Goal: Information Seeking & Learning: Learn about a topic

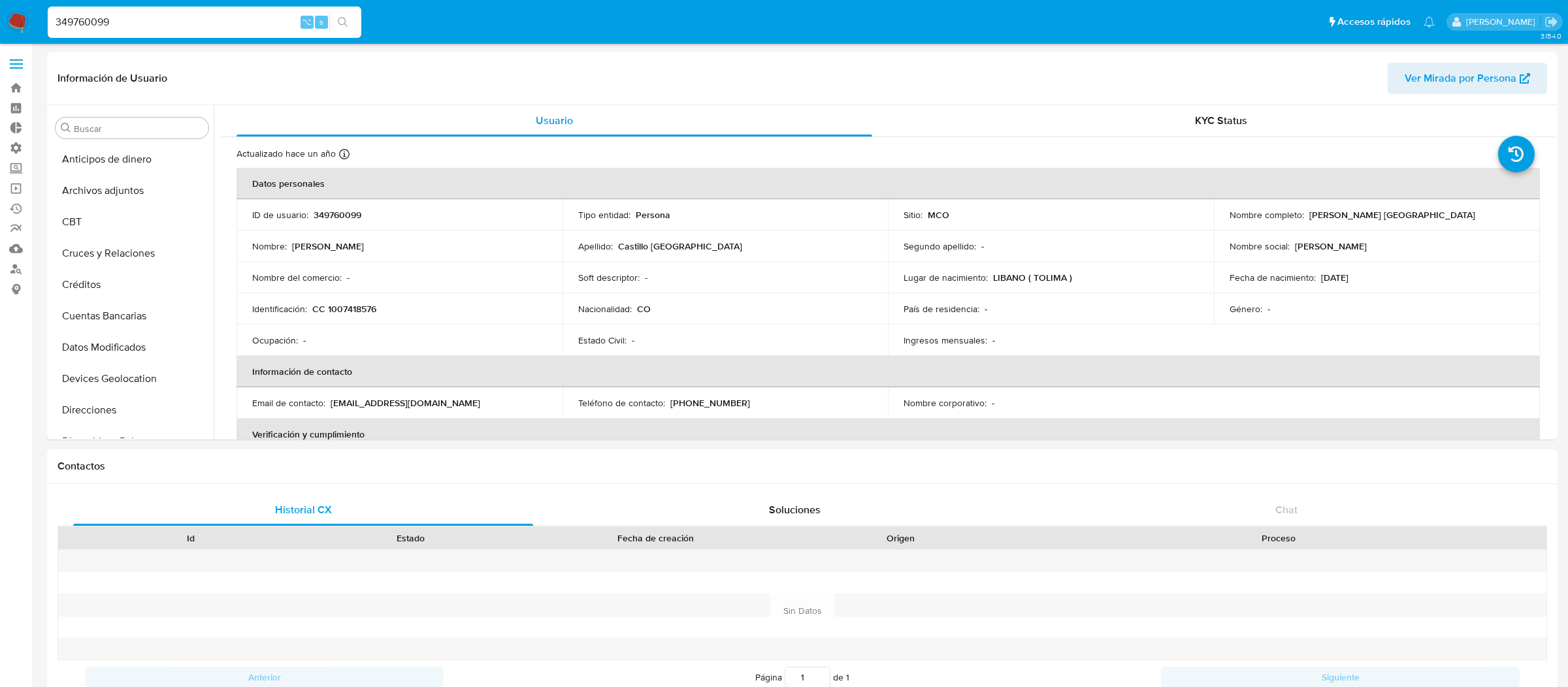
select select "10"
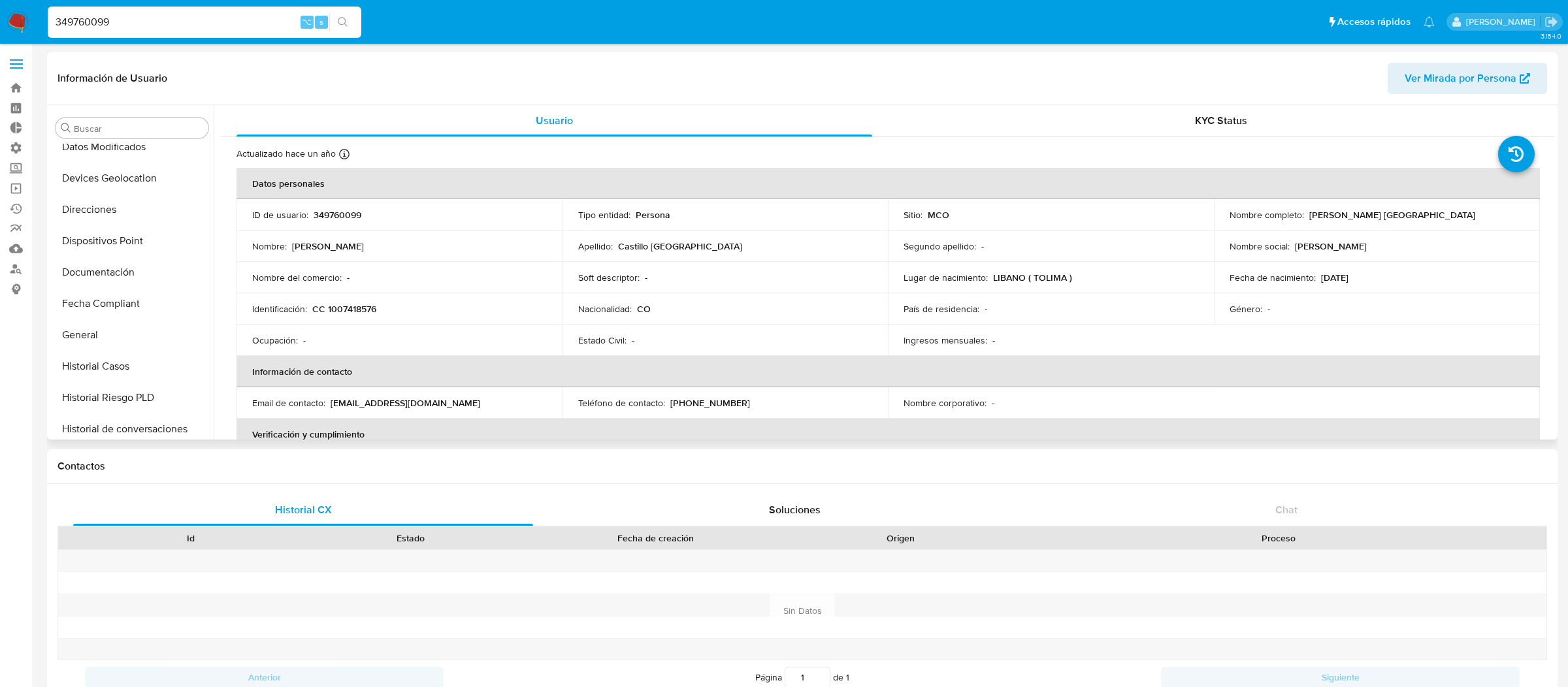
scroll to position [214, 0]
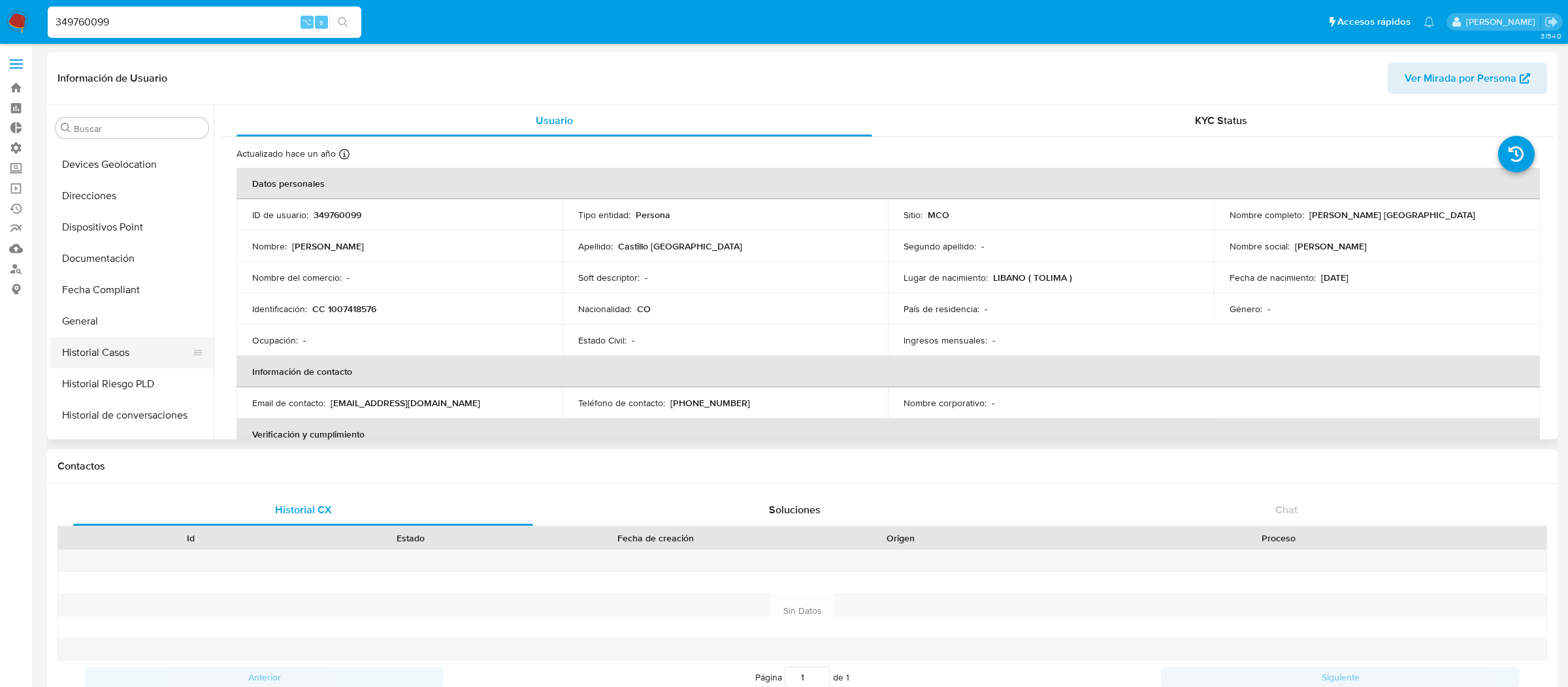
click at [119, 353] on button "Historial Casos" at bounding box center [126, 353] width 153 height 32
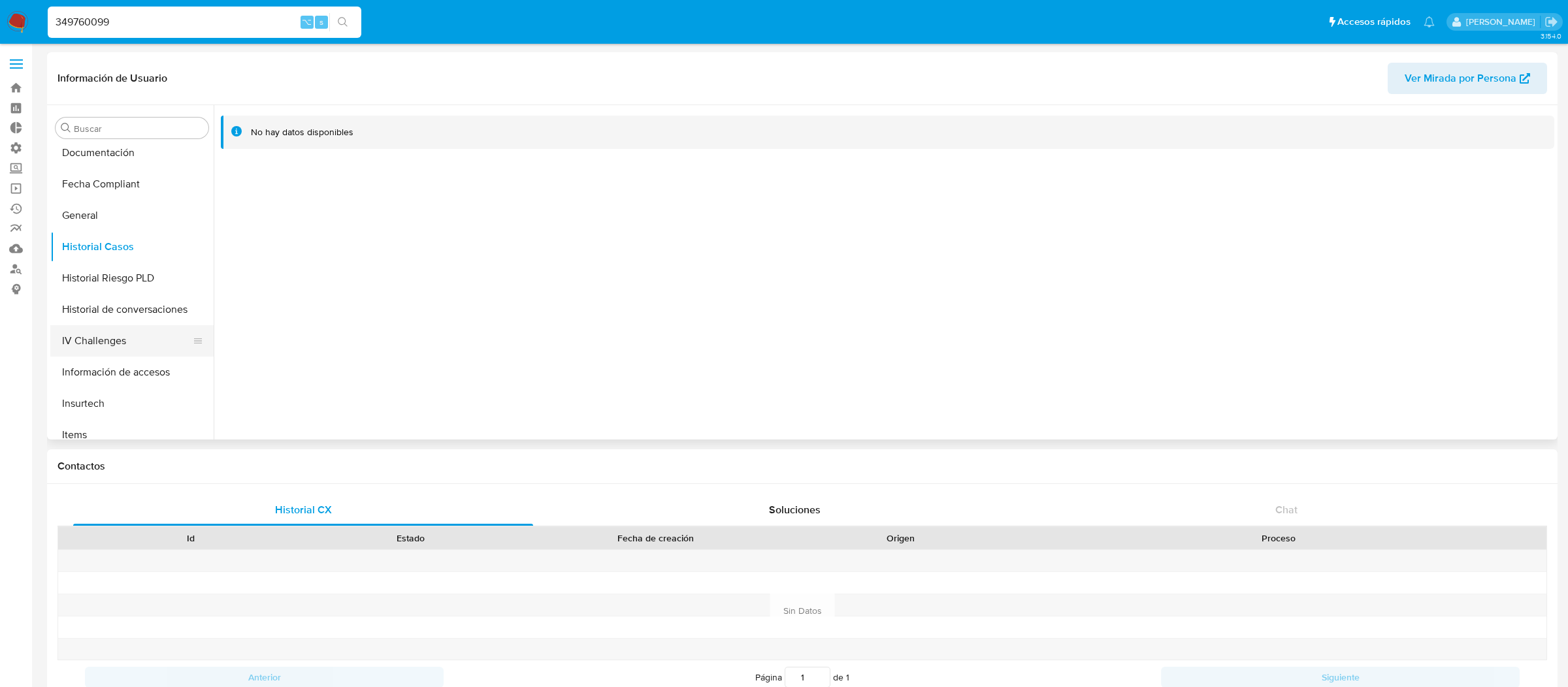
scroll to position [322, 0]
click at [170, 20] on input "349760099" at bounding box center [204, 22] width 314 height 17
type input "ericmalcangi"
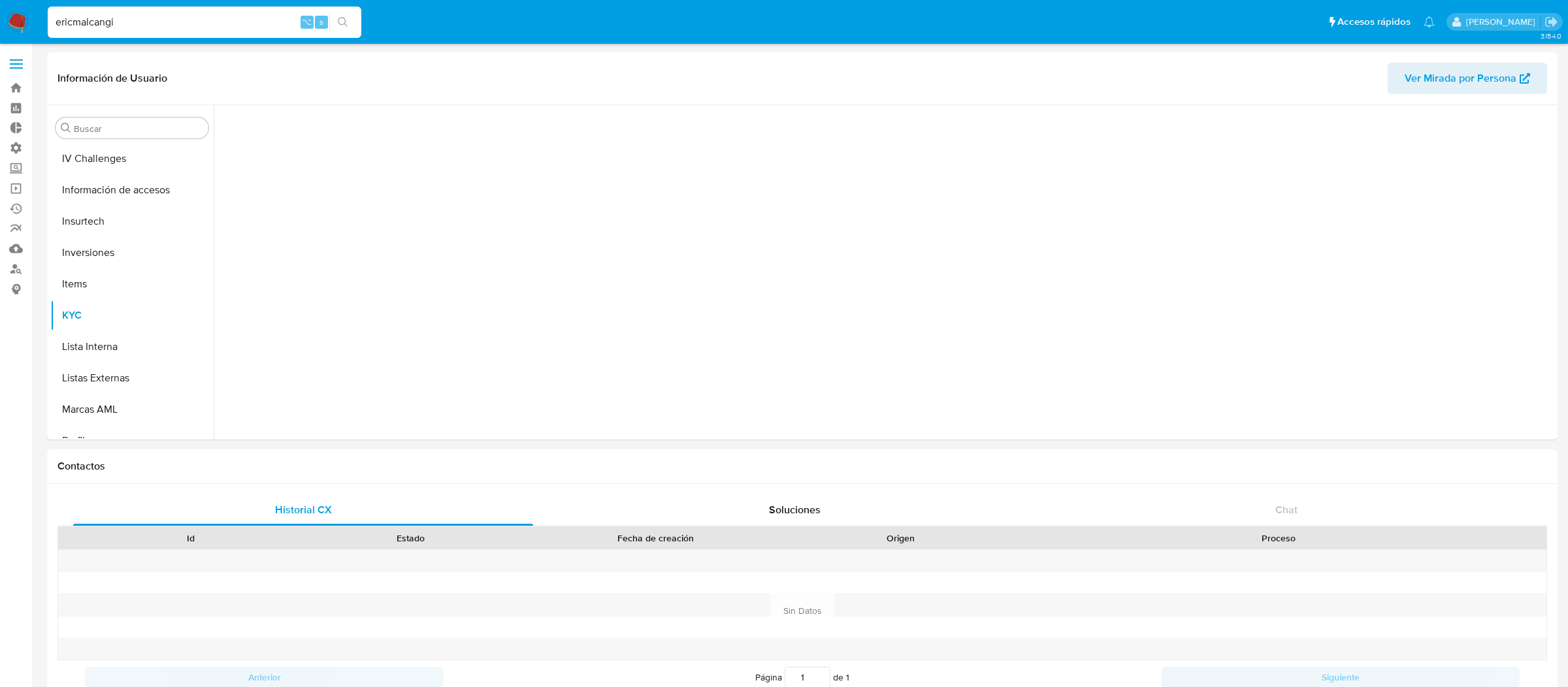
scroll to position [614, 0]
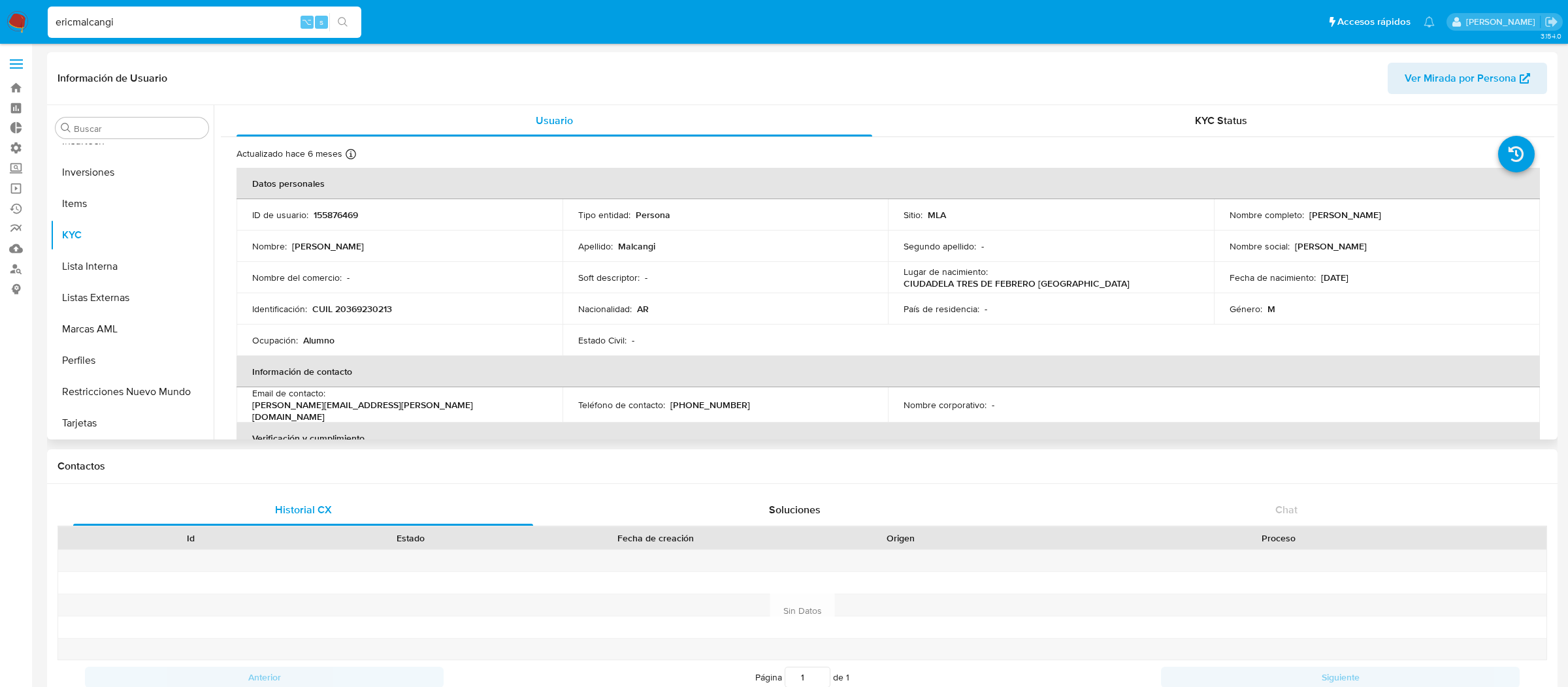
select select "10"
click at [147, 266] on button "Historial Riesgo PLD" at bounding box center [126, 282] width 153 height 32
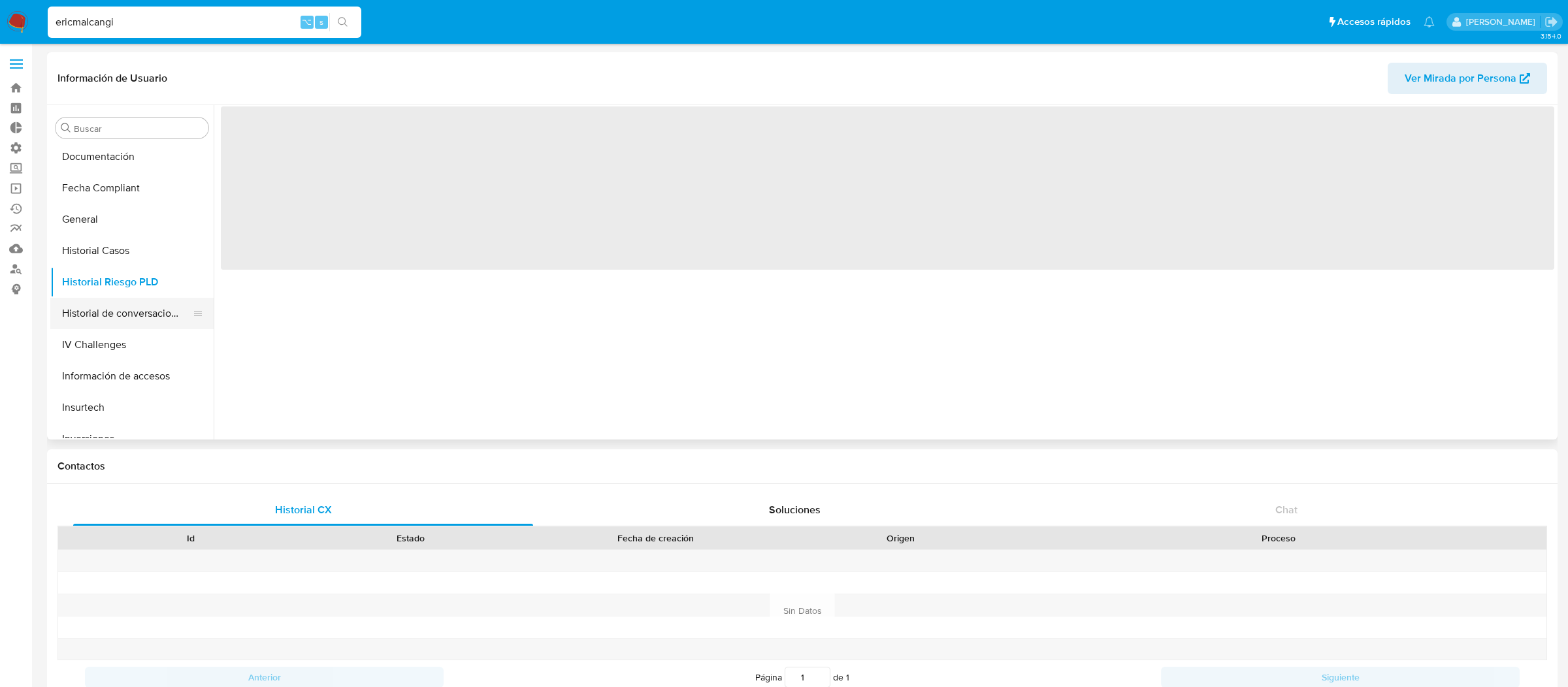
click at [134, 305] on button "Historial de conversaciones" at bounding box center [126, 314] width 153 height 32
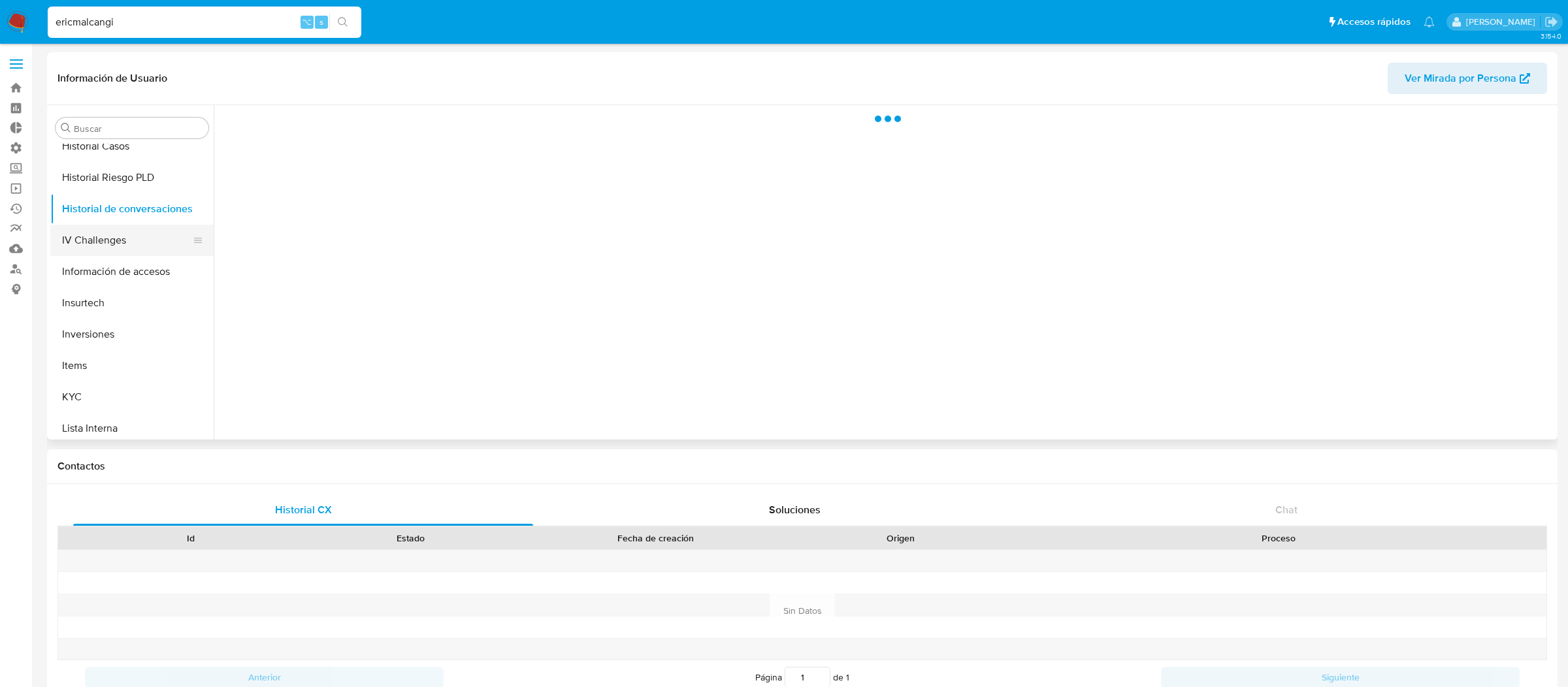
scroll to position [614, 0]
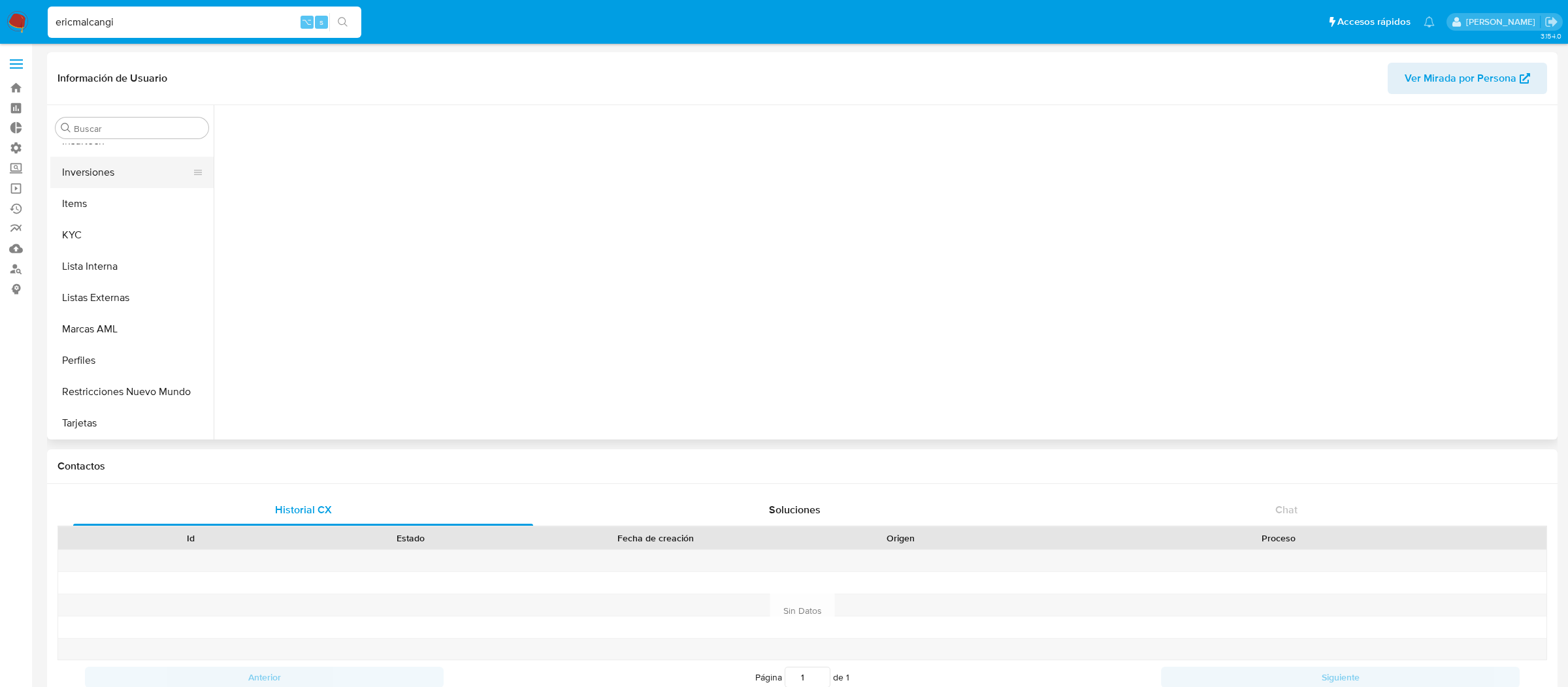
click at [134, 158] on button "Inversiones" at bounding box center [126, 172] width 153 height 32
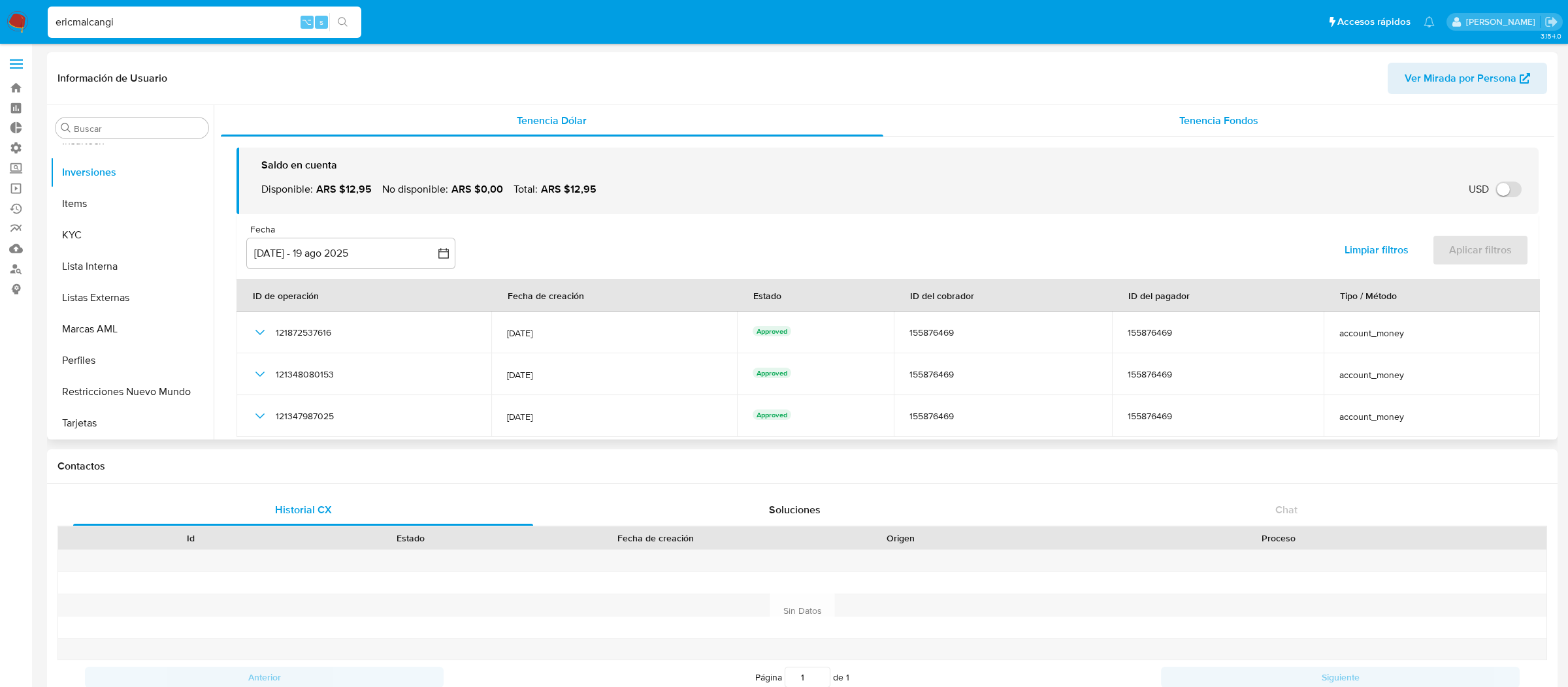
click at [1063, 126] on div "Tenencia Fondos" at bounding box center [1218, 121] width 671 height 32
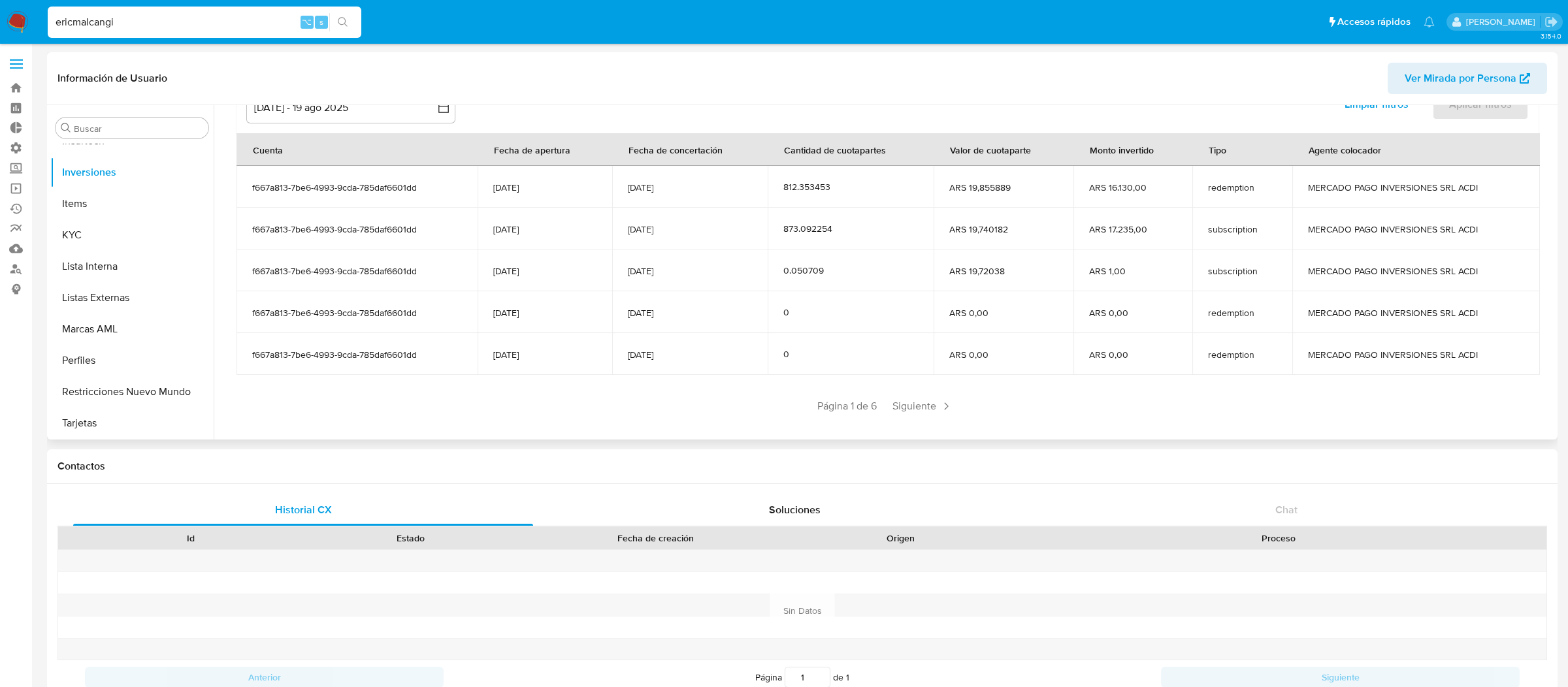
scroll to position [159, 0]
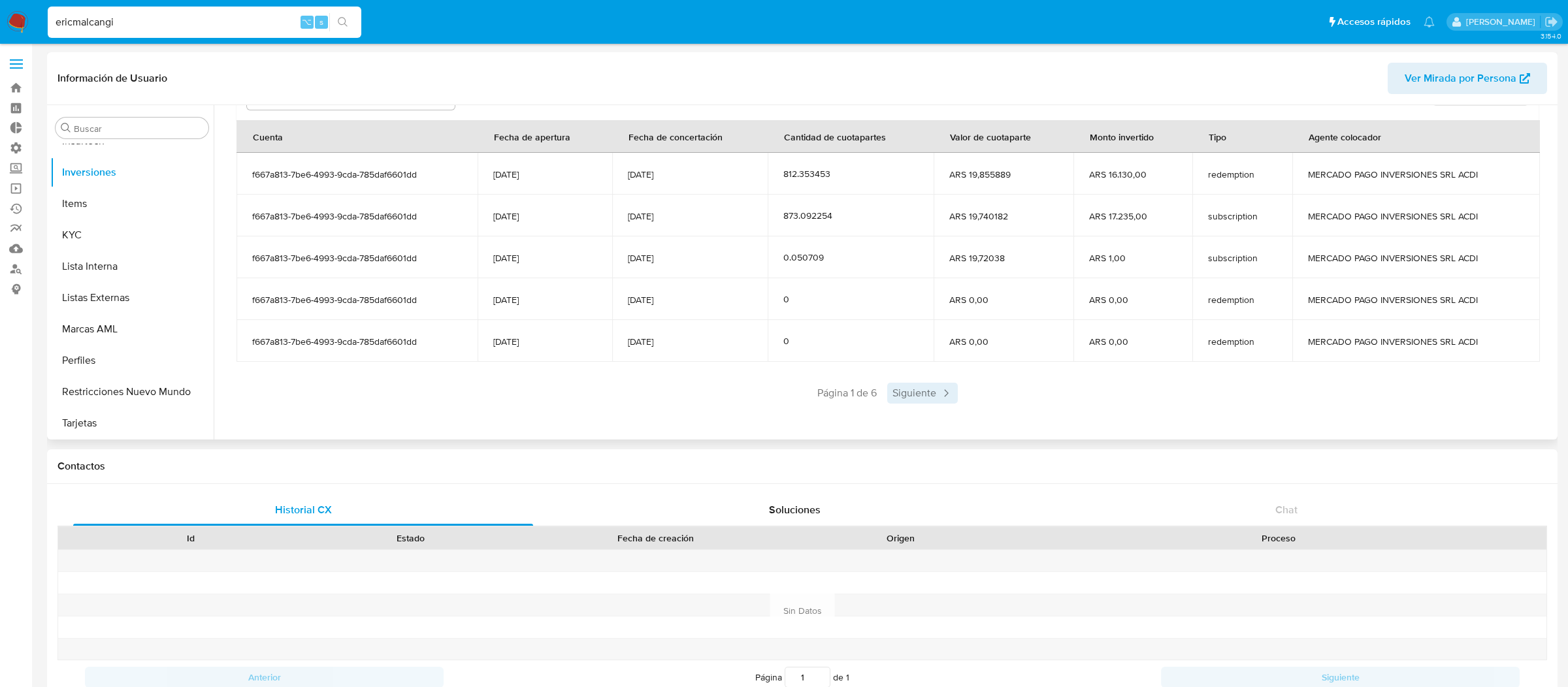
click at [925, 389] on span "Siguiente" at bounding box center [923, 393] width 70 height 21
click at [838, 399] on span "Anterior" at bounding box center [811, 393] width 64 height 21
click at [13, 70] on label at bounding box center [16, 64] width 32 height 27
click at [0, 0] on input "checkbox" at bounding box center [0, 0] width 0 height 0
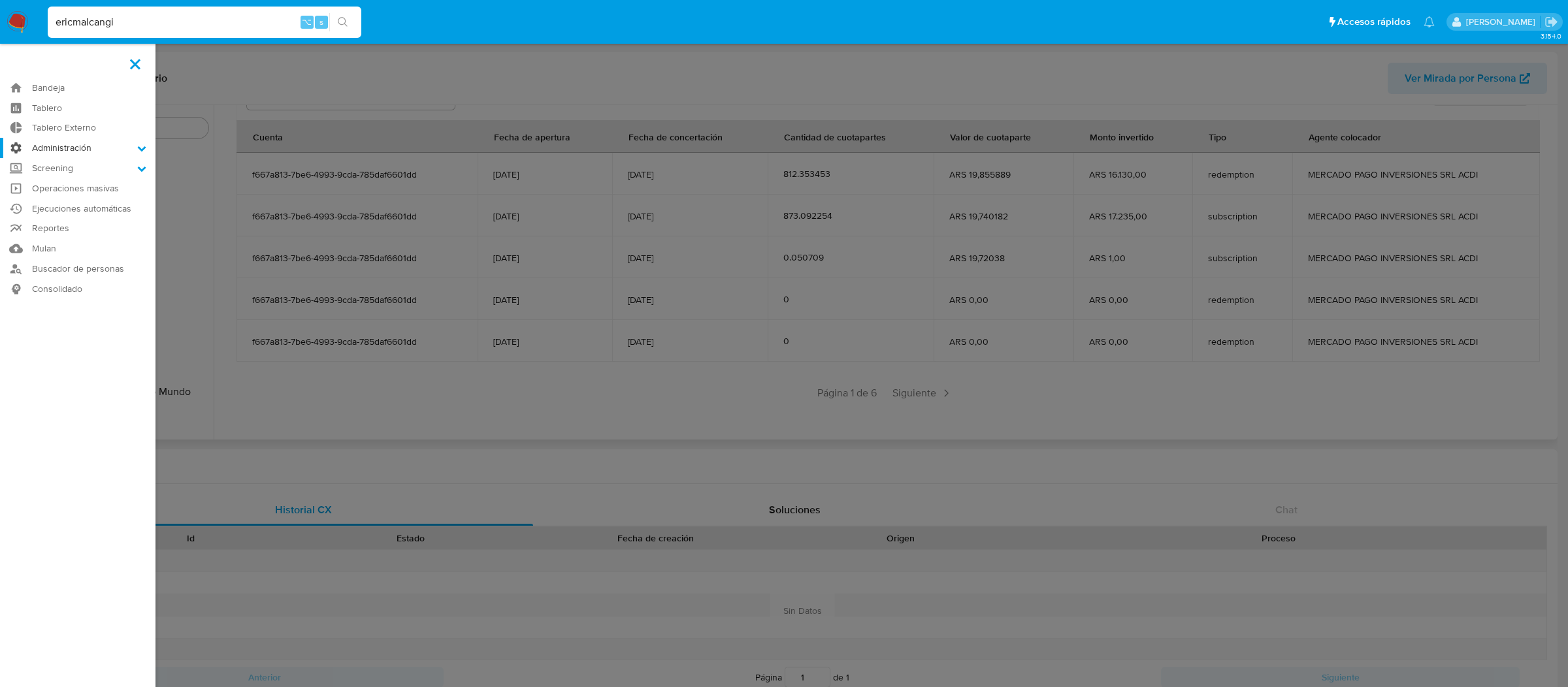
click at [85, 142] on label "Administración" at bounding box center [78, 148] width 156 height 20
click at [0, 0] on input "Administración" at bounding box center [0, 0] width 0 height 0
click at [76, 167] on link "Reglas" at bounding box center [78, 166] width 156 height 17
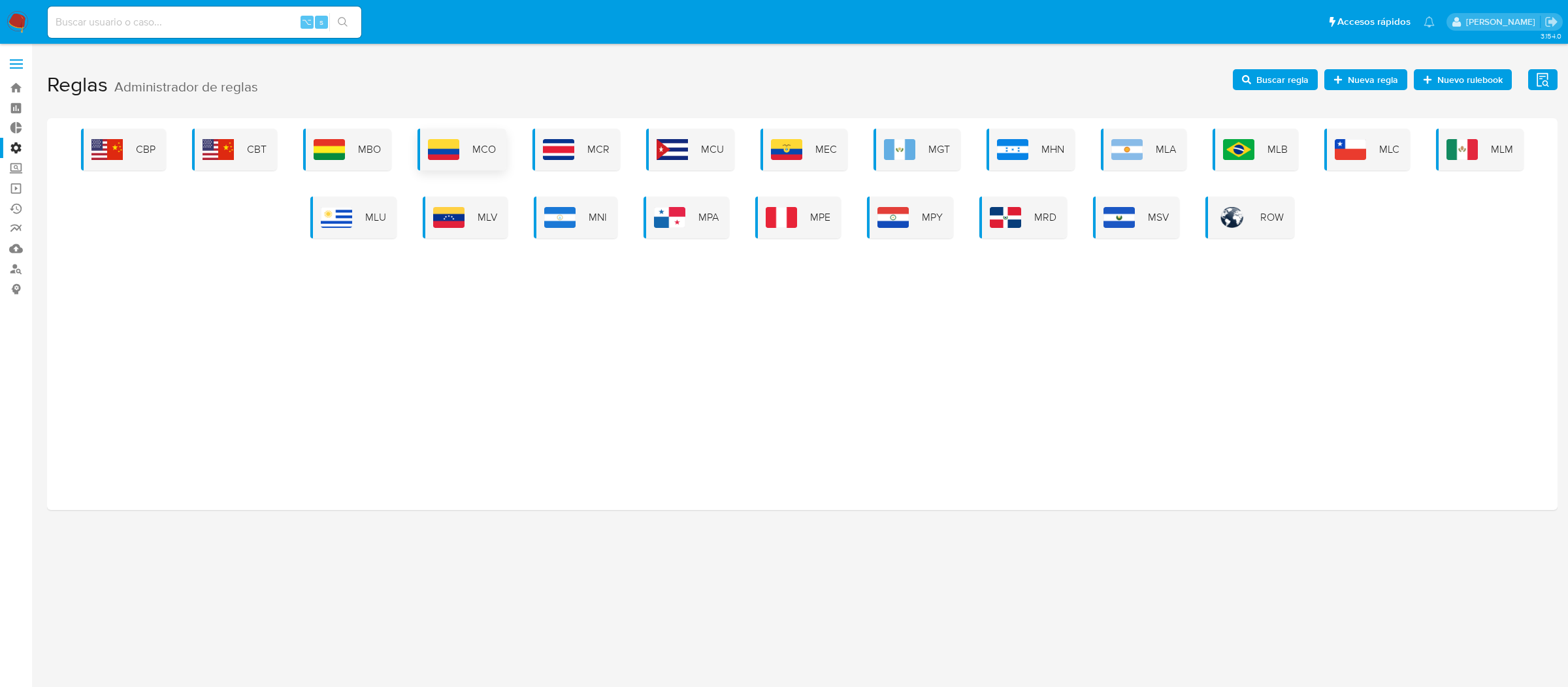
click at [449, 135] on div "MCO" at bounding box center [462, 149] width 89 height 42
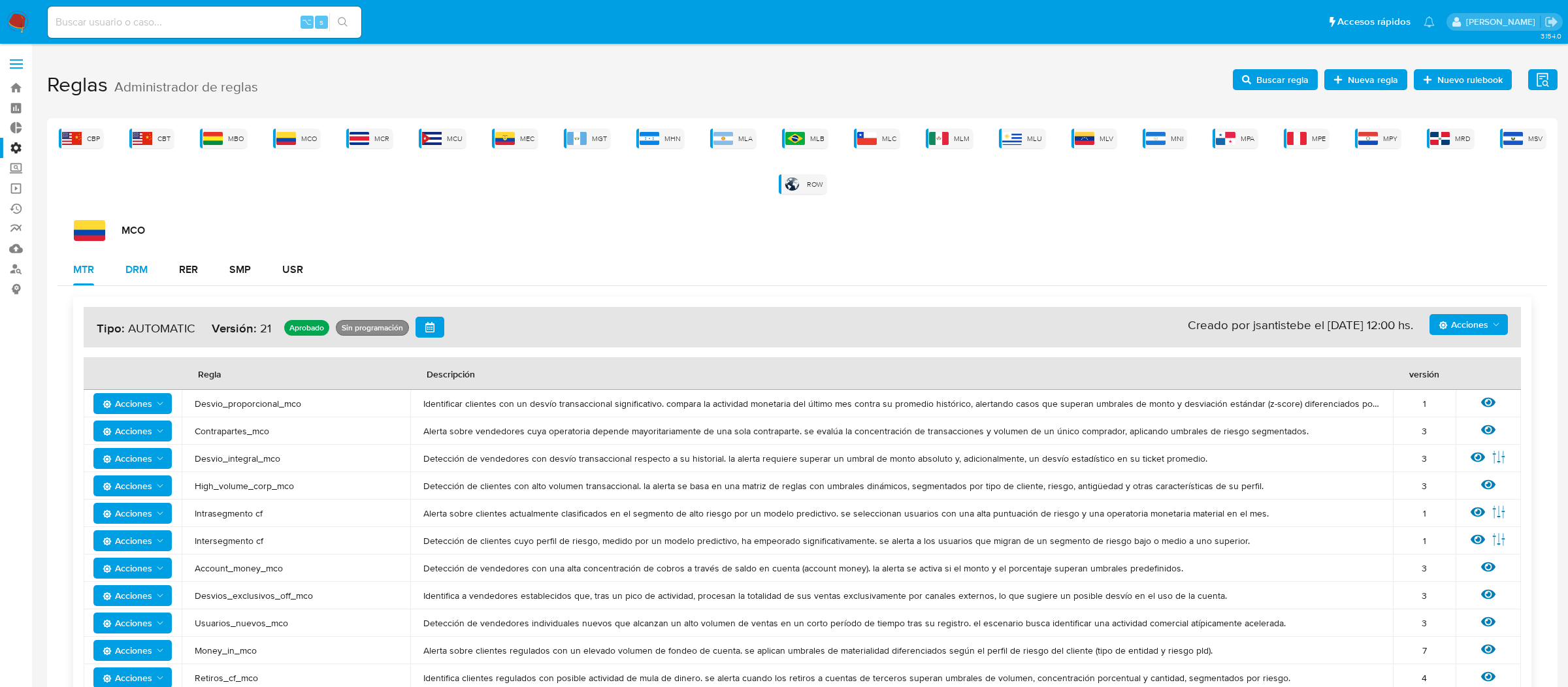
click at [163, 265] on button "DRM" at bounding box center [136, 270] width 54 height 32
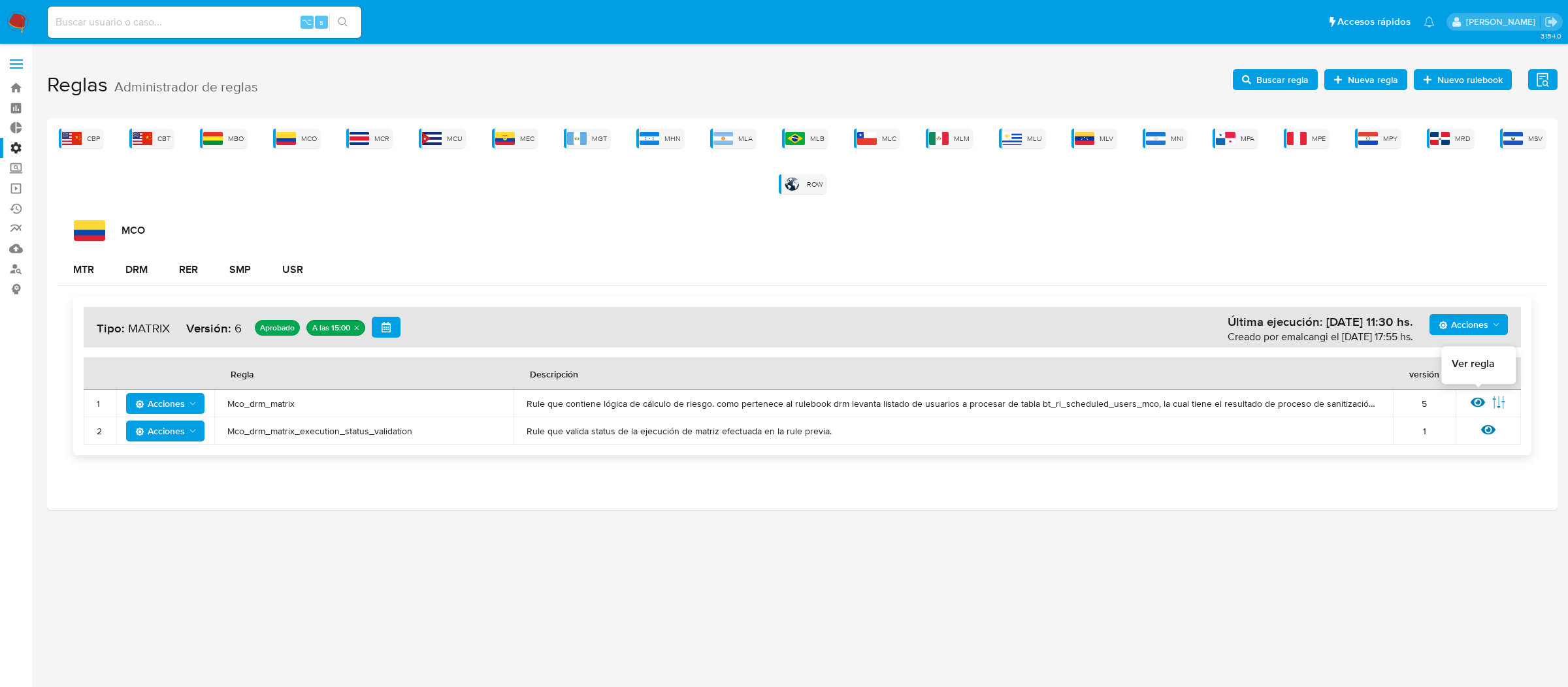
click at [1481, 408] on icon at bounding box center [1478, 403] width 14 height 14
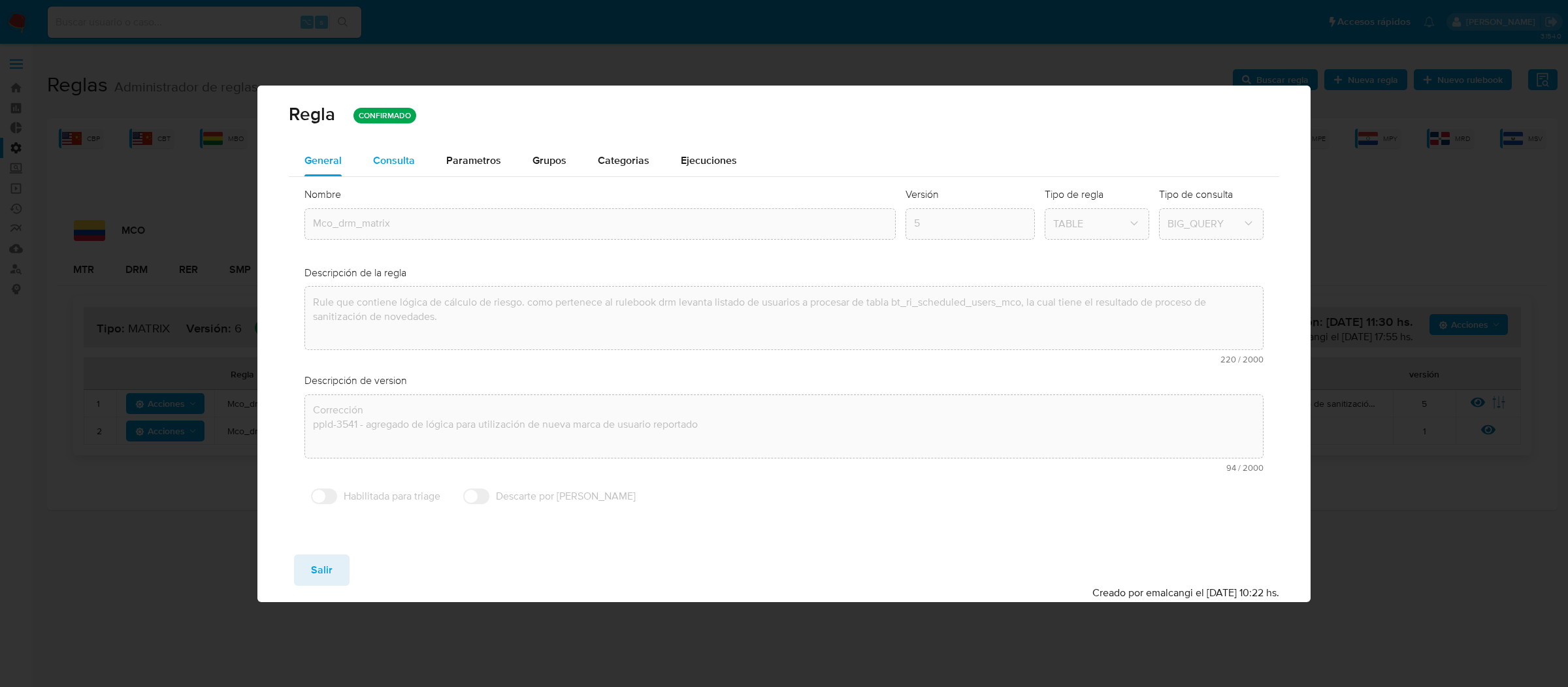
click at [378, 153] on span "Consulta" at bounding box center [394, 160] width 42 height 15
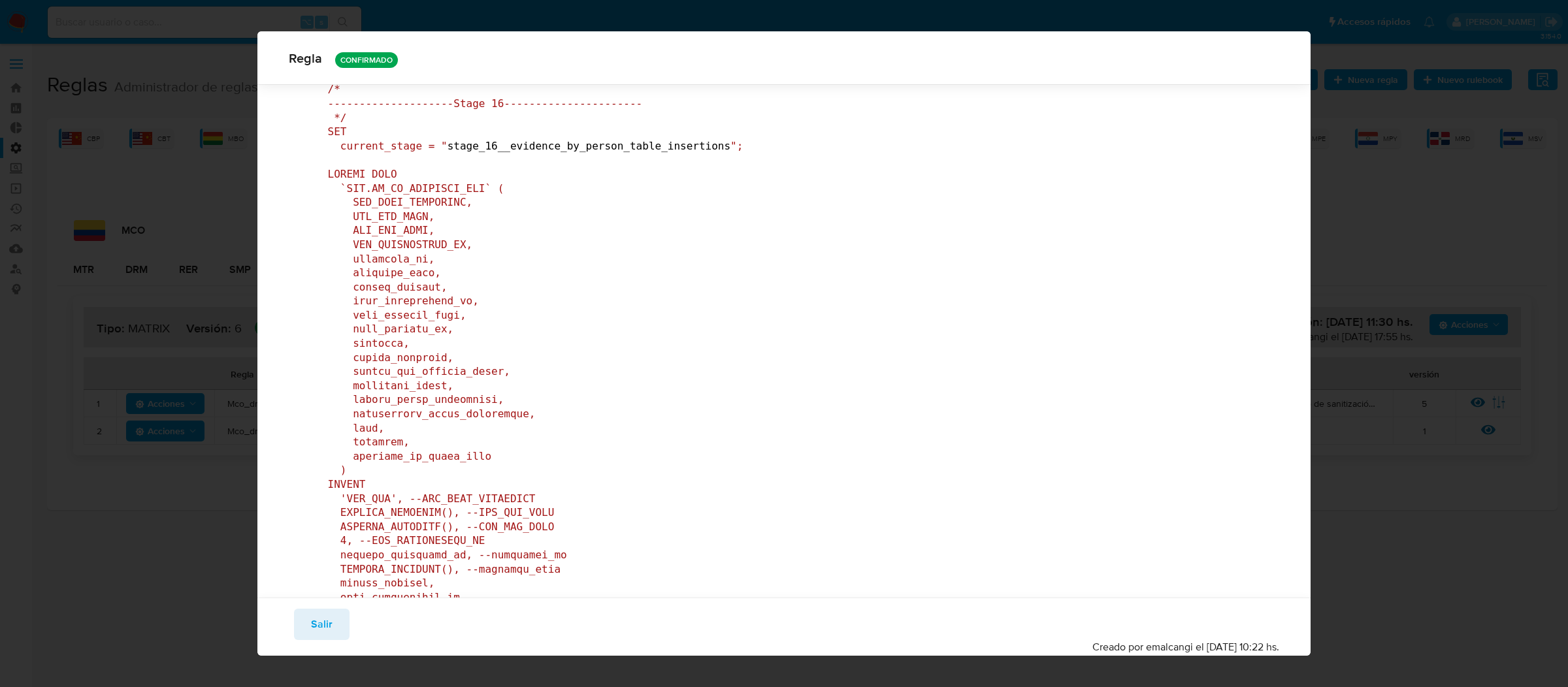
scroll to position [39399, 0]
click at [316, 633] on span "Salir" at bounding box center [322, 625] width 22 height 29
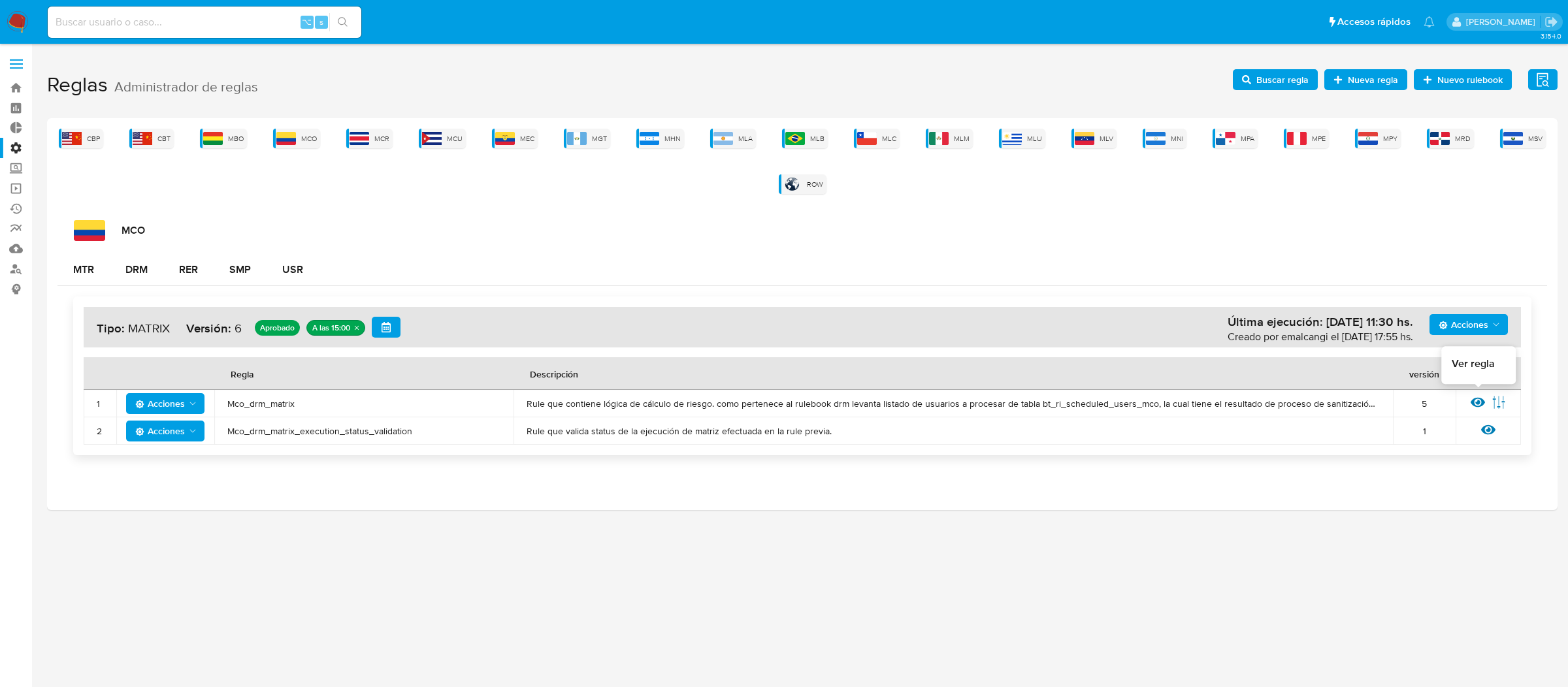
click at [1476, 404] on icon at bounding box center [1478, 403] width 14 height 14
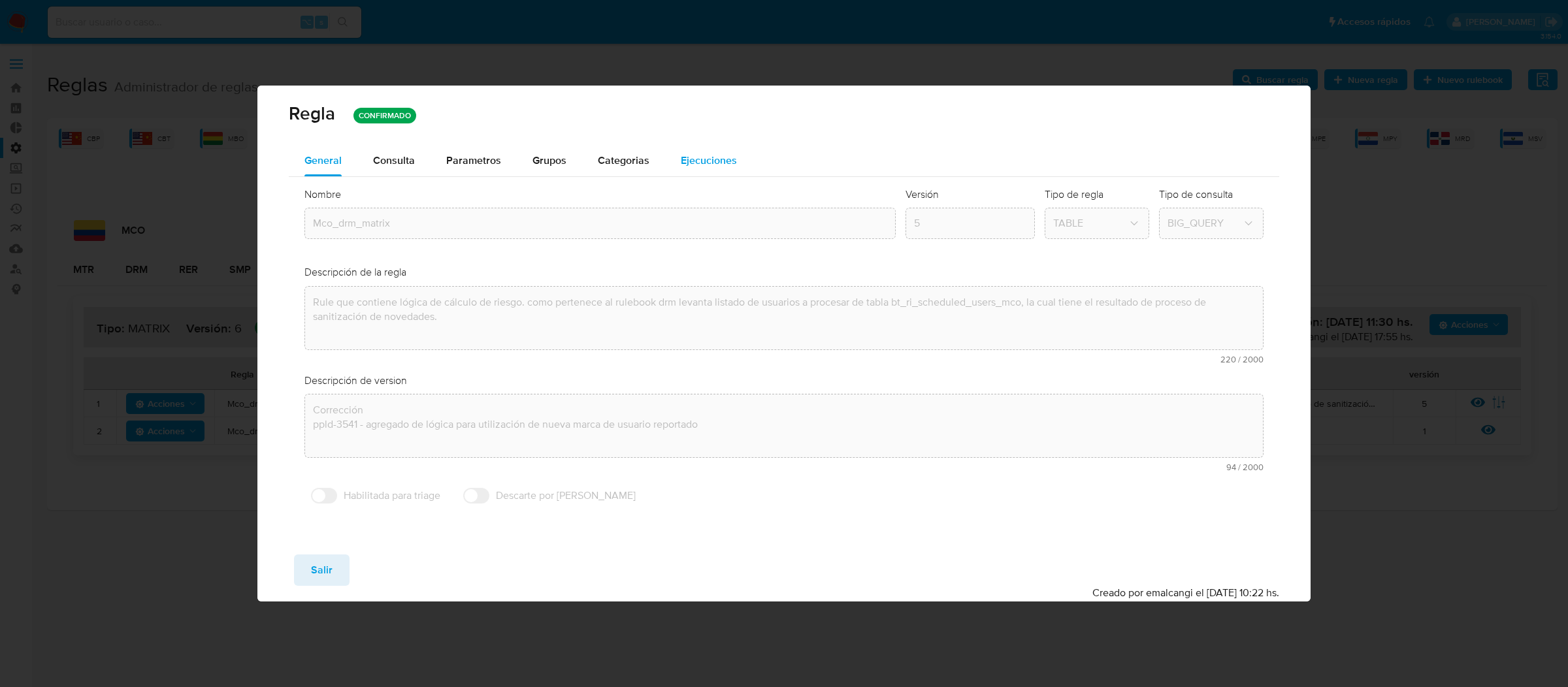
click at [673, 155] on button "Ejecuciones" at bounding box center [709, 161] width 88 height 32
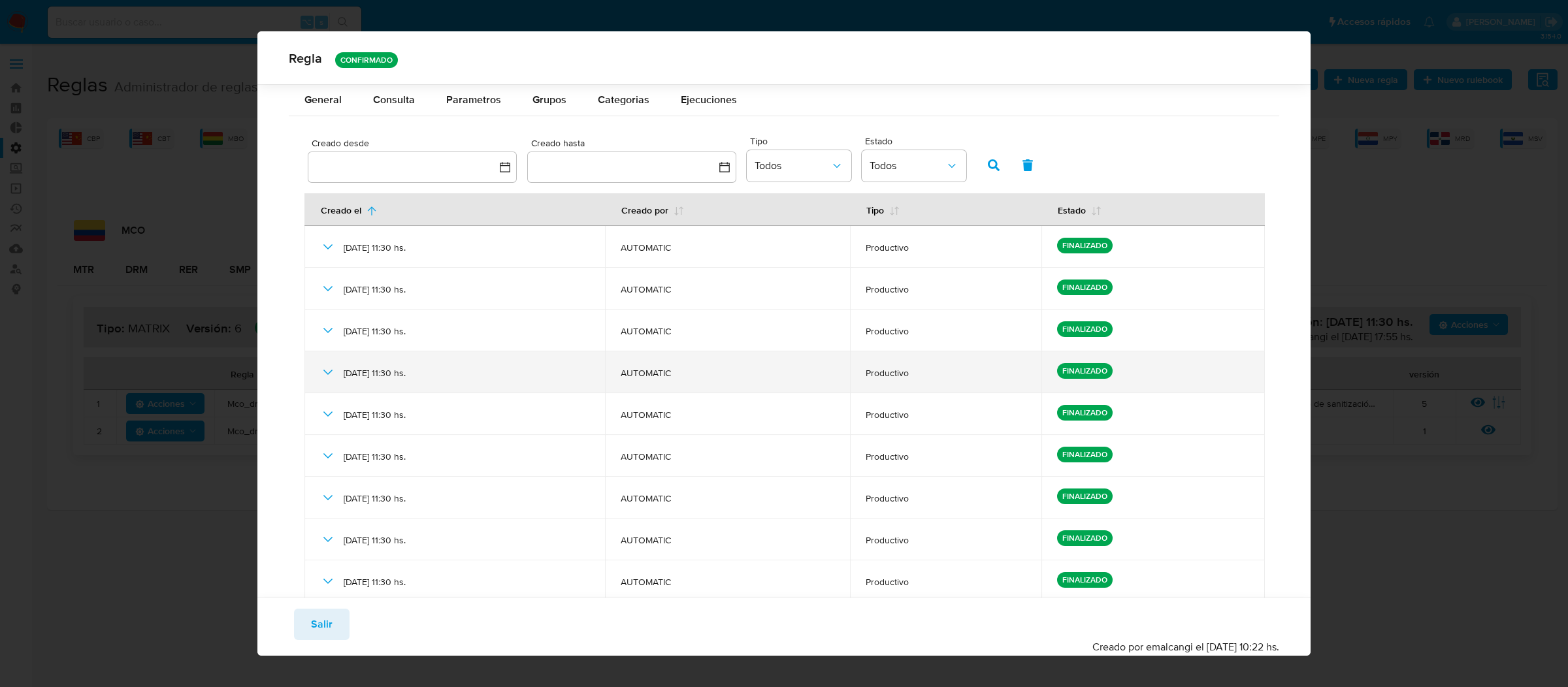
scroll to position [121, 0]
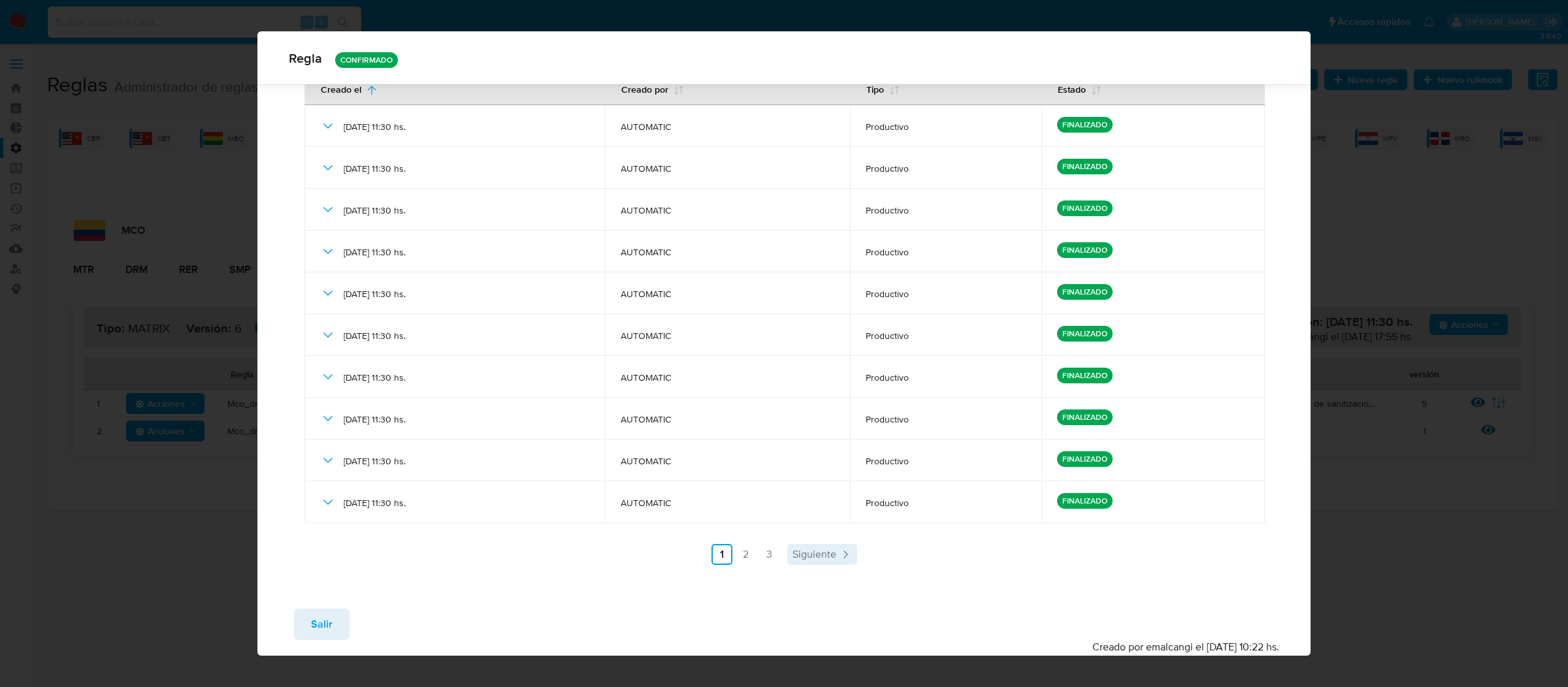
click at [854, 559] on link "Siguiente" at bounding box center [821, 554] width 70 height 21
click at [854, 559] on span "Siguiente" at bounding box center [849, 554] width 44 height 11
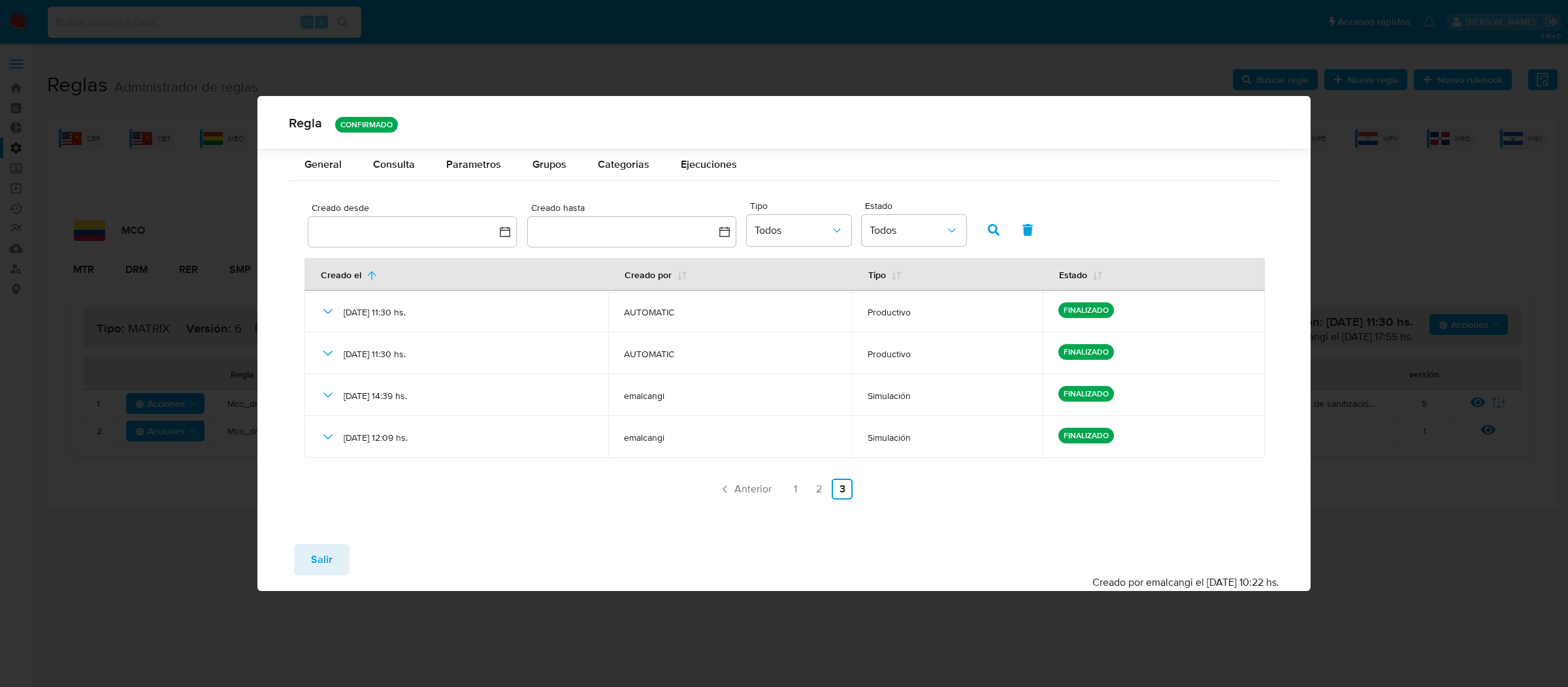
scroll to position [0, 0]
click at [410, 168] on span "Consulta" at bounding box center [394, 164] width 42 height 15
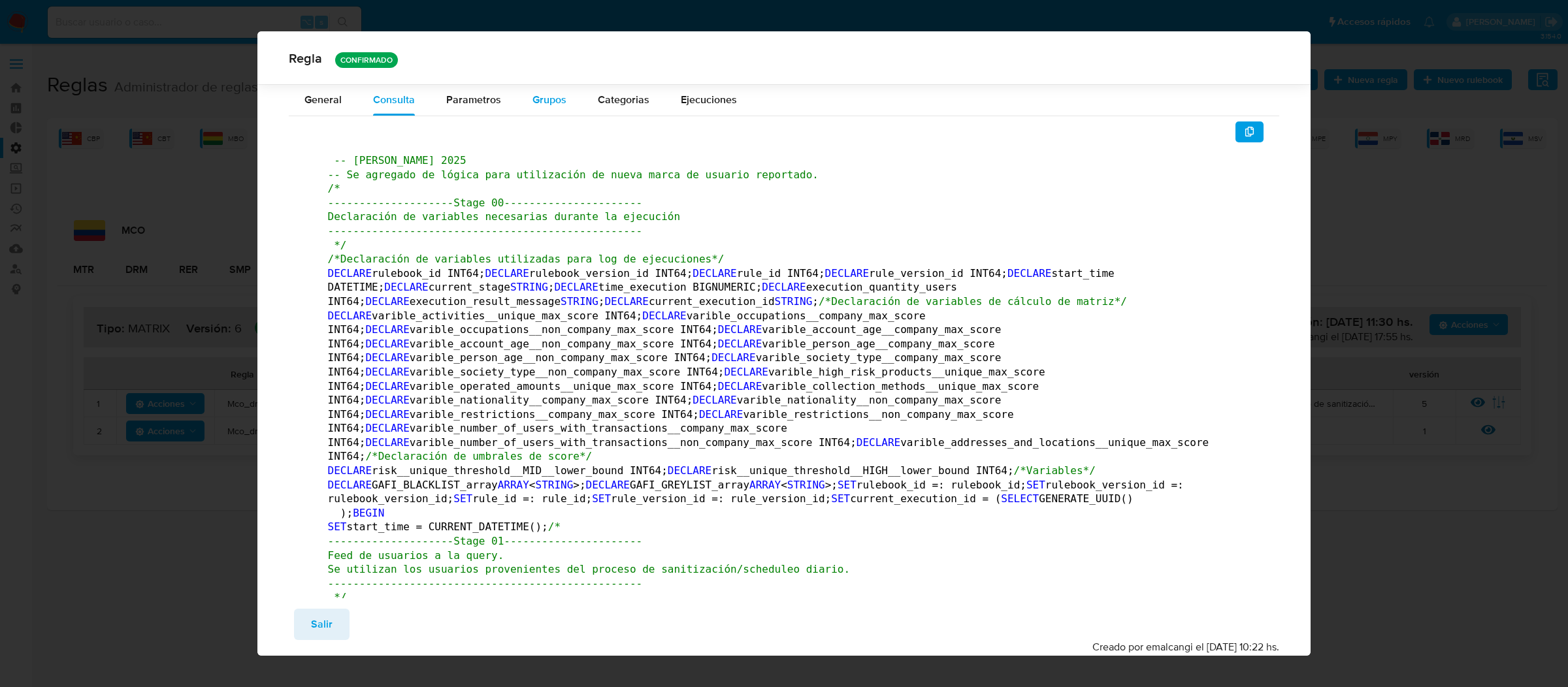
click at [534, 103] on span "Grupos" at bounding box center [549, 99] width 34 height 15
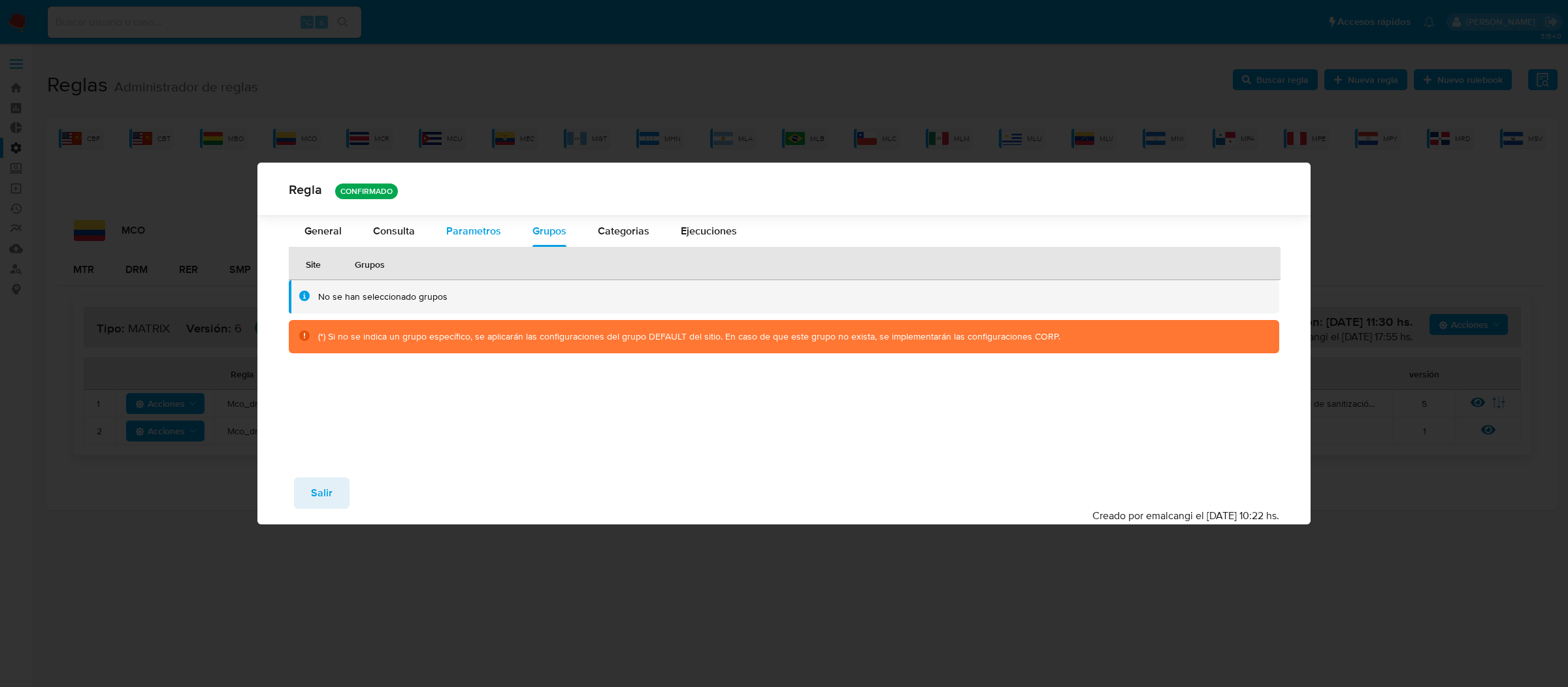
click at [462, 225] on span "Parametros" at bounding box center [473, 230] width 55 height 15
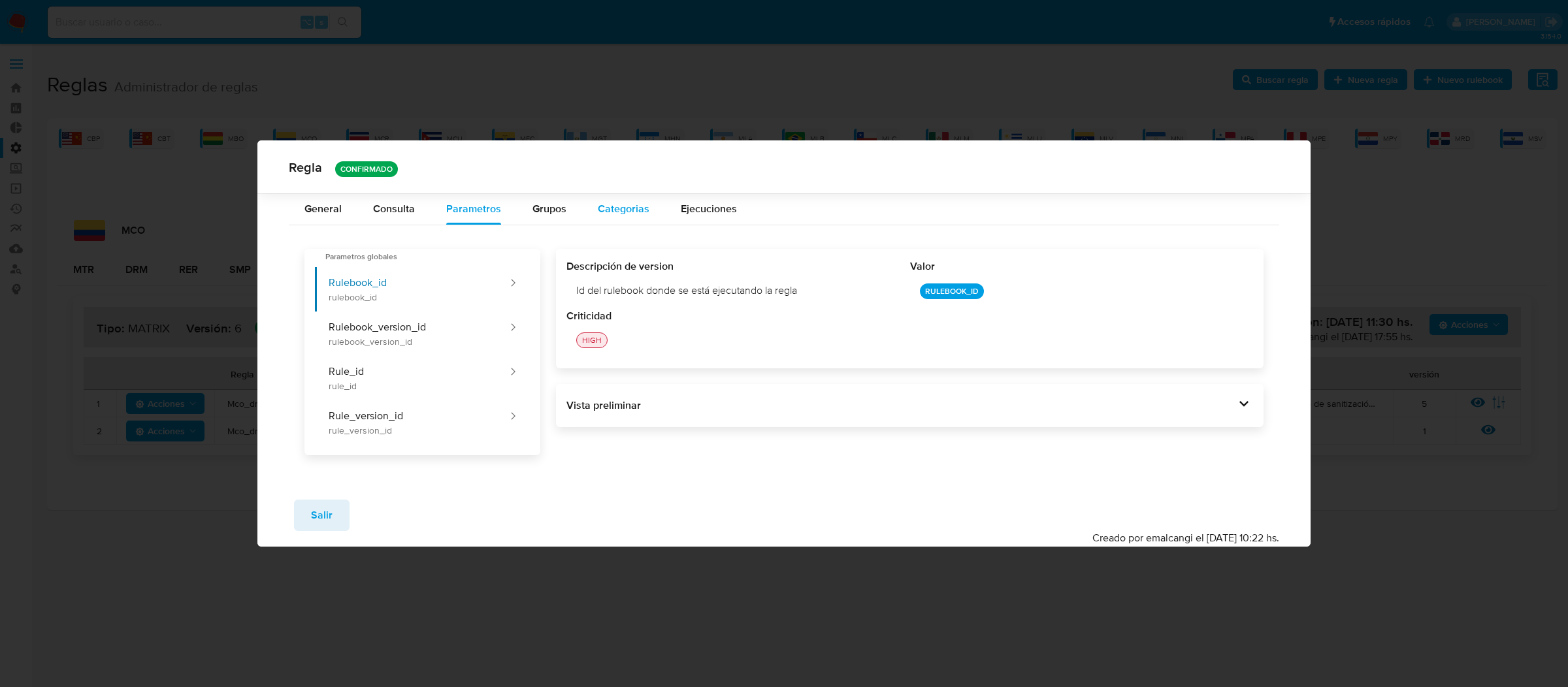
click at [637, 204] on span "Categorias" at bounding box center [624, 208] width 52 height 15
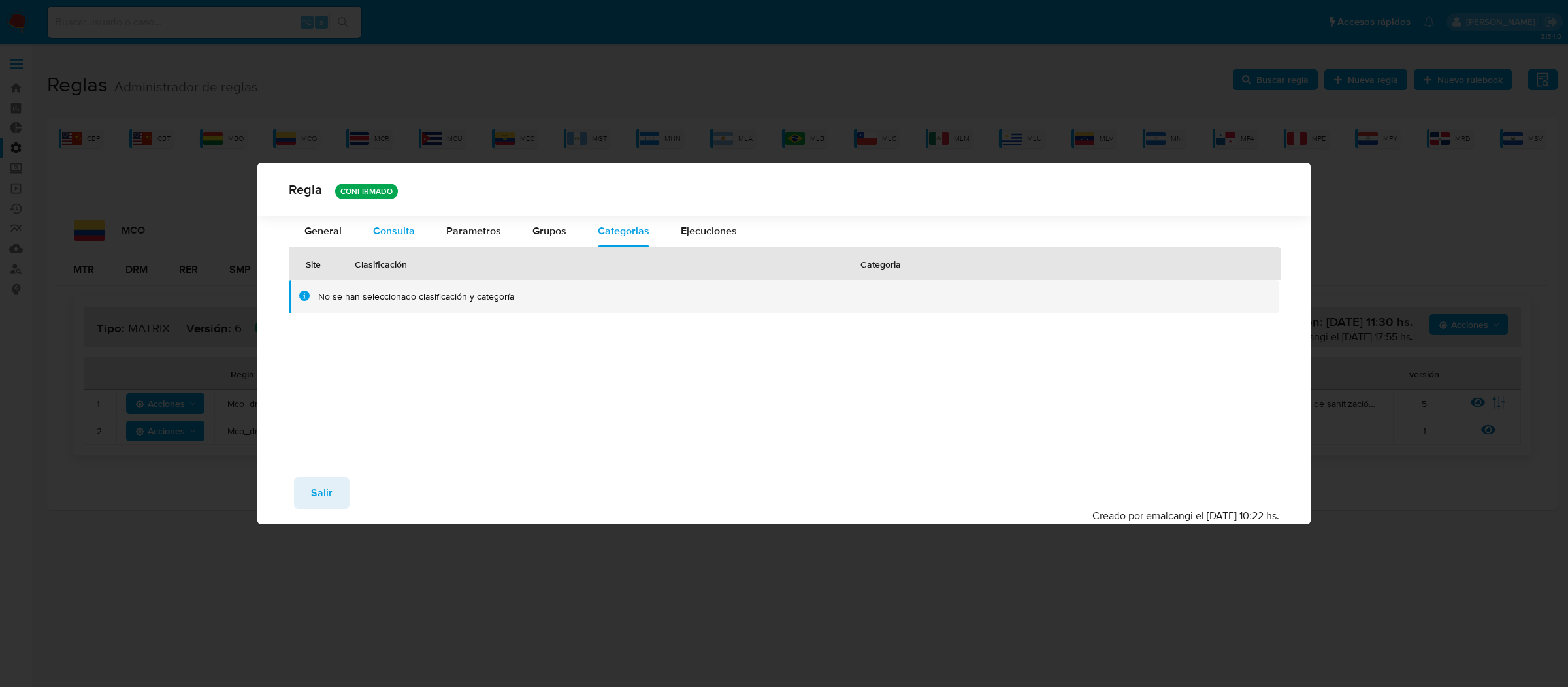
click at [395, 220] on div "Consulta" at bounding box center [394, 231] width 42 height 32
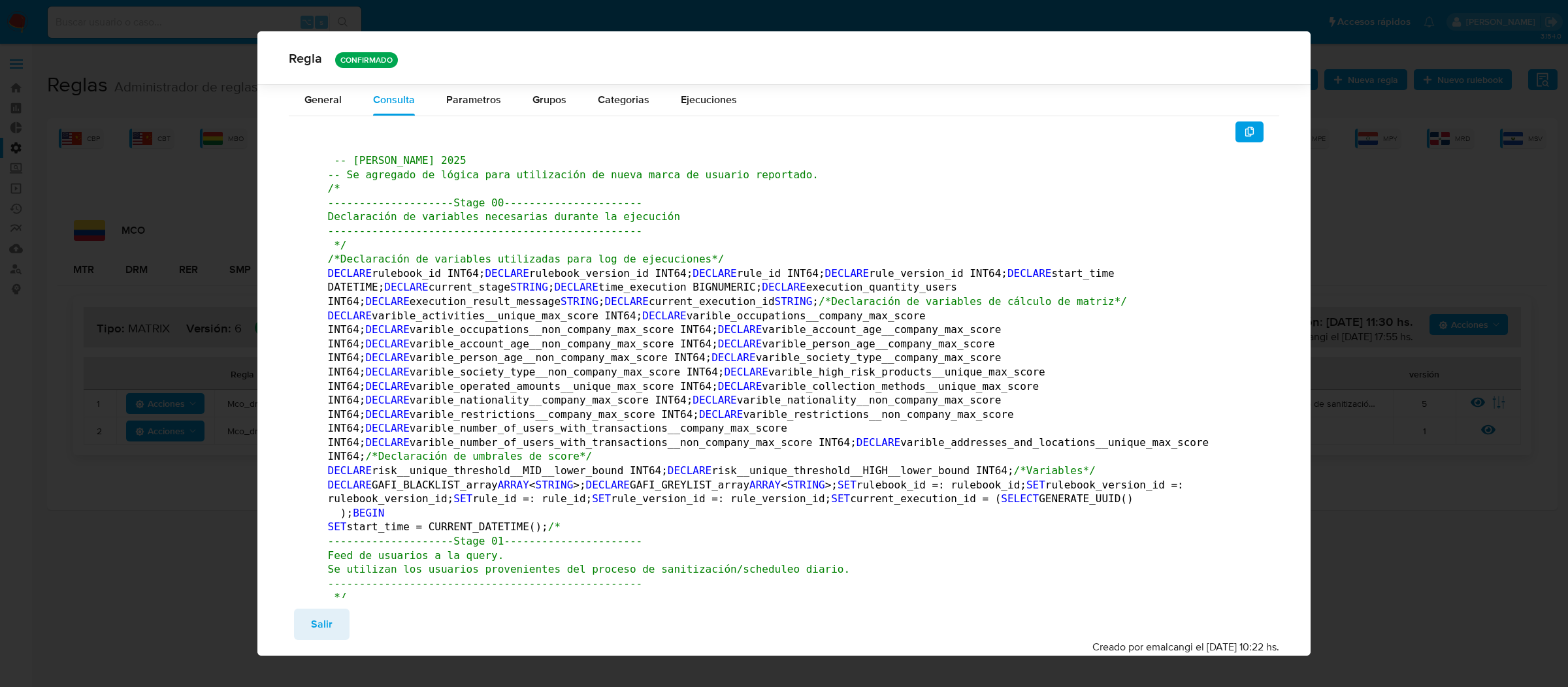
click at [732, 78] on div "Regla CONFIRMADO" at bounding box center [785, 58] width 1054 height 53
click at [732, 87] on div "Ejecuciones" at bounding box center [709, 100] width 56 height 32
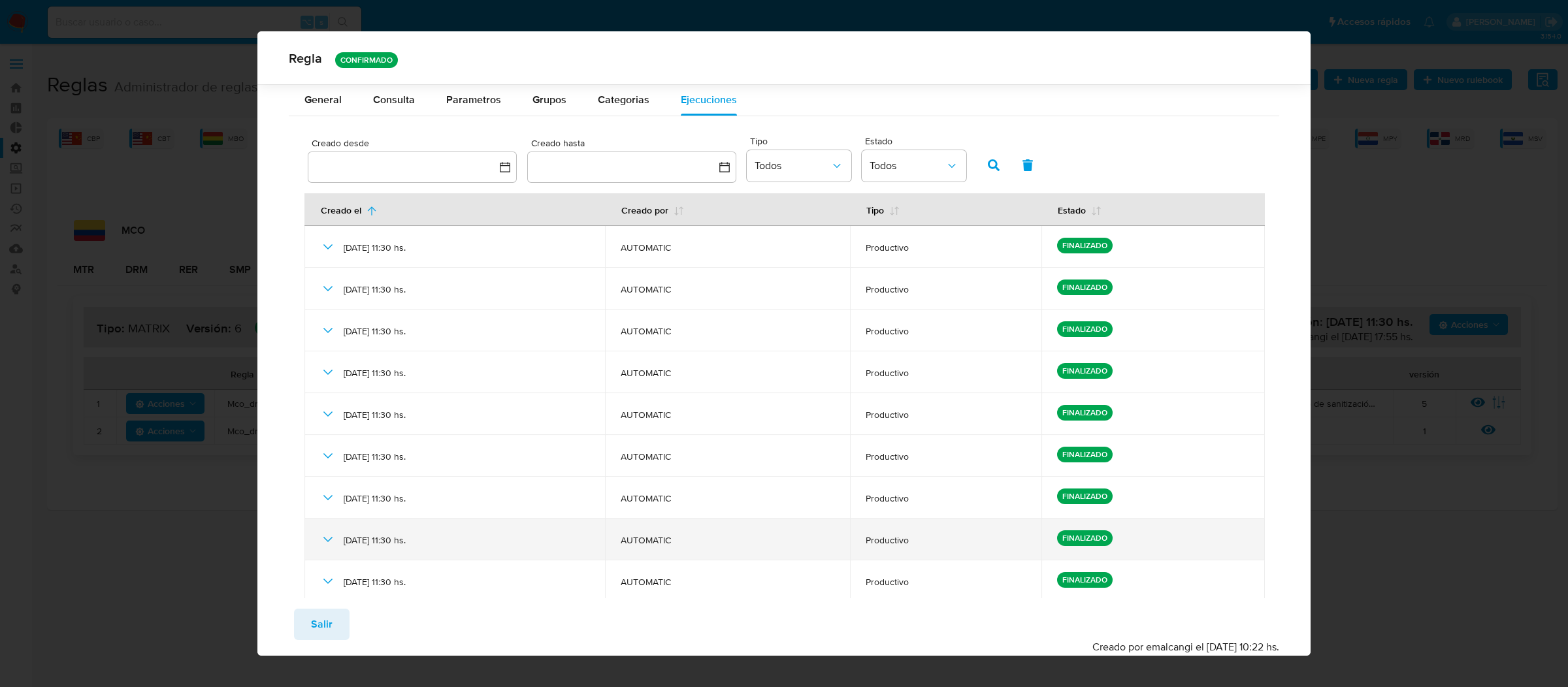
scroll to position [121, 0]
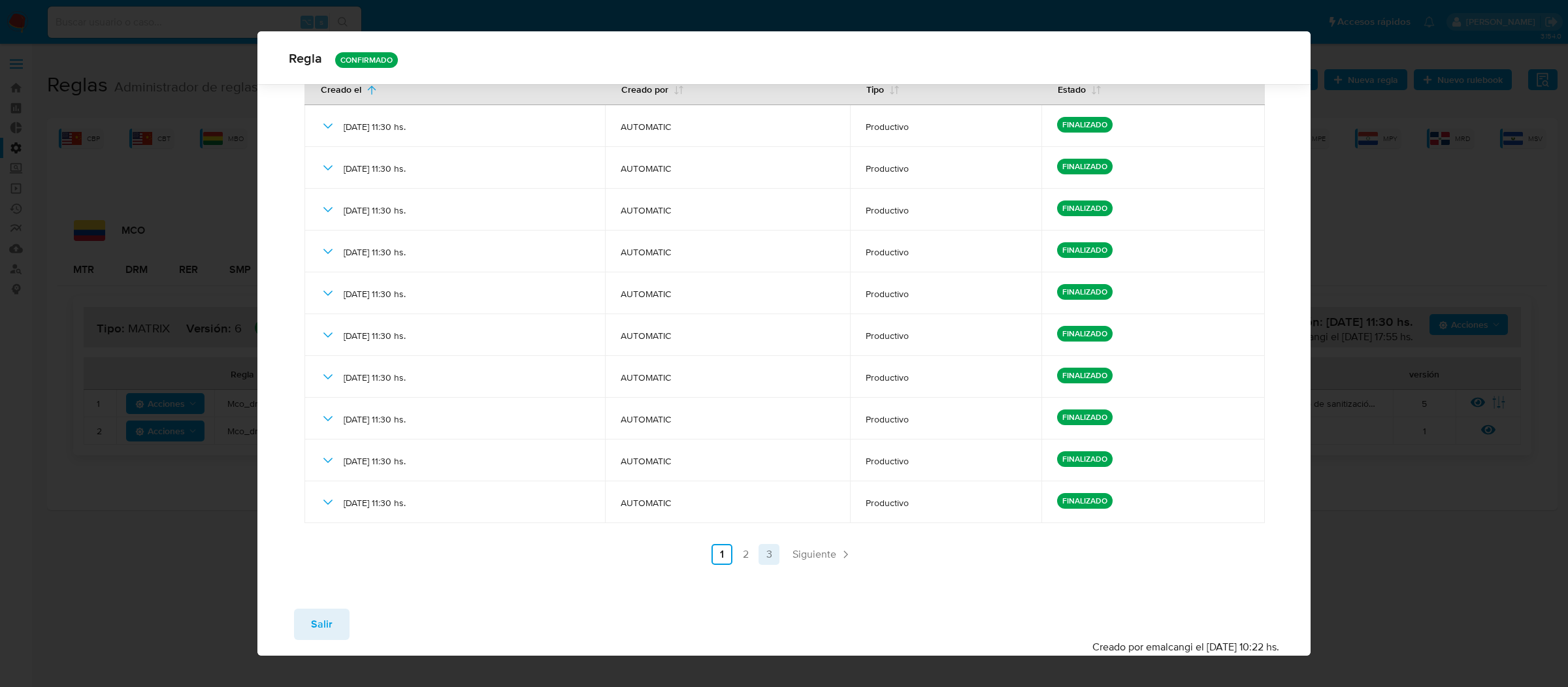
click at [773, 561] on link "3" at bounding box center [768, 554] width 21 height 21
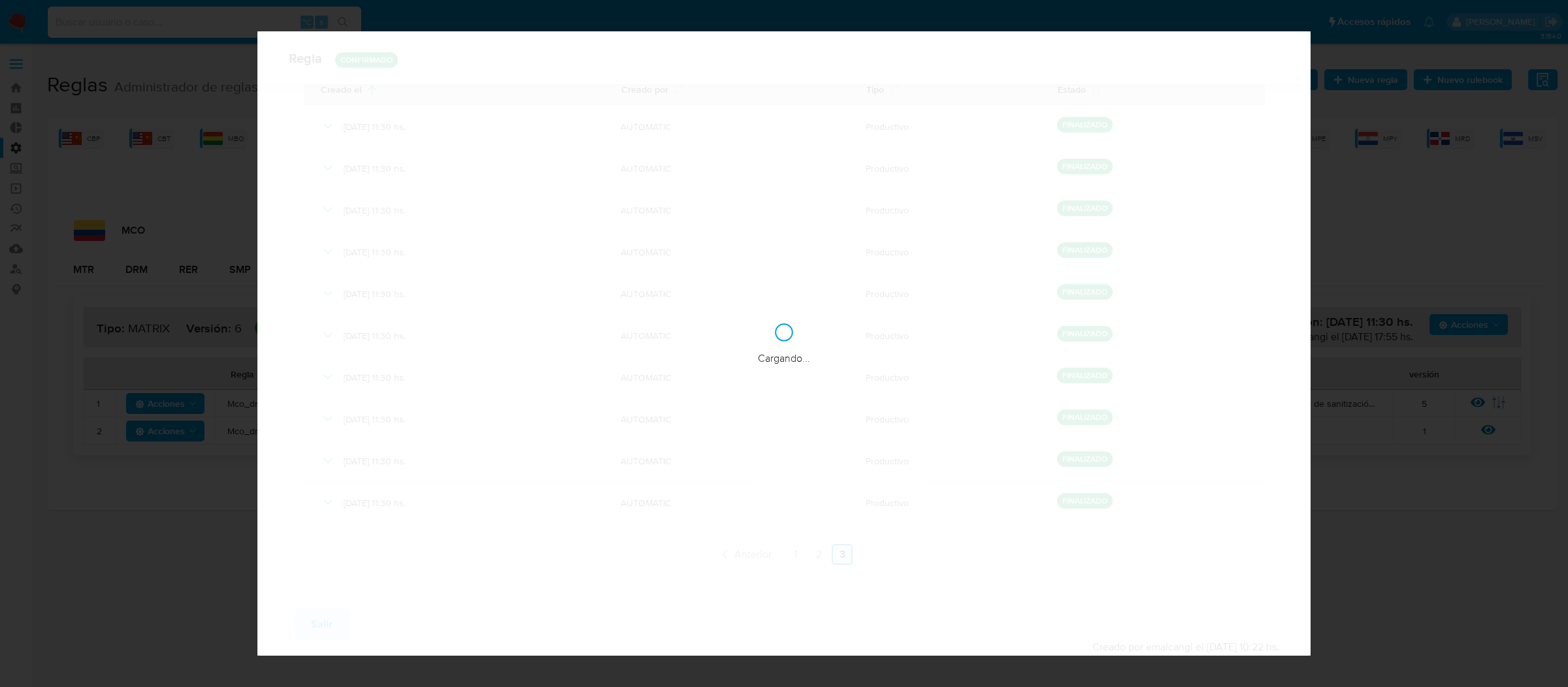
scroll to position [0, 0]
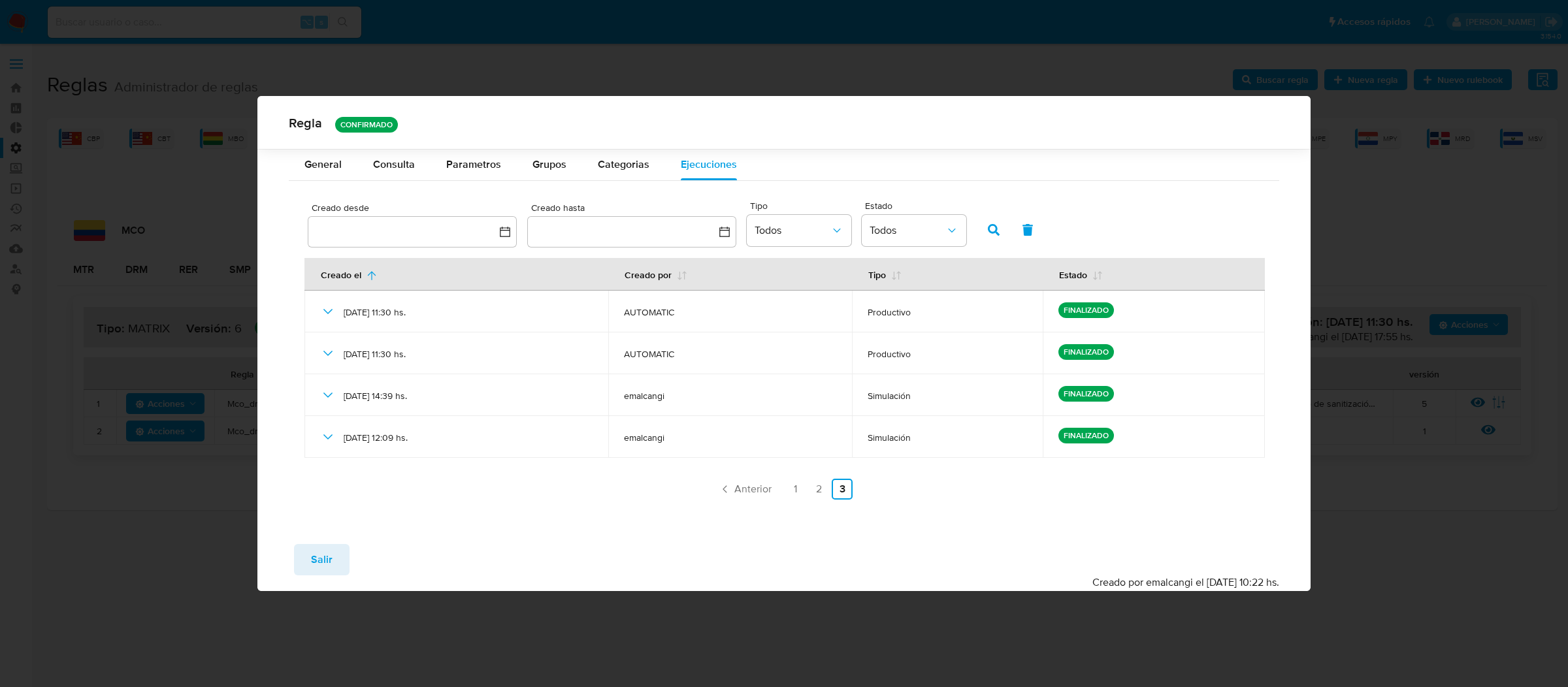
click at [384, 148] on div "Regla CONFIRMADO" at bounding box center [785, 123] width 1054 height 53
click at [394, 166] on span "Consulta" at bounding box center [394, 164] width 42 height 15
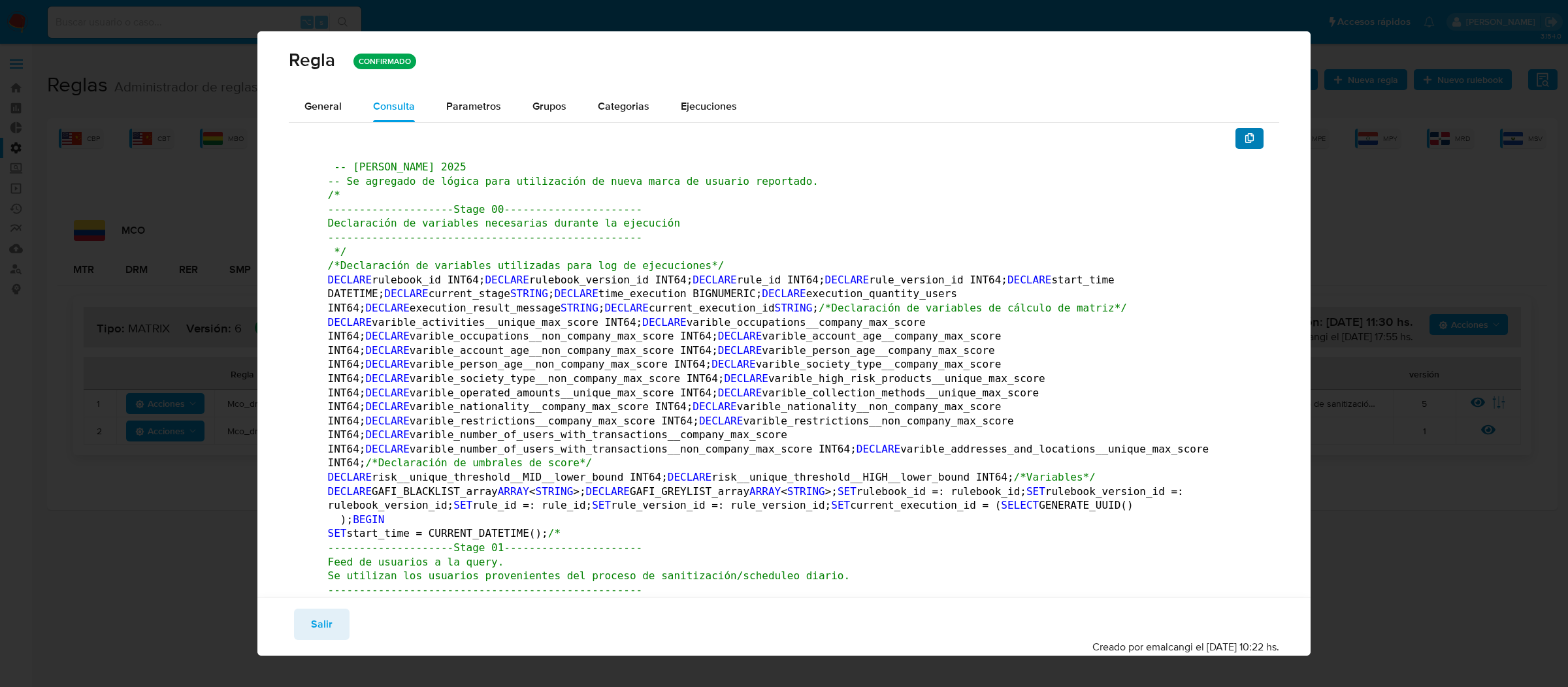
click at [1258, 136] on button "button" at bounding box center [1250, 138] width 29 height 21
click at [341, 93] on button "General" at bounding box center [323, 106] width 69 height 32
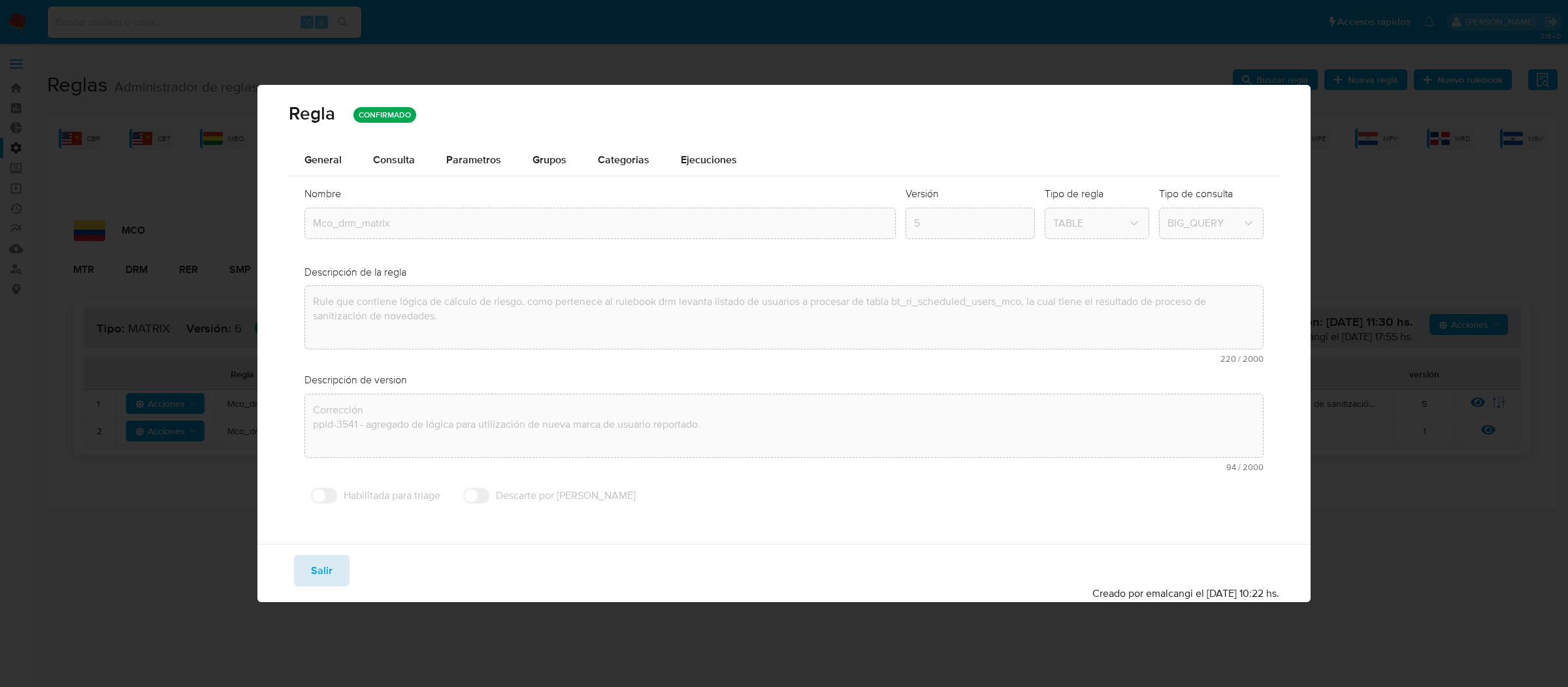
click at [327, 569] on span "Salir" at bounding box center [322, 571] width 22 height 29
type input "1"
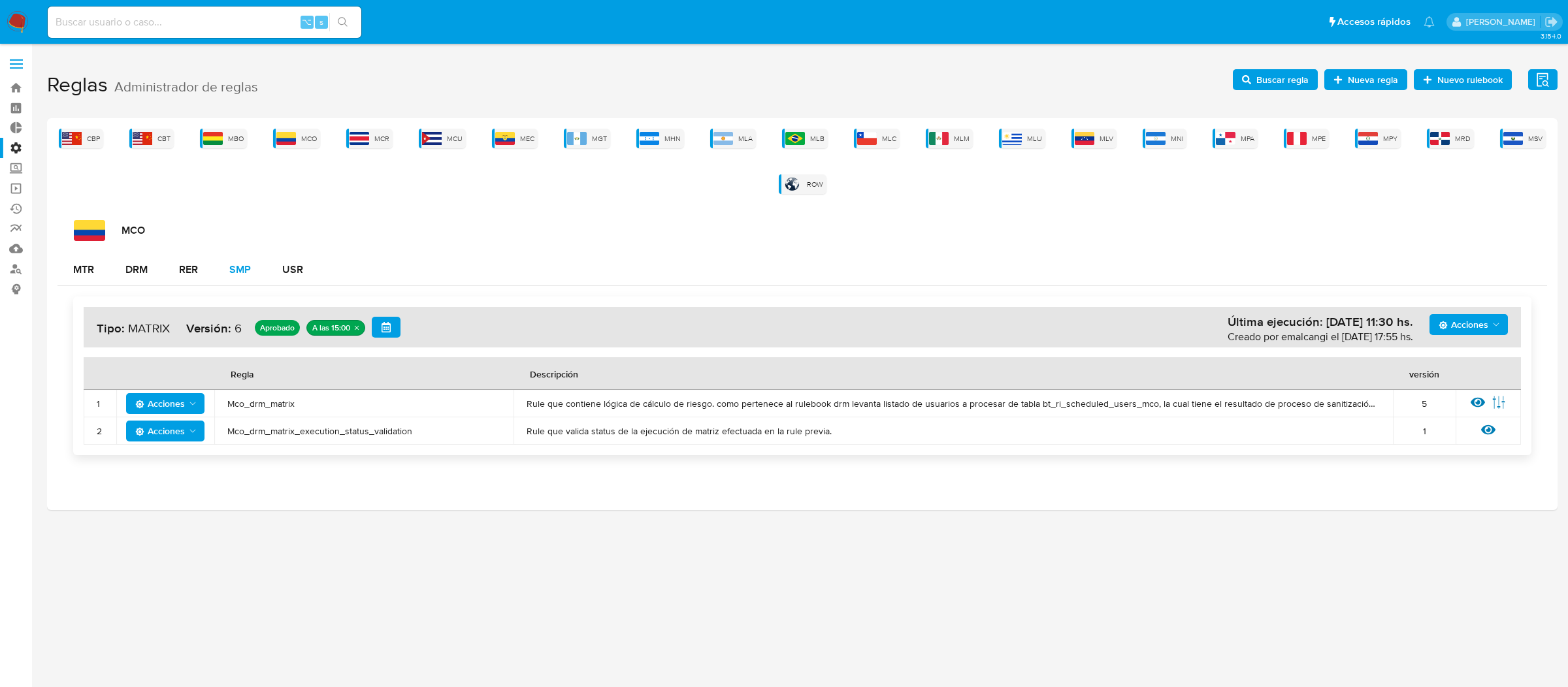
click at [241, 280] on div "SMP" at bounding box center [240, 270] width 22 height 32
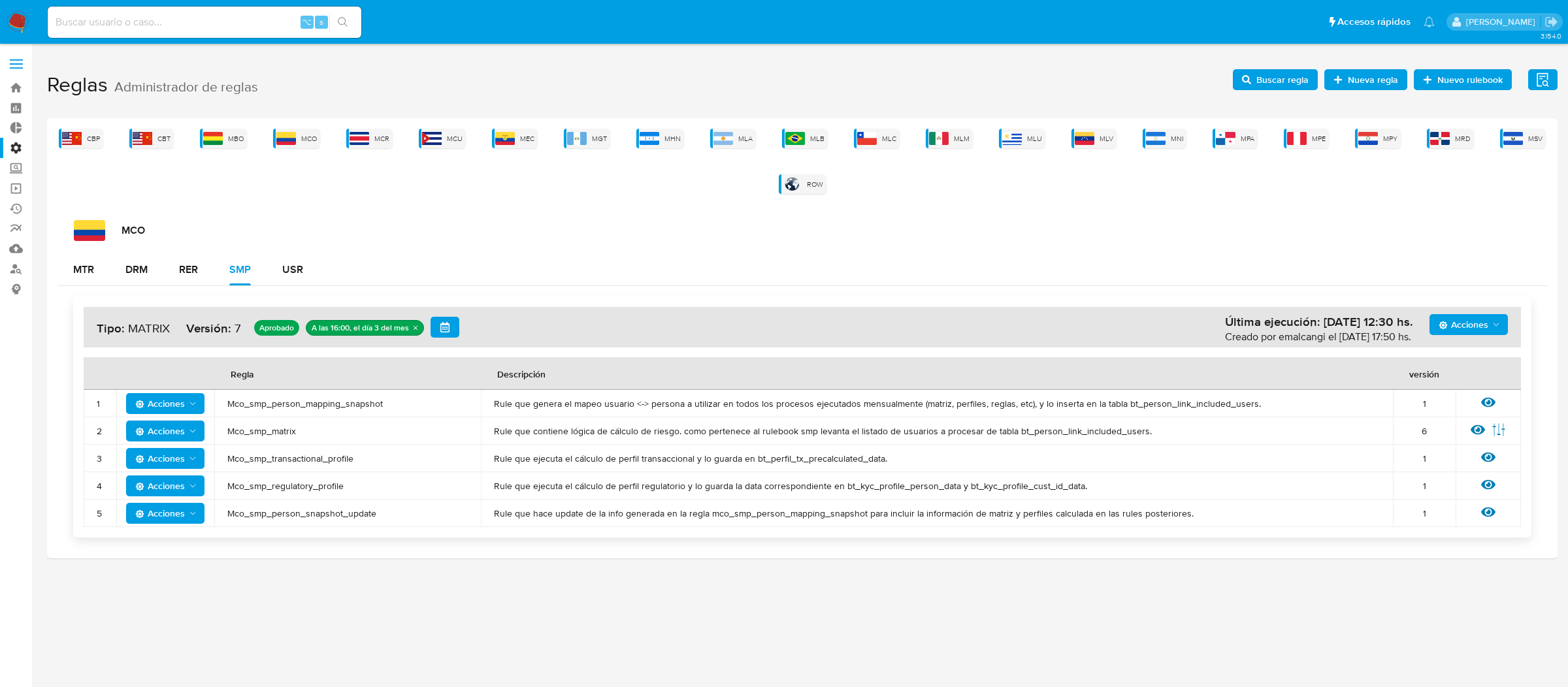
click at [134, 251] on div "MCO MTR DRM RER SMP USR Acciones Última ejecución: [DATE] 12:30 hs. Creado por …" at bounding box center [802, 384] width 1490 height 328
click at [134, 265] on div "DRM" at bounding box center [136, 270] width 22 height 11
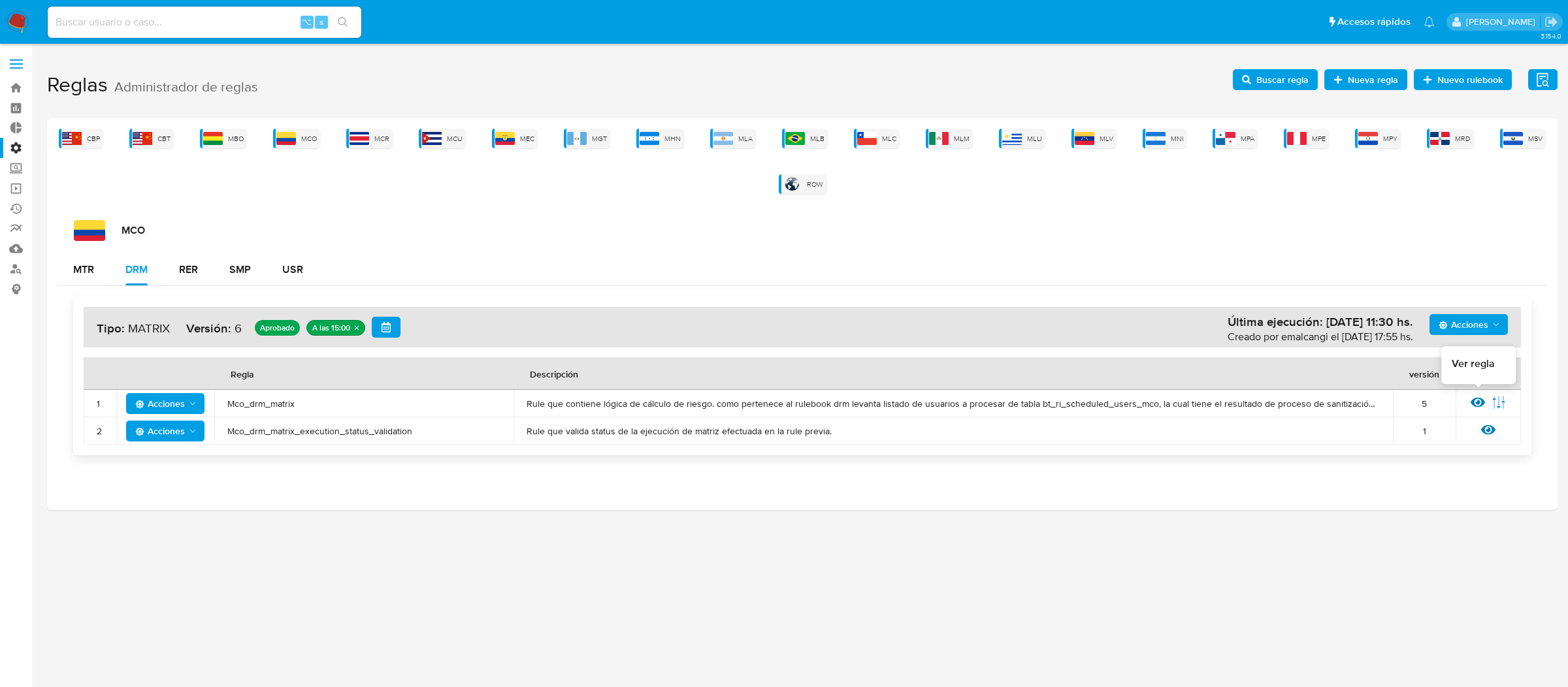
click at [1475, 407] on icon at bounding box center [1478, 403] width 14 height 14
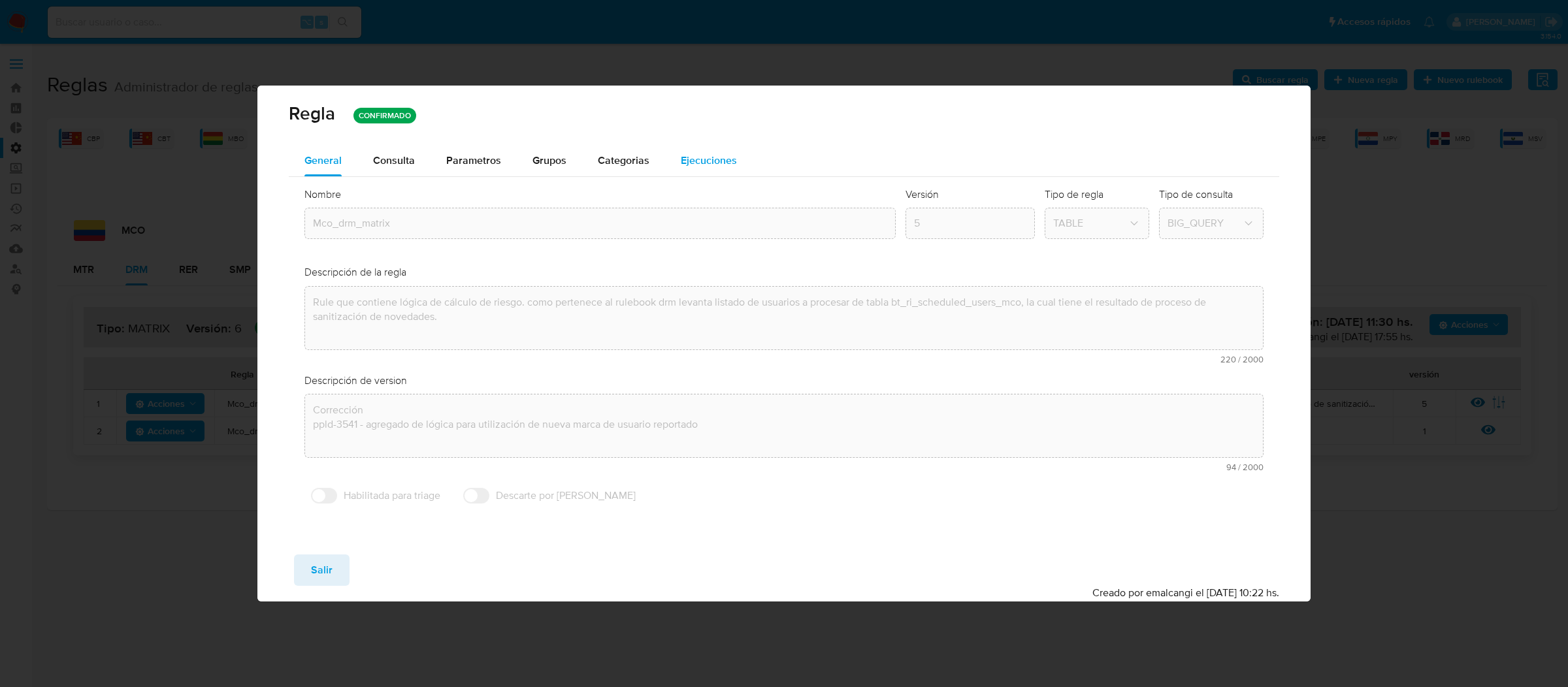
click at [682, 164] on span "Ejecuciones" at bounding box center [709, 160] width 56 height 15
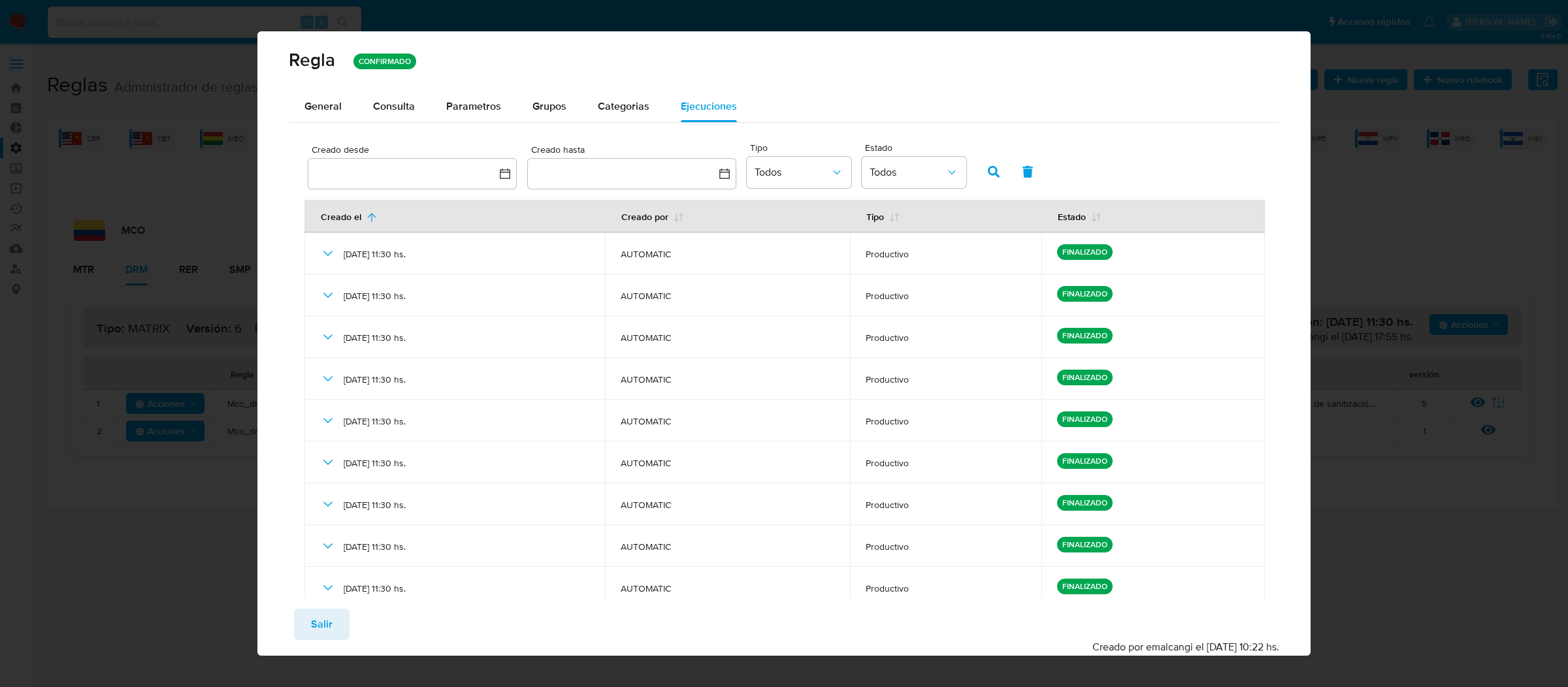
scroll to position [121, 0]
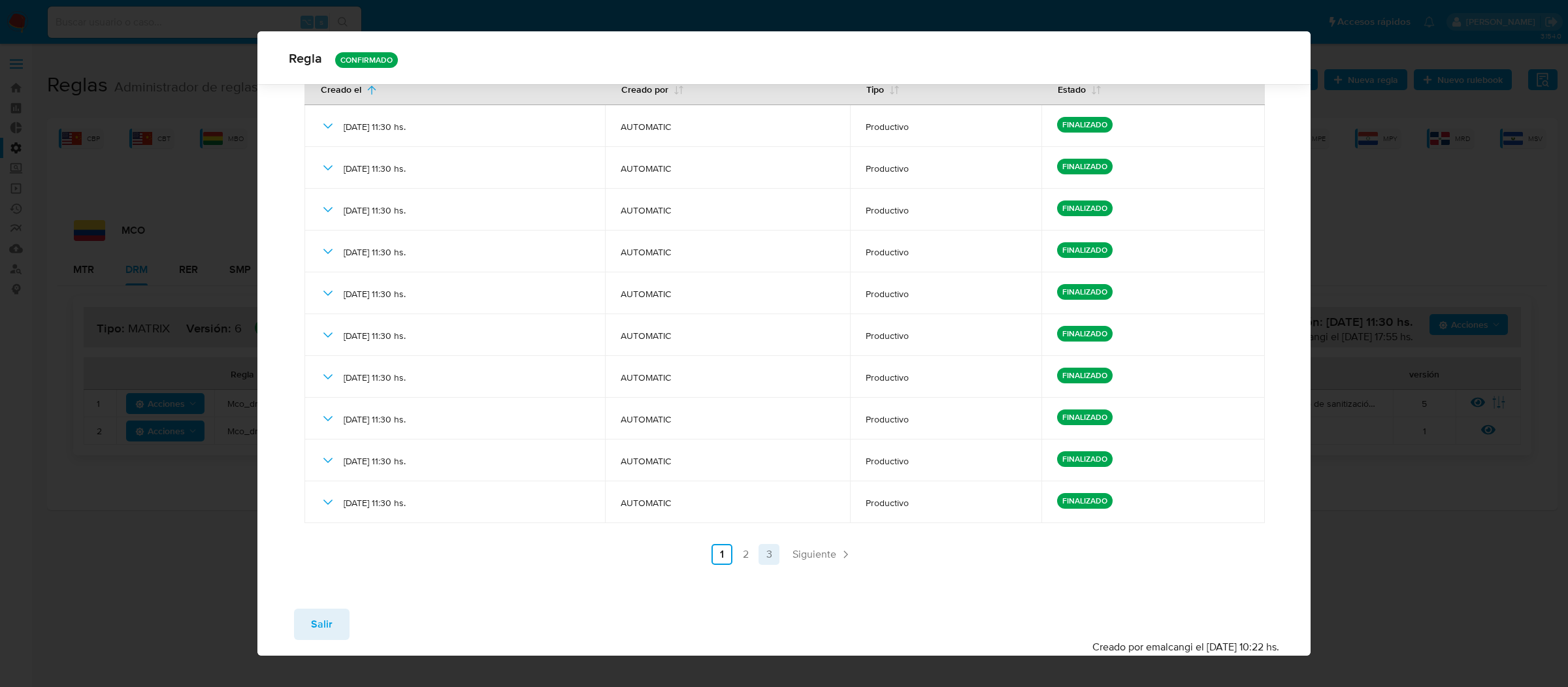
click at [778, 559] on link "3" at bounding box center [768, 554] width 21 height 21
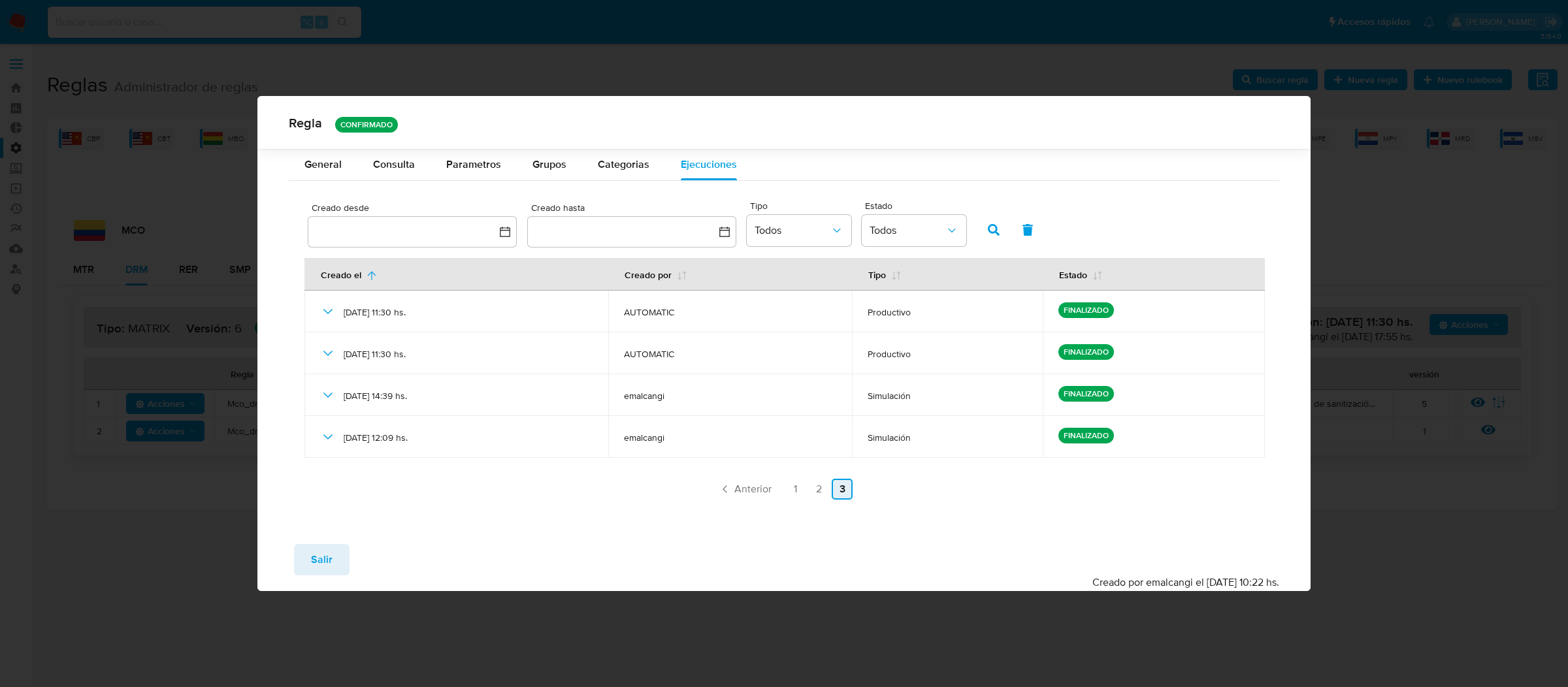
scroll to position [0, 0]
click at [340, 559] on button "Salir" at bounding box center [321, 560] width 55 height 32
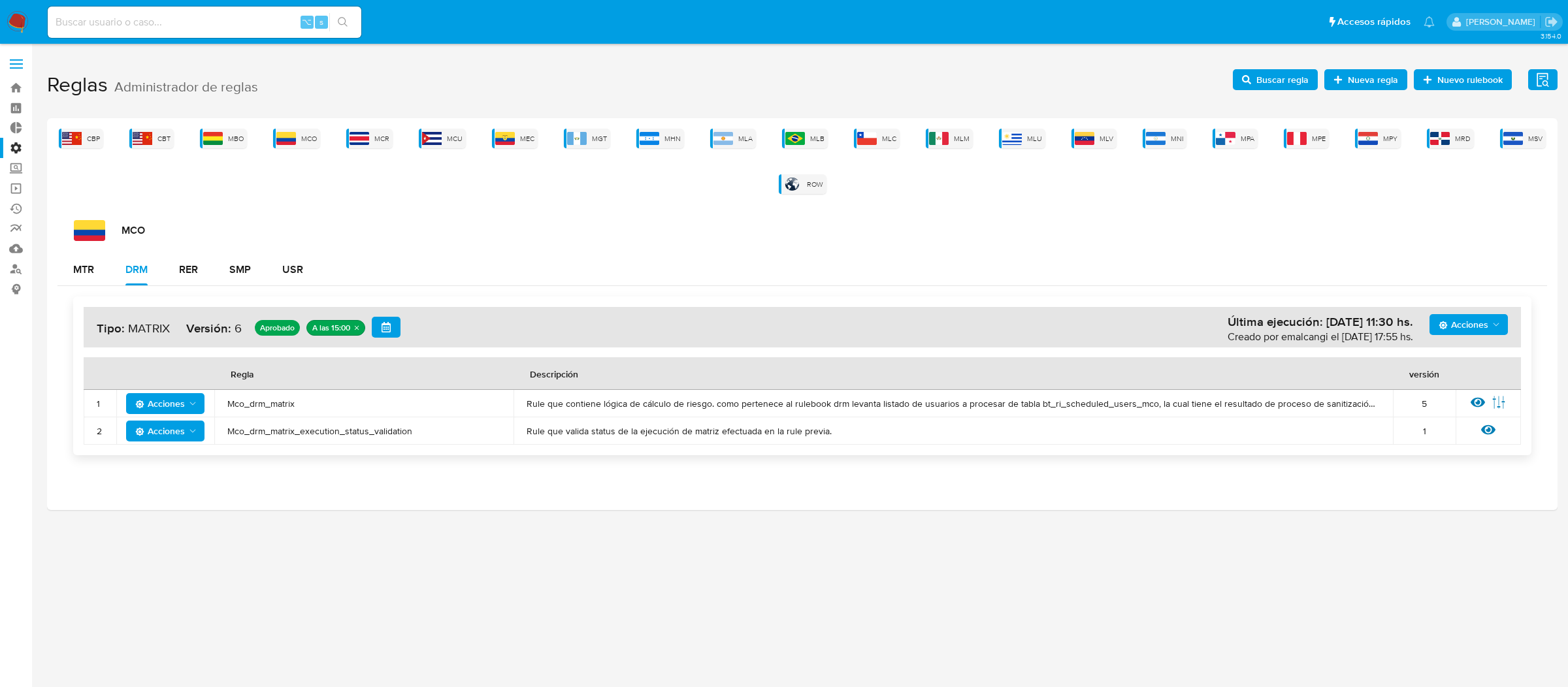
click at [276, 27] on input at bounding box center [204, 22] width 314 height 17
paste input "101333332"
type input "101333332"
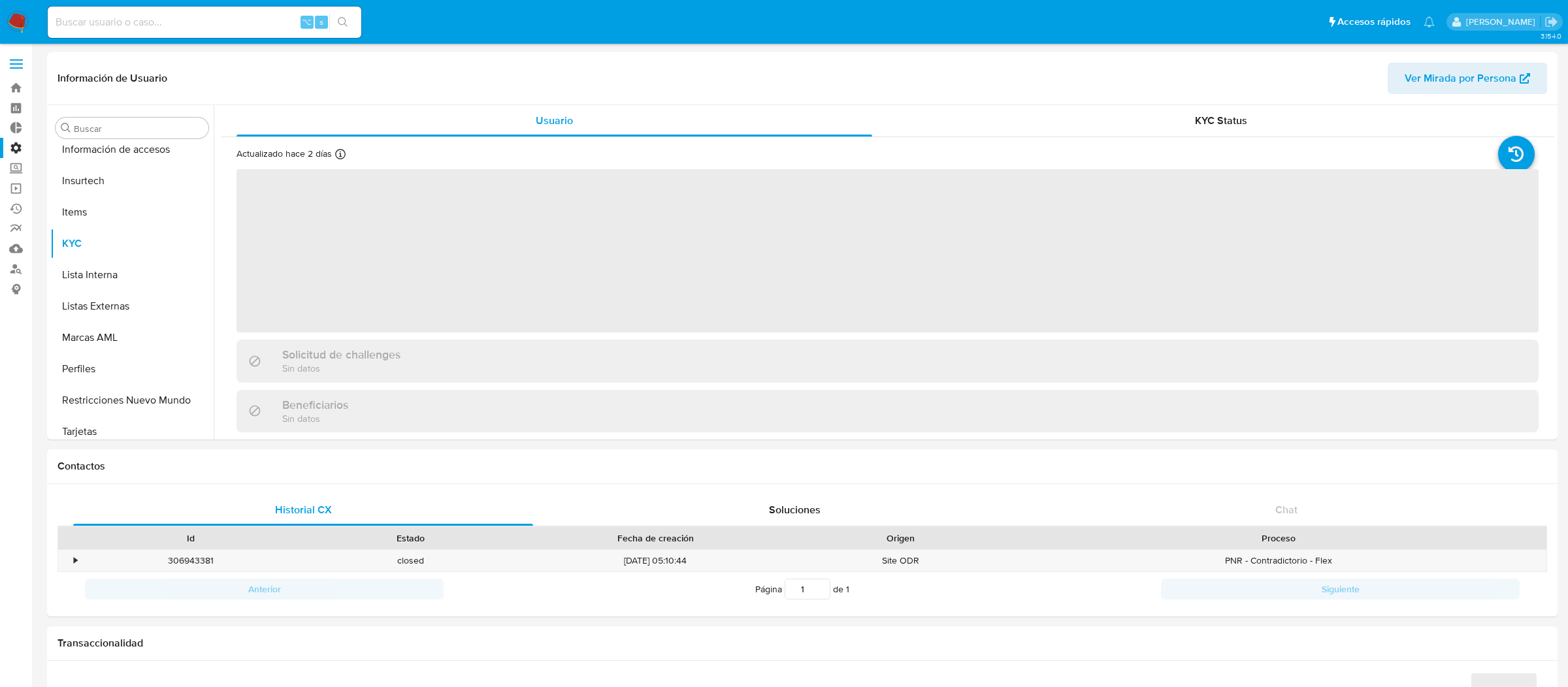
scroll to position [551, 0]
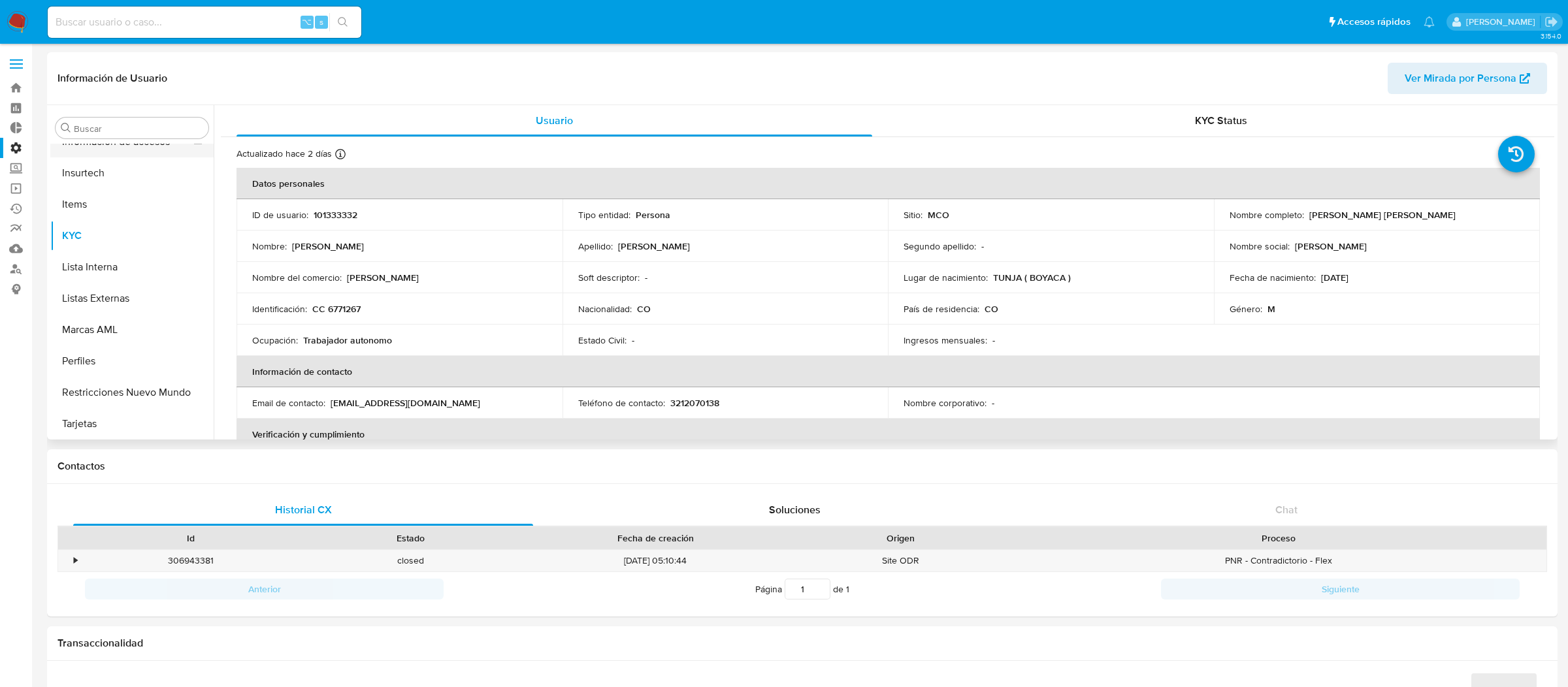
select select "10"
click at [116, 389] on button "Restricciones Nuevo Mundo" at bounding box center [126, 393] width 153 height 32
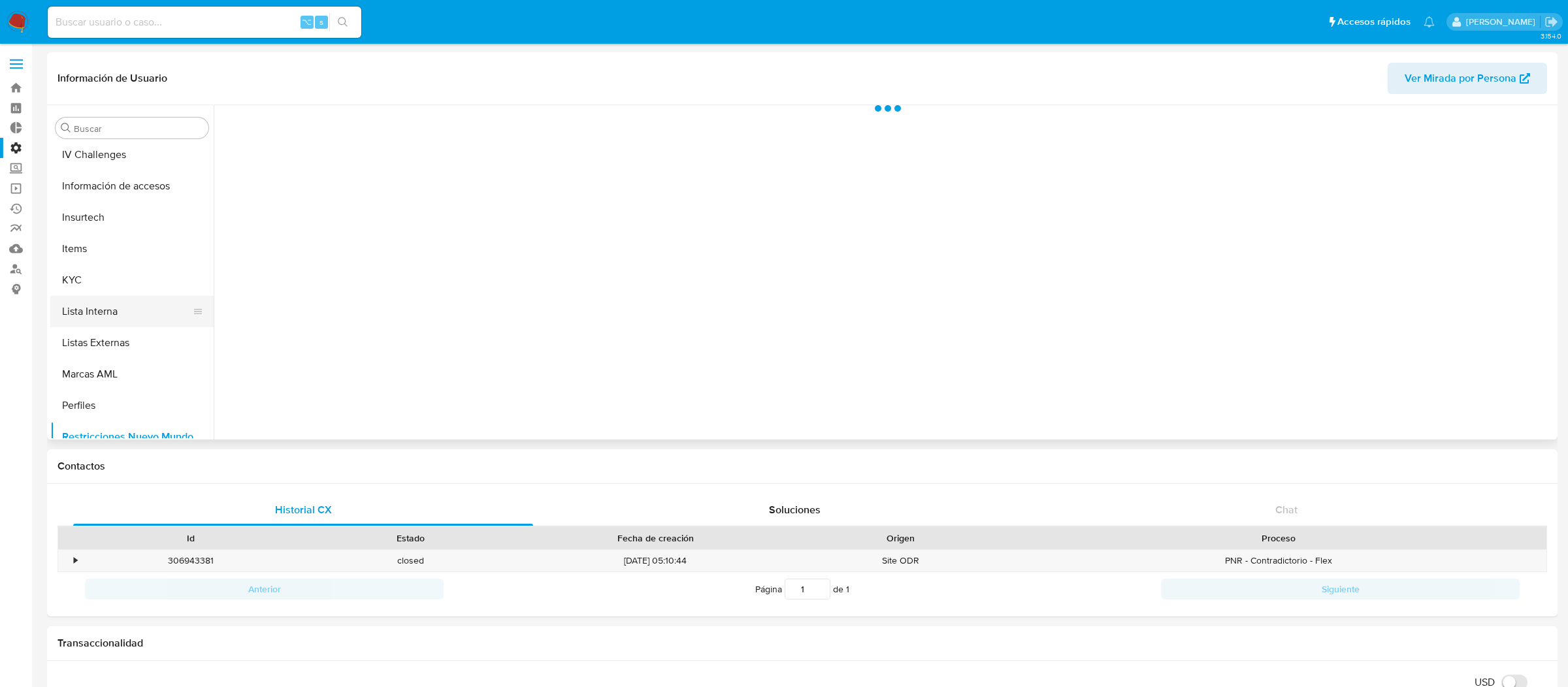
scroll to position [407, 0]
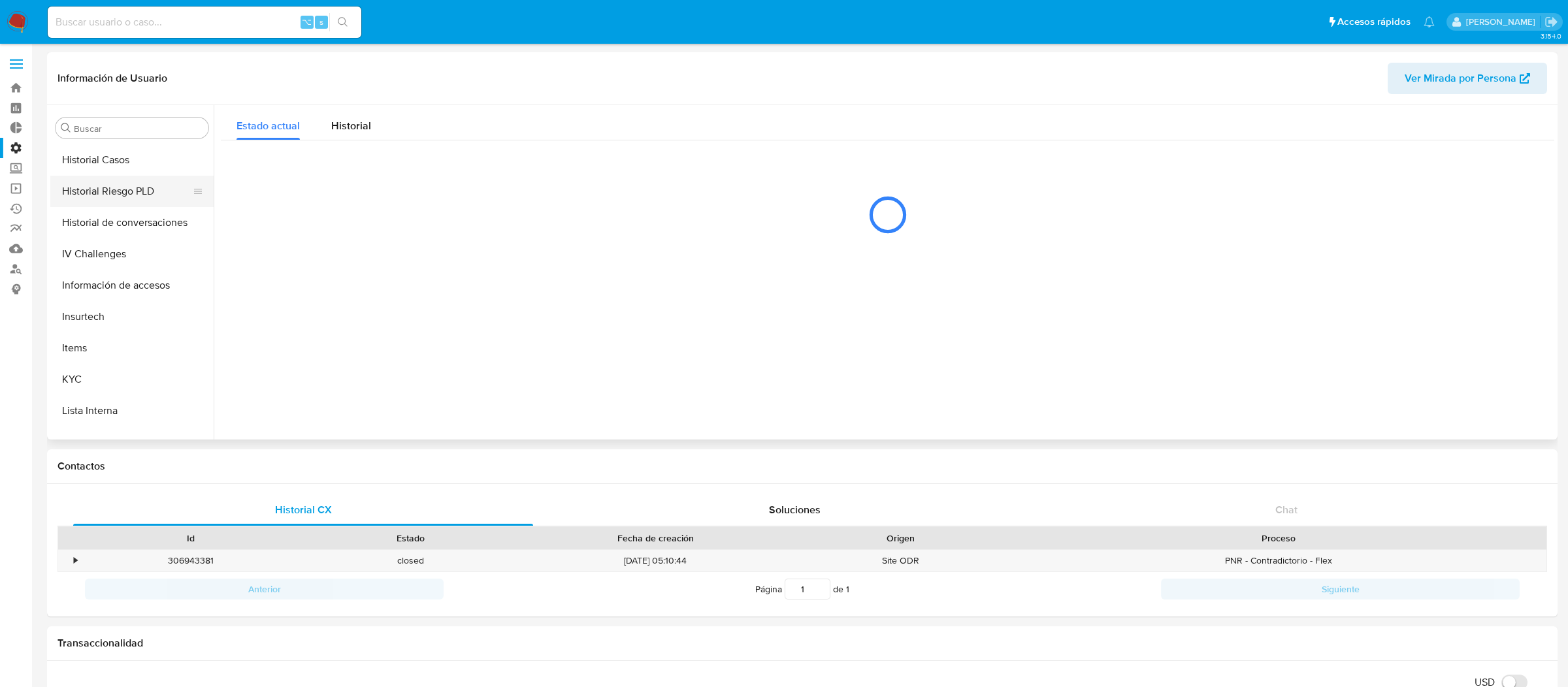
click at [156, 200] on button "Historial Riesgo PLD" at bounding box center [126, 192] width 153 height 32
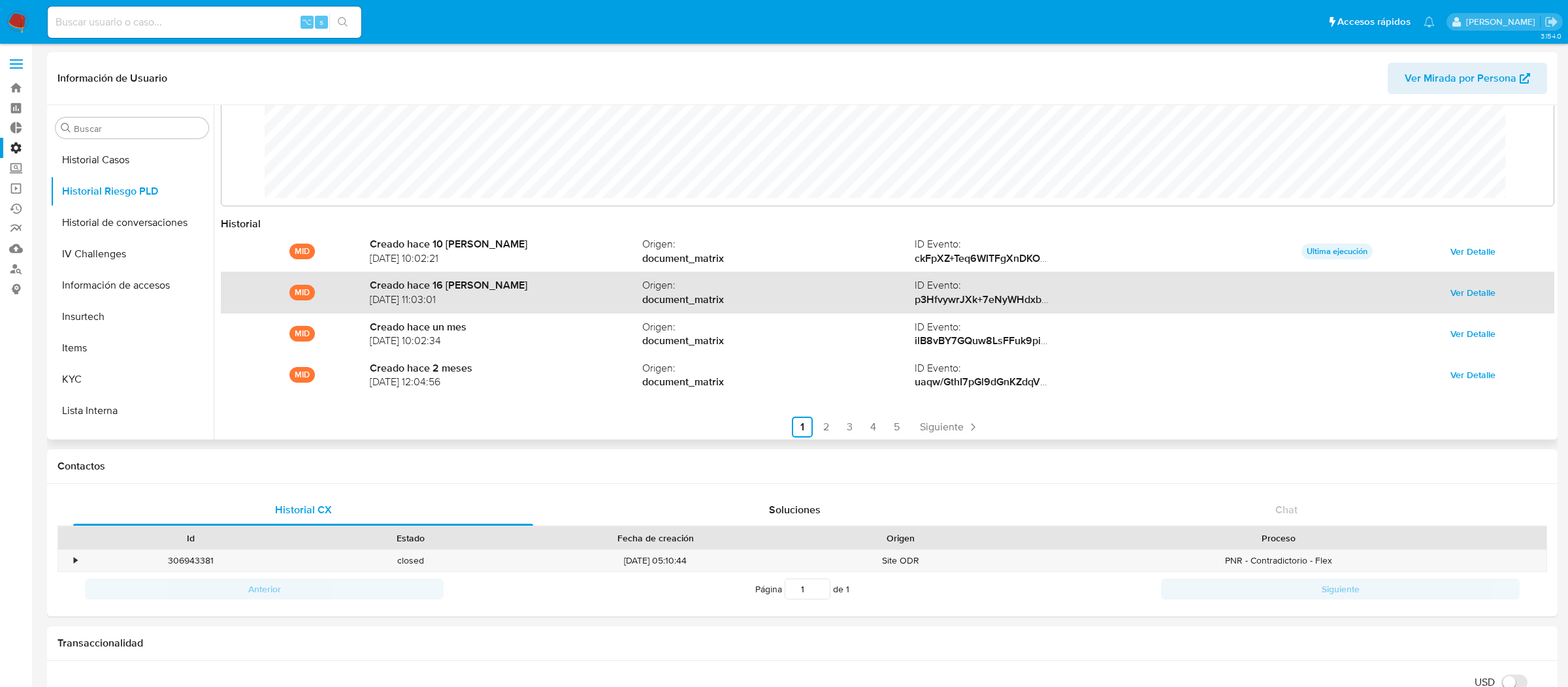
scroll to position [69, 0]
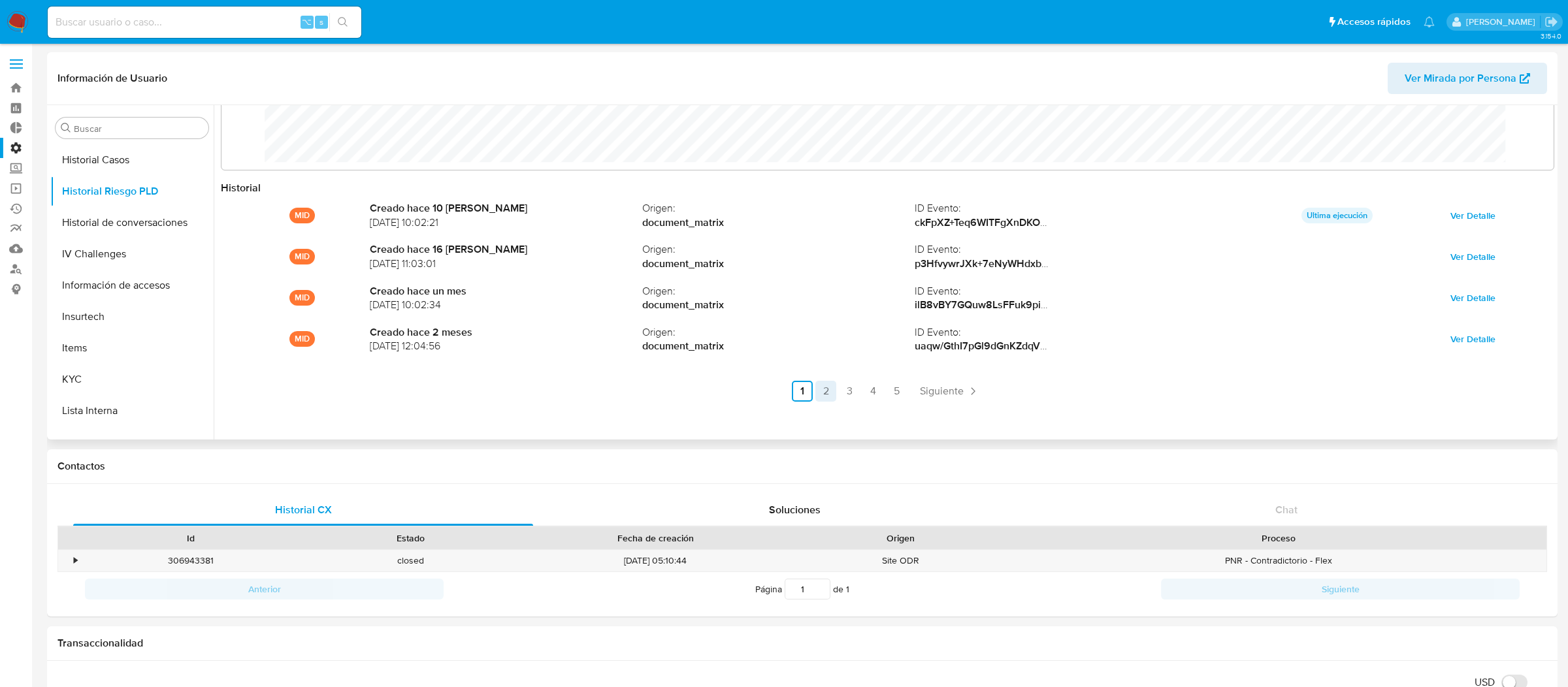
click at [827, 389] on link "2" at bounding box center [826, 391] width 21 height 21
click at [805, 389] on span "Anterior" at bounding box center [795, 391] width 37 height 11
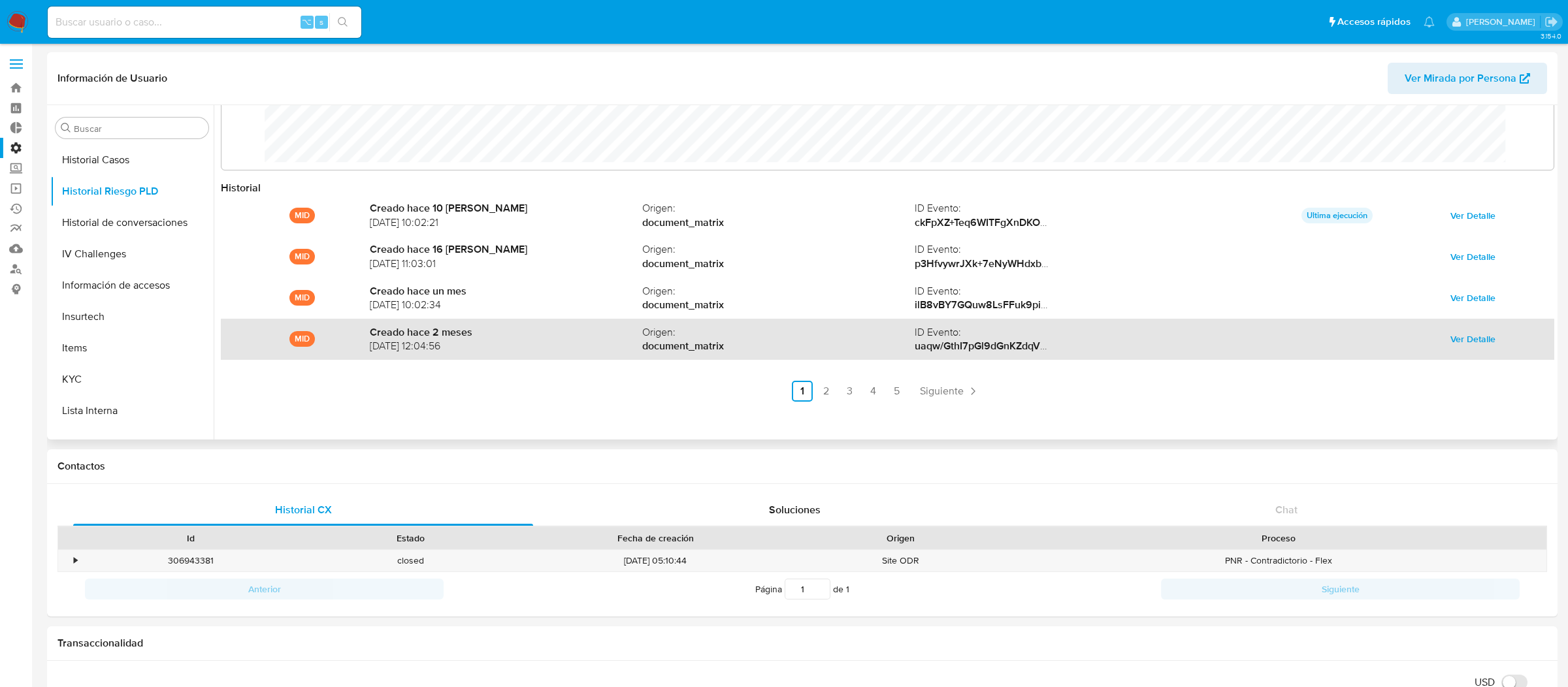
click at [1476, 338] on span "Ver Detalle" at bounding box center [1473, 339] width 45 height 18
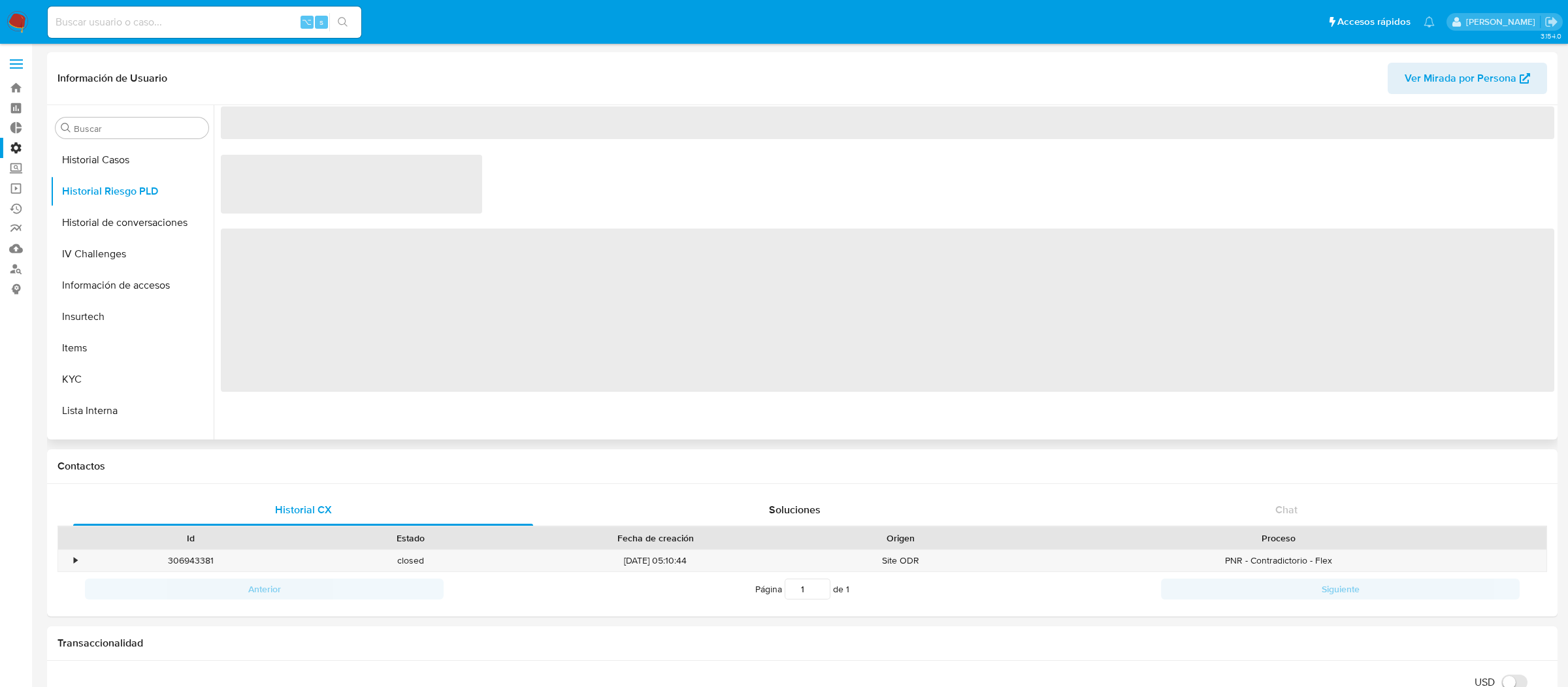
scroll to position [0, 0]
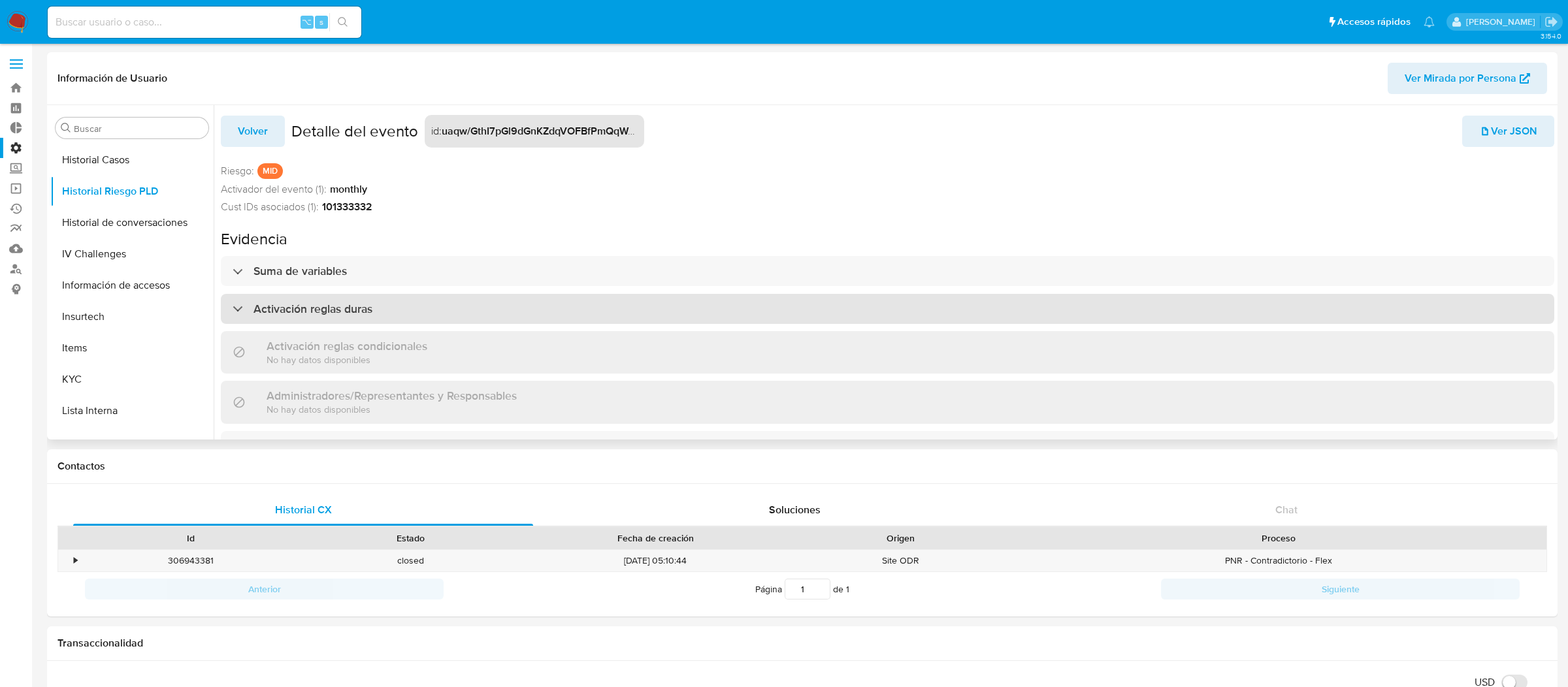
click at [667, 304] on div "Activación reglas duras" at bounding box center [887, 309] width 1333 height 30
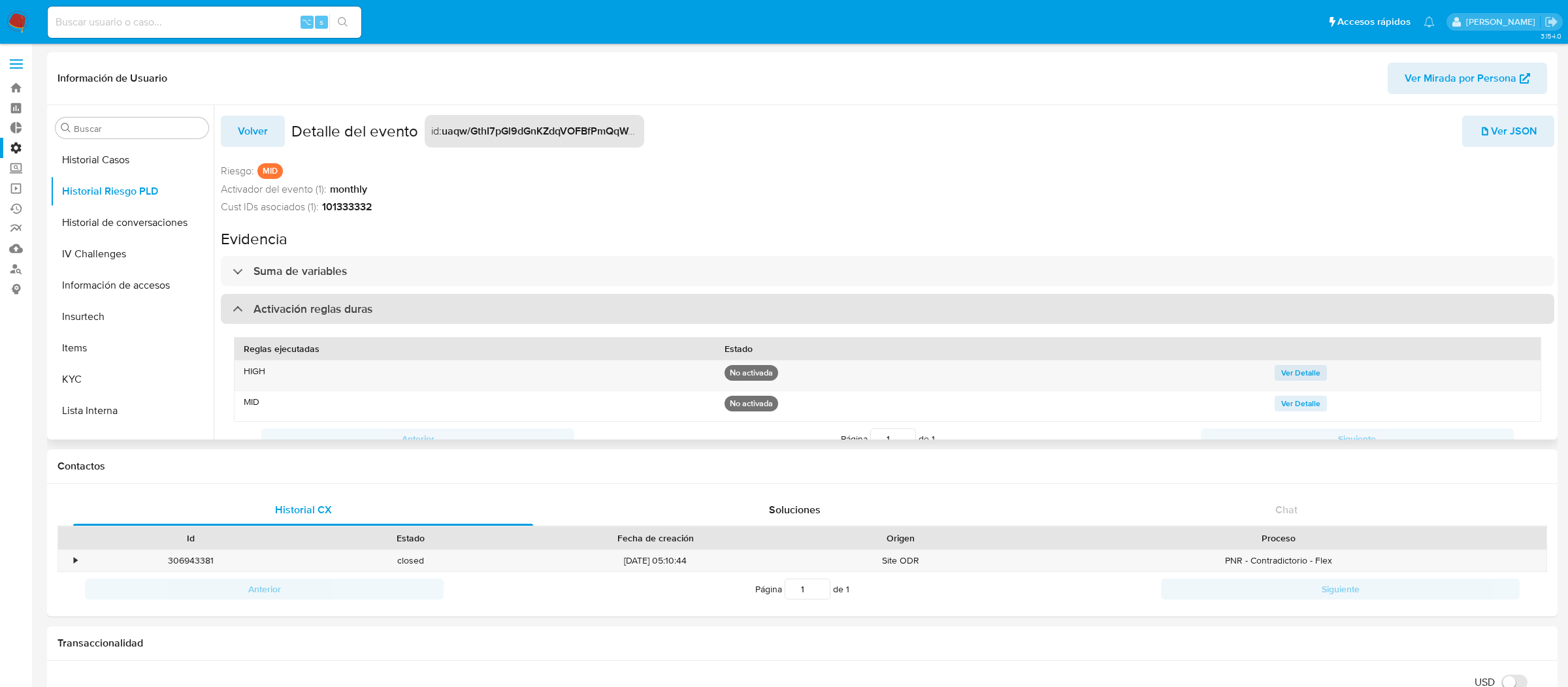
click at [666, 304] on div "Activación reglas duras" at bounding box center [887, 309] width 1333 height 30
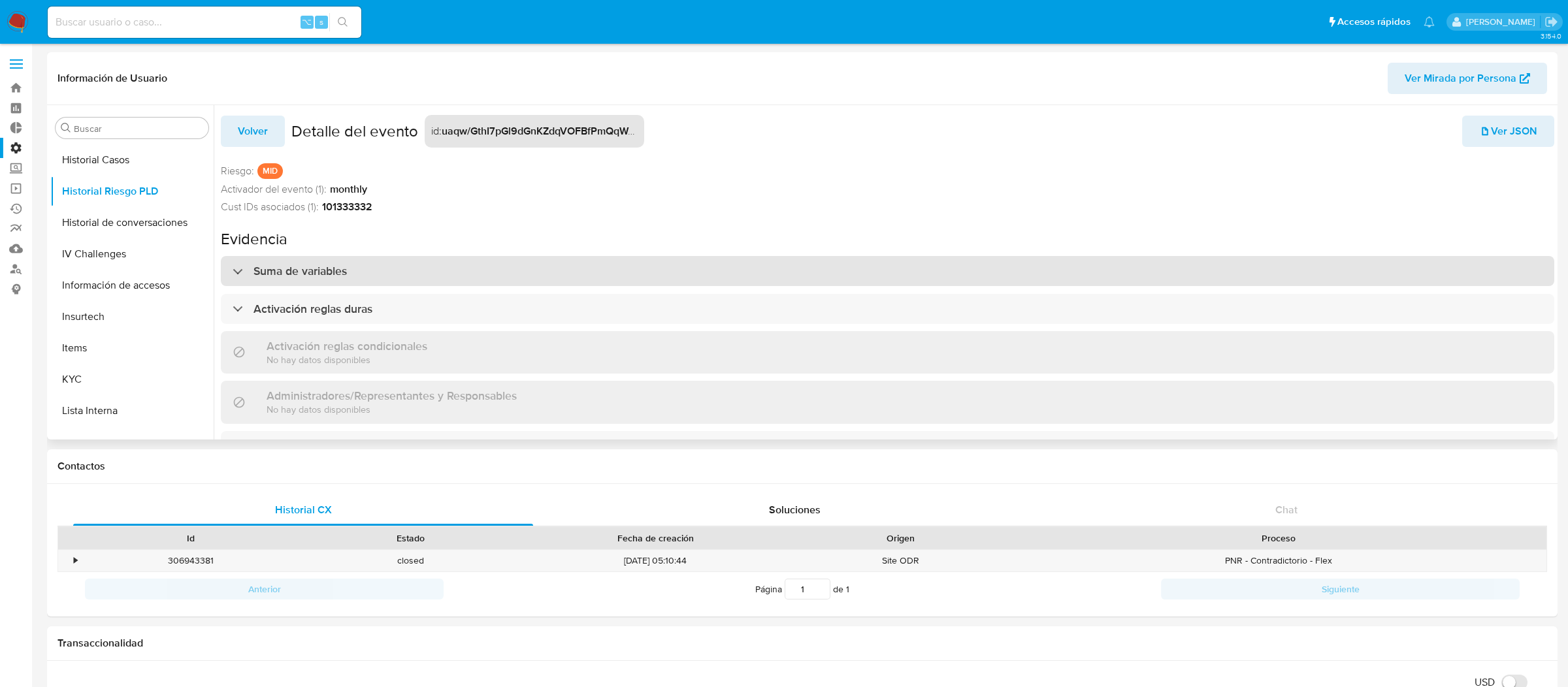
click at [674, 281] on div "Suma de variables" at bounding box center [887, 271] width 1333 height 30
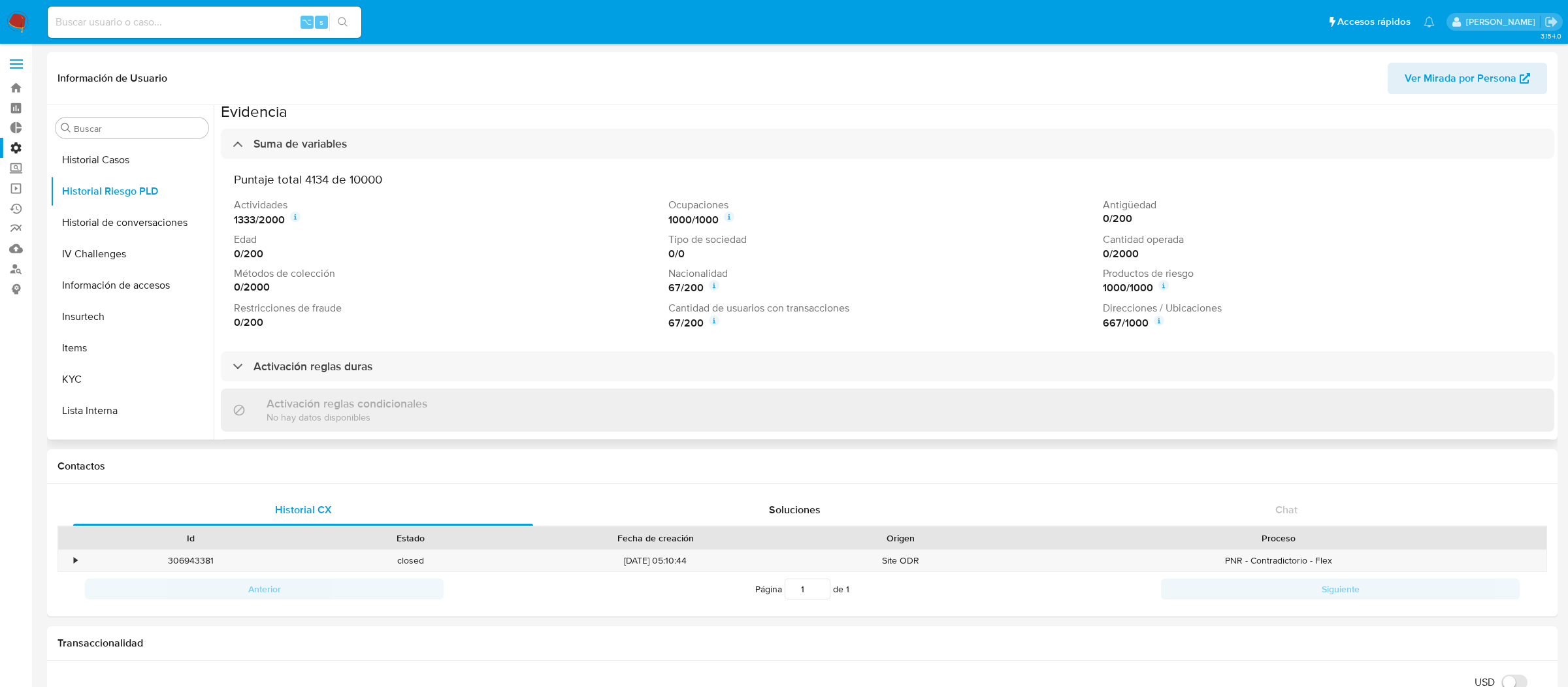
scroll to position [131, 0]
click at [1161, 284] on icon at bounding box center [1163, 281] width 11 height 11
click at [1256, 230] on div "Evidencia Productos de riesgo has_superfinanciera_regulation_applied : 1" at bounding box center [1159, 240] width 206 height 50
click at [1256, 224] on button "close" at bounding box center [1254, 225] width 9 height 9
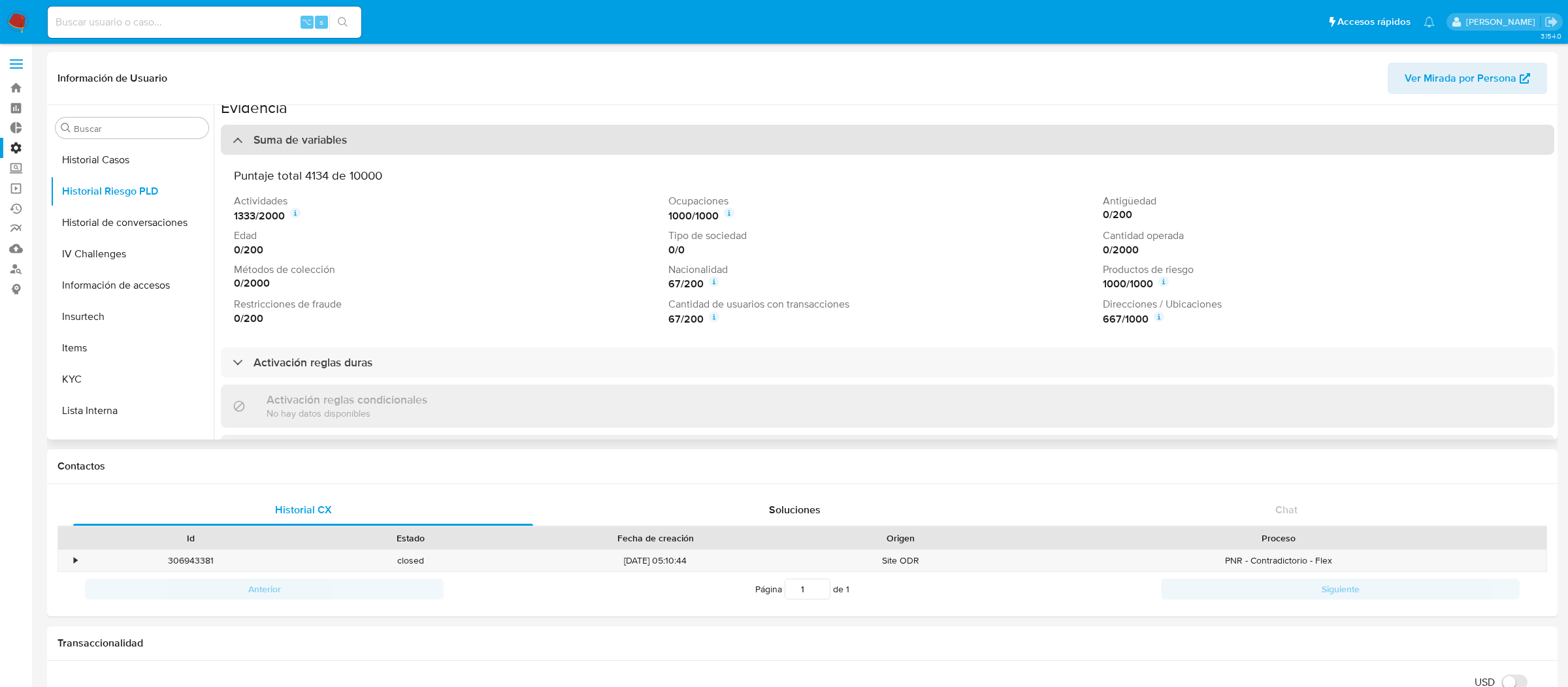
click at [971, 136] on div "Suma de variables" at bounding box center [887, 140] width 1333 height 30
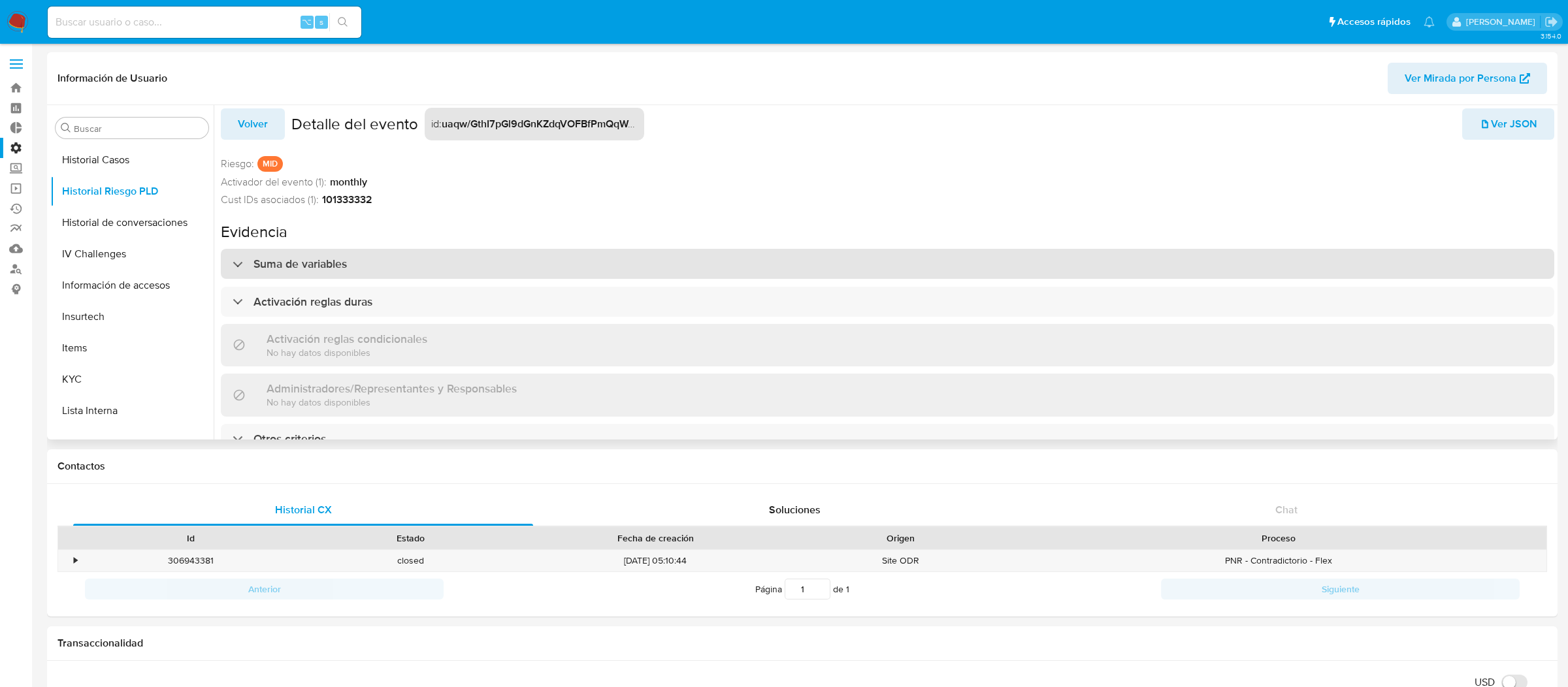
scroll to position [0, 0]
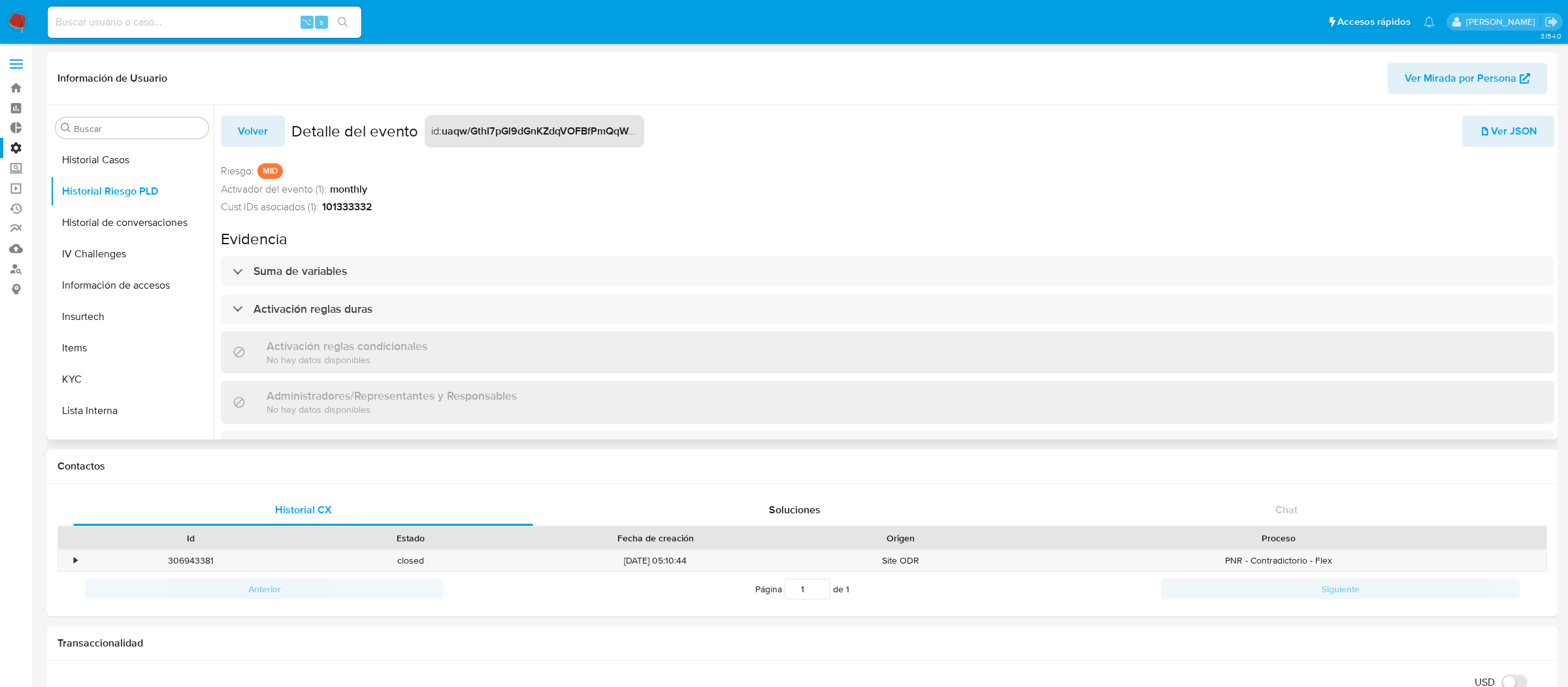
click at [257, 131] on span "Volver" at bounding box center [253, 131] width 30 height 29
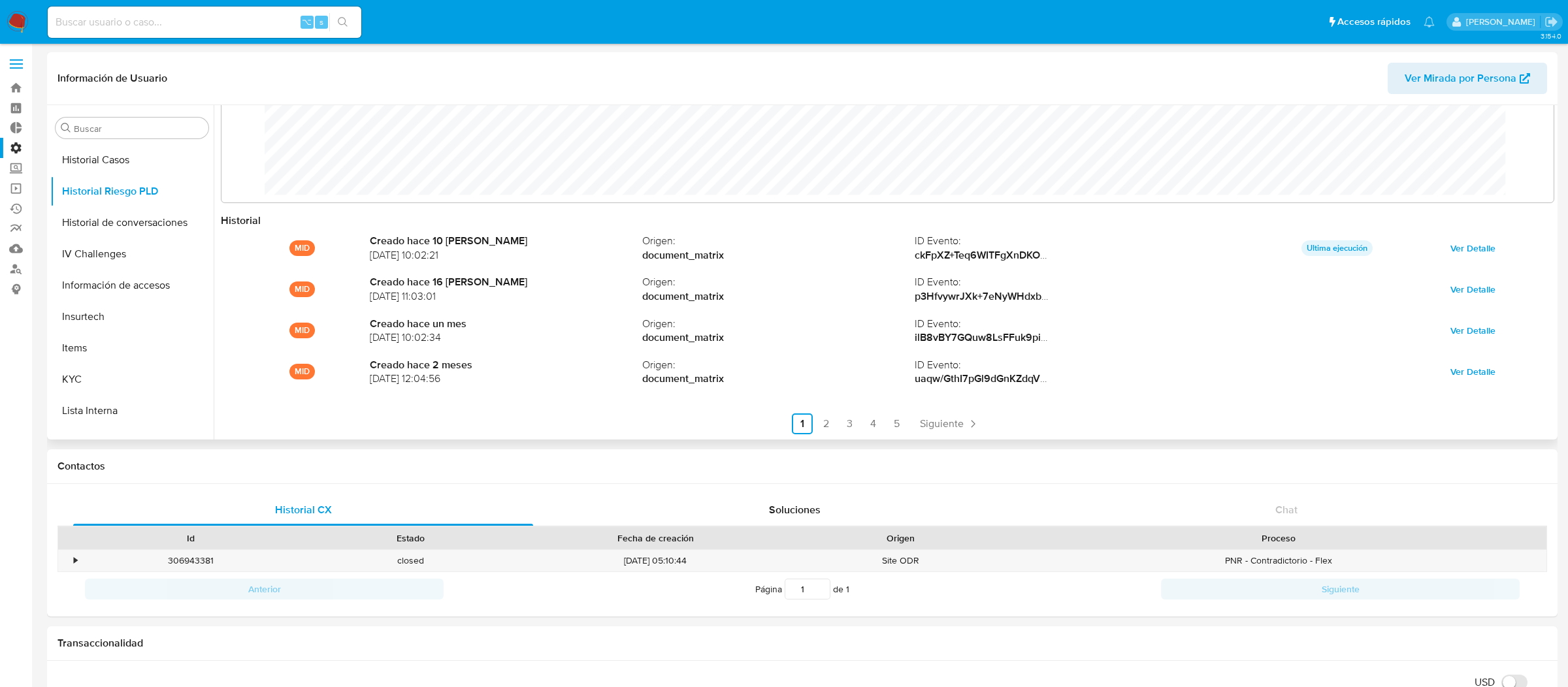
scroll to position [69, 0]
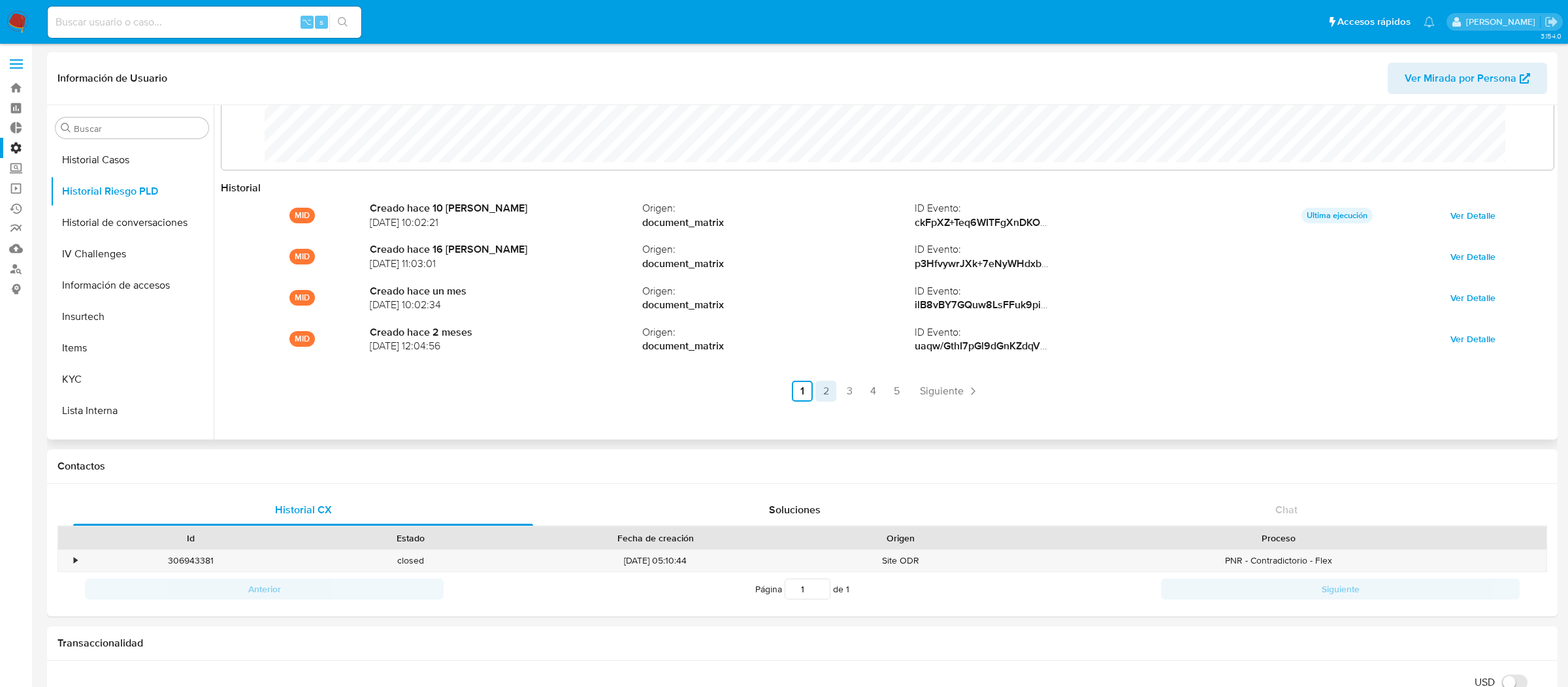
click at [827, 395] on link "2" at bounding box center [826, 391] width 21 height 21
click at [823, 390] on ul "Anterior 1 2 3 4 5 Siguiente" at bounding box center [887, 391] width 1333 height 21
click at [284, 15] on input at bounding box center [204, 22] width 314 height 17
paste input "42755705"
type input "42755705"
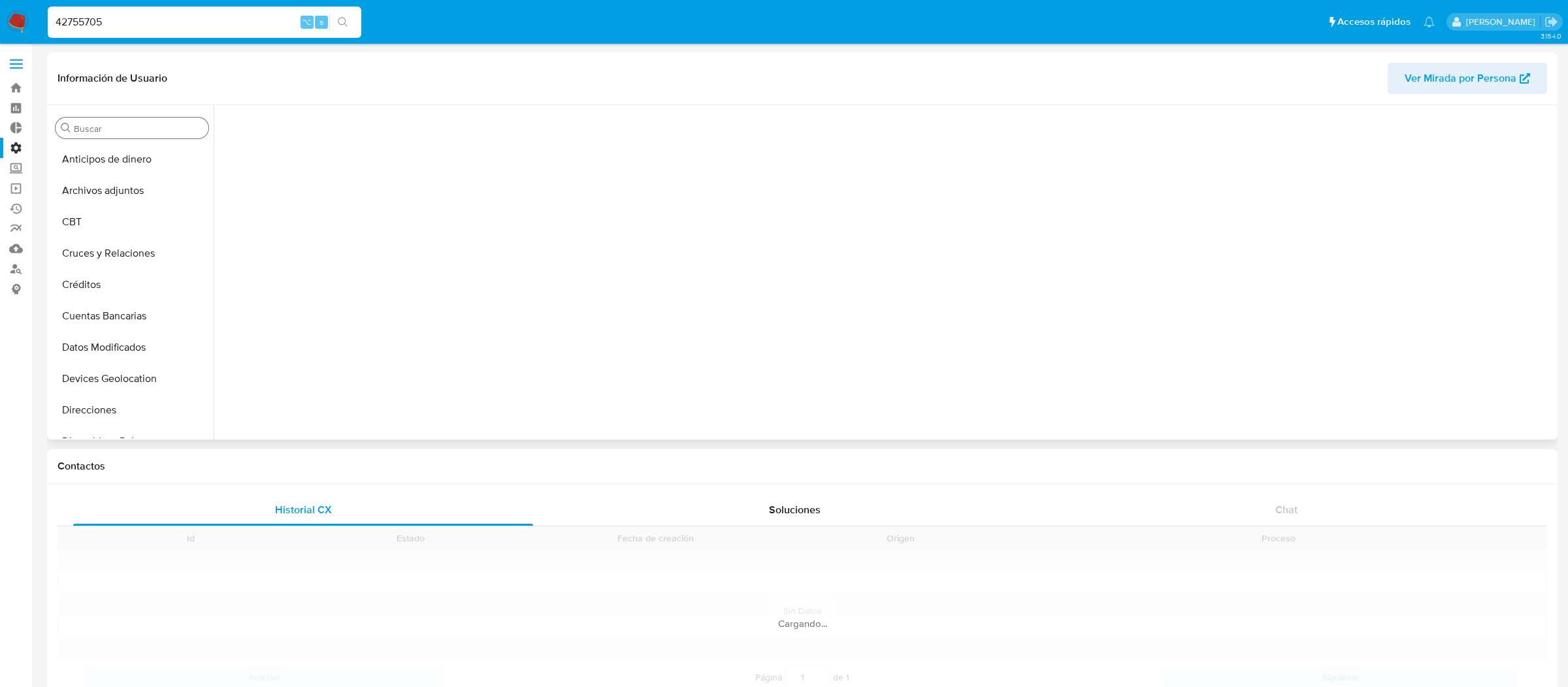
scroll to position [551, 0]
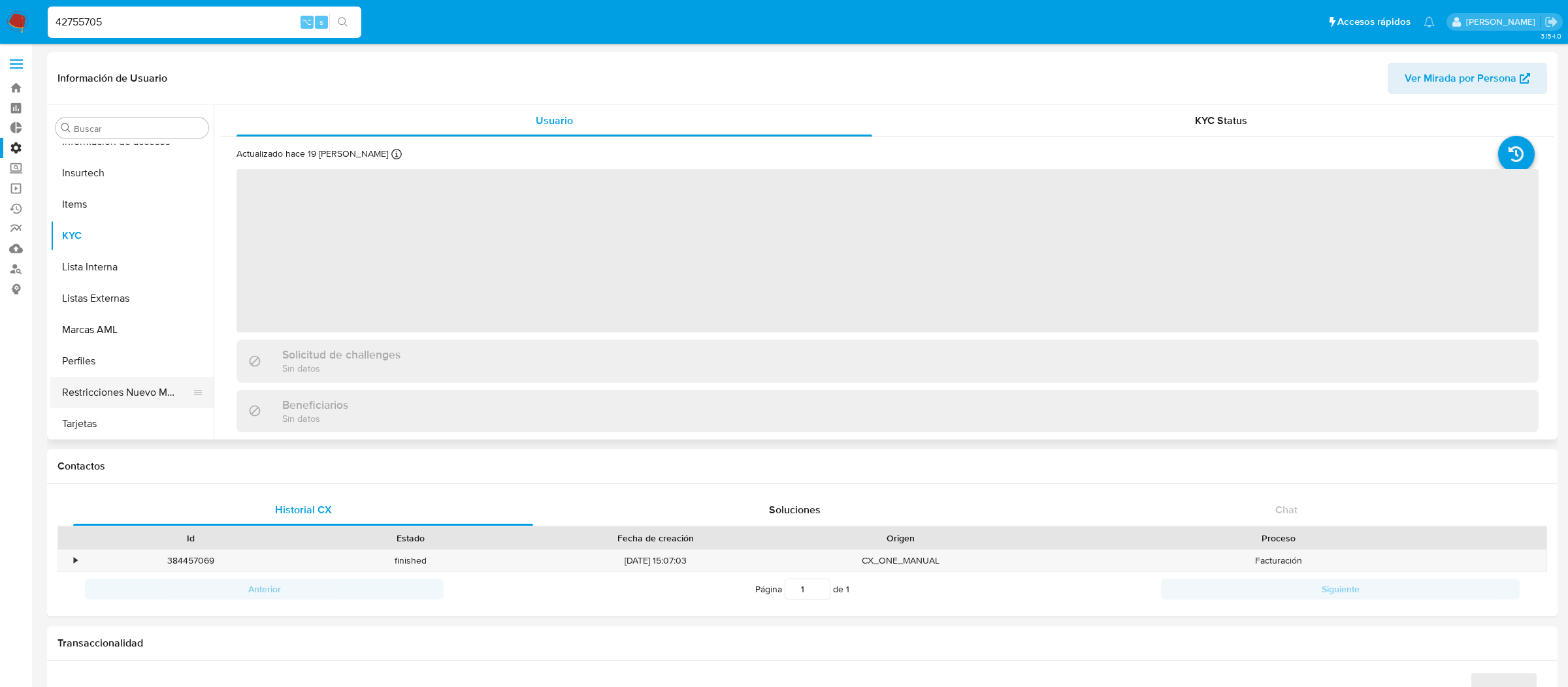
click at [123, 377] on button "Restricciones Nuevo Mundo" at bounding box center [126, 393] width 153 height 32
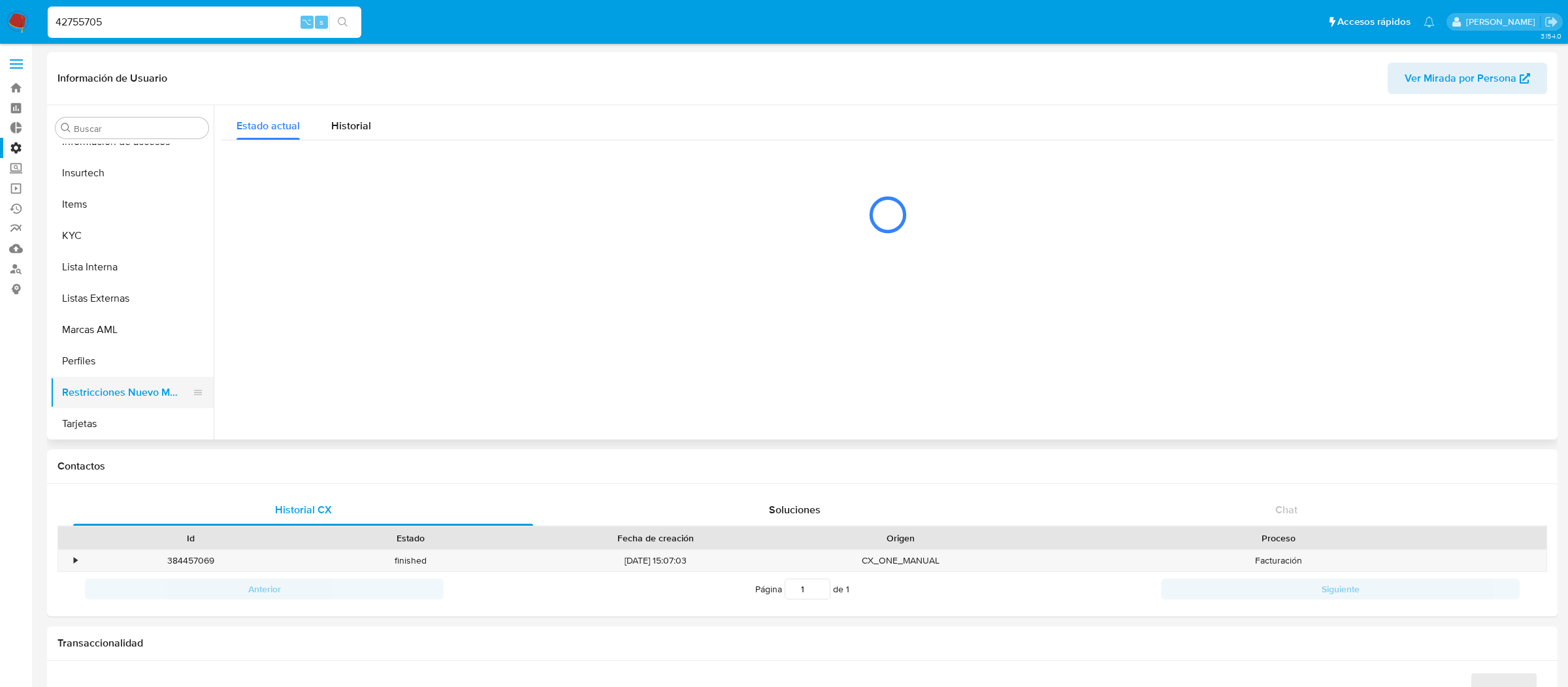
select select "10"
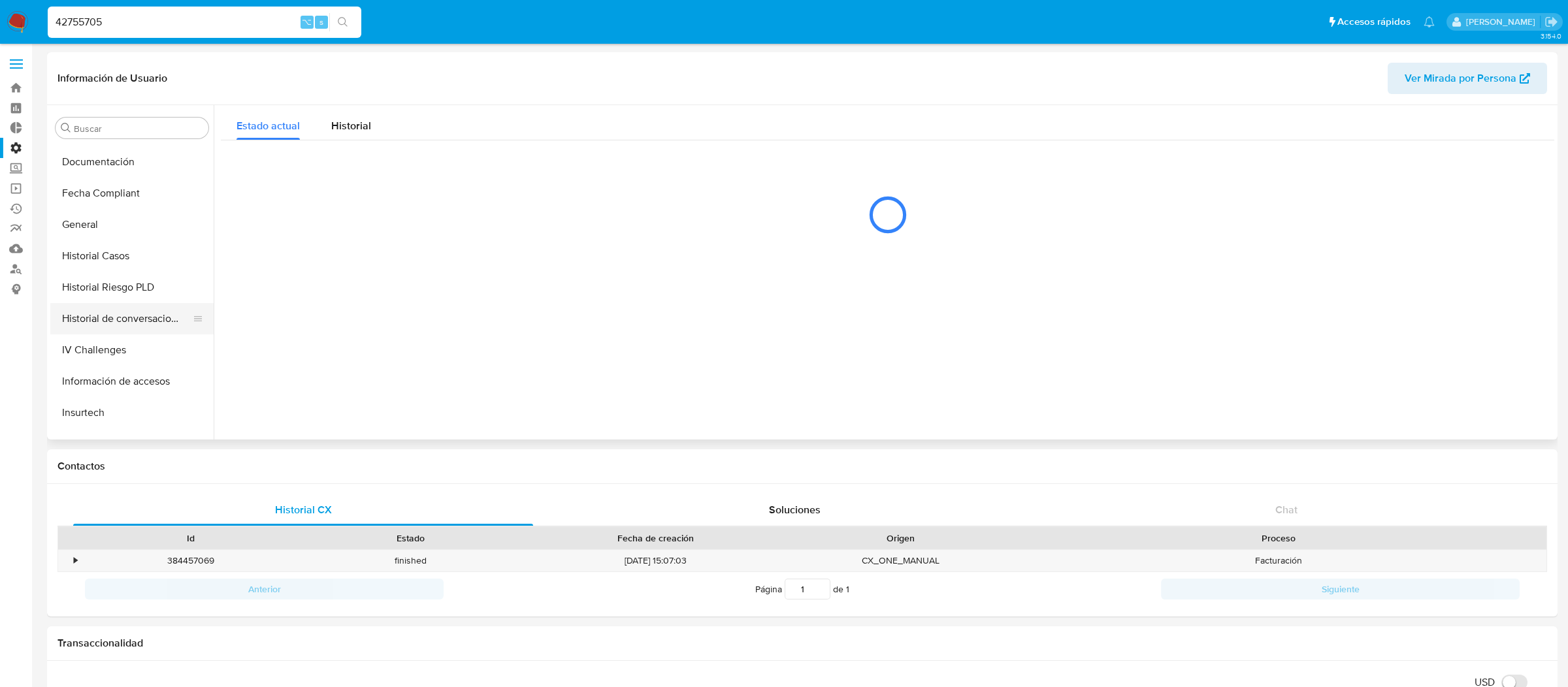
scroll to position [293, 0]
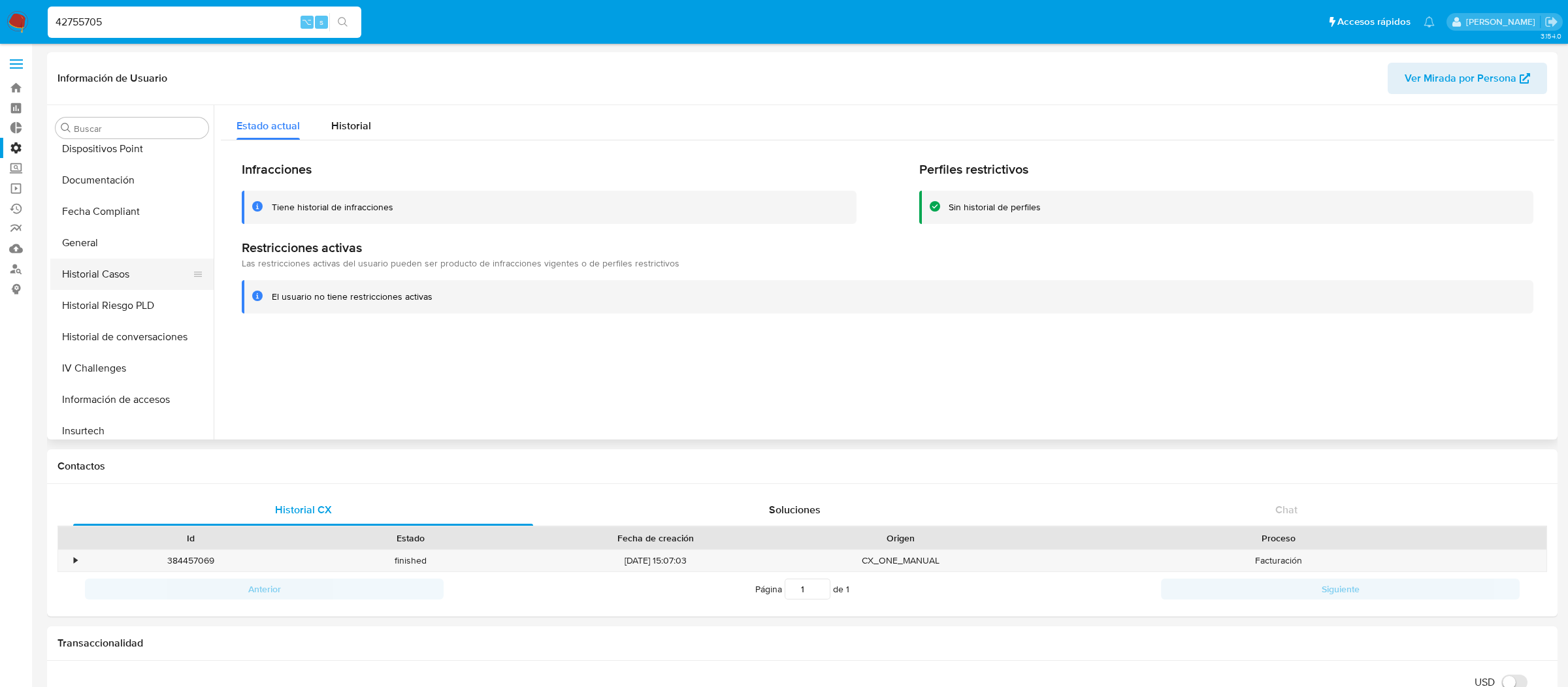
click at [146, 280] on button "Historial Casos" at bounding box center [126, 274] width 153 height 32
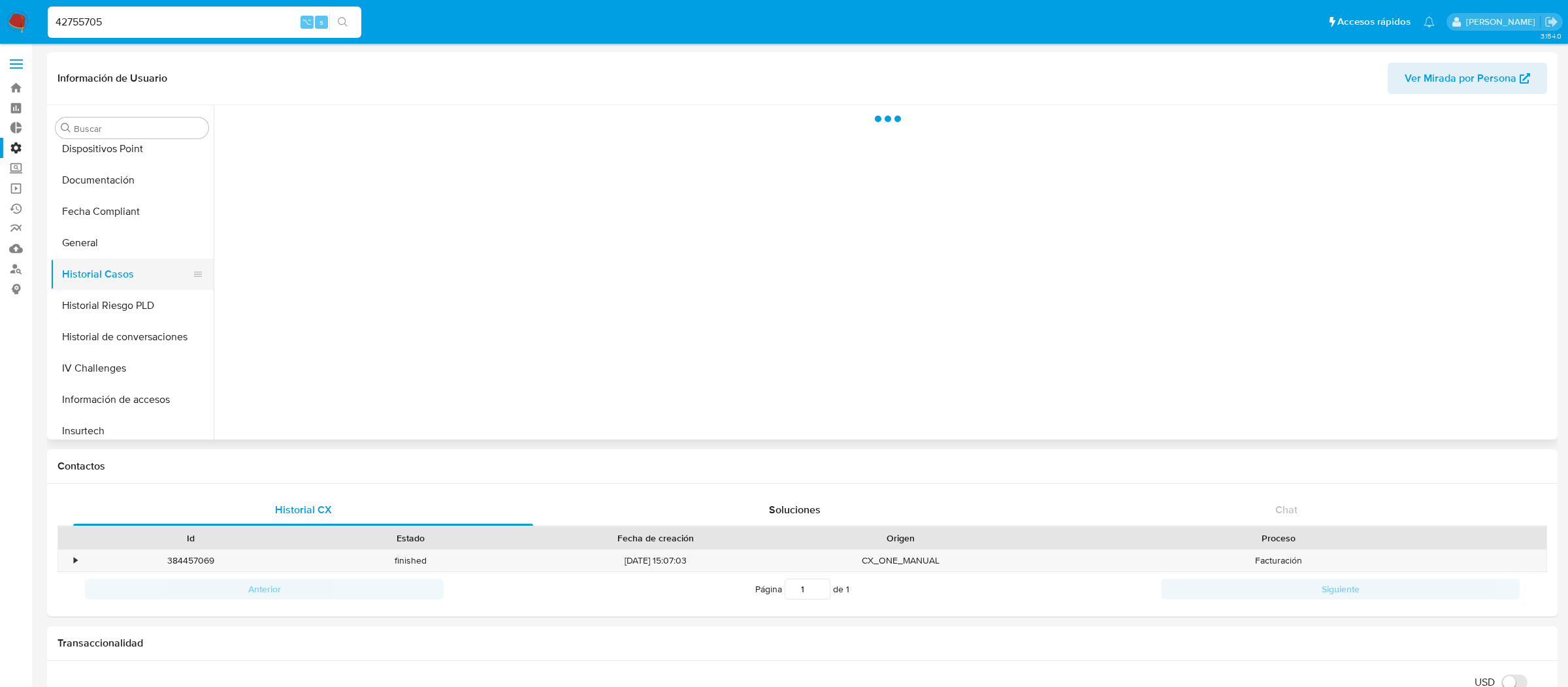
click at [146, 287] on button "Historial Casos" at bounding box center [126, 274] width 153 height 32
click at [146, 290] on button "Historial Riesgo PLD" at bounding box center [126, 306] width 153 height 32
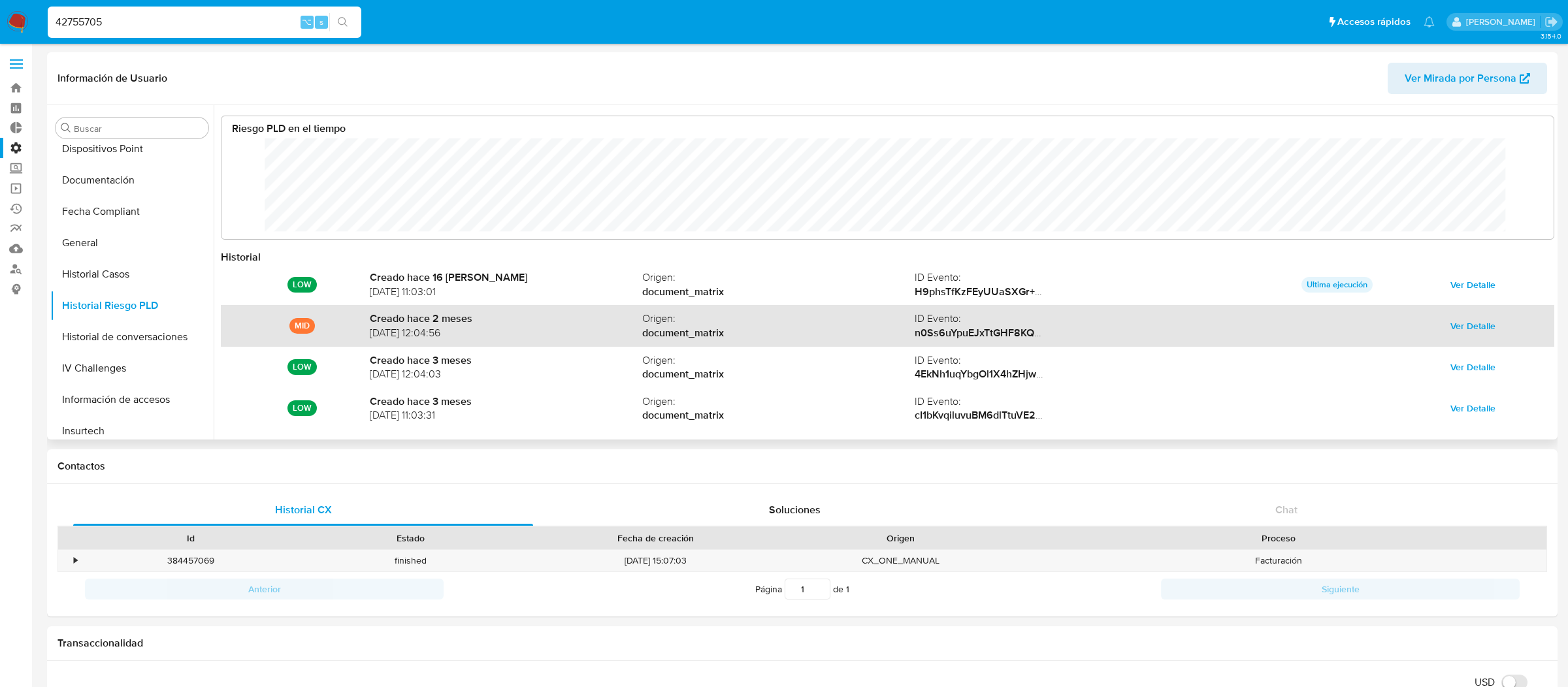
scroll to position [19, 0]
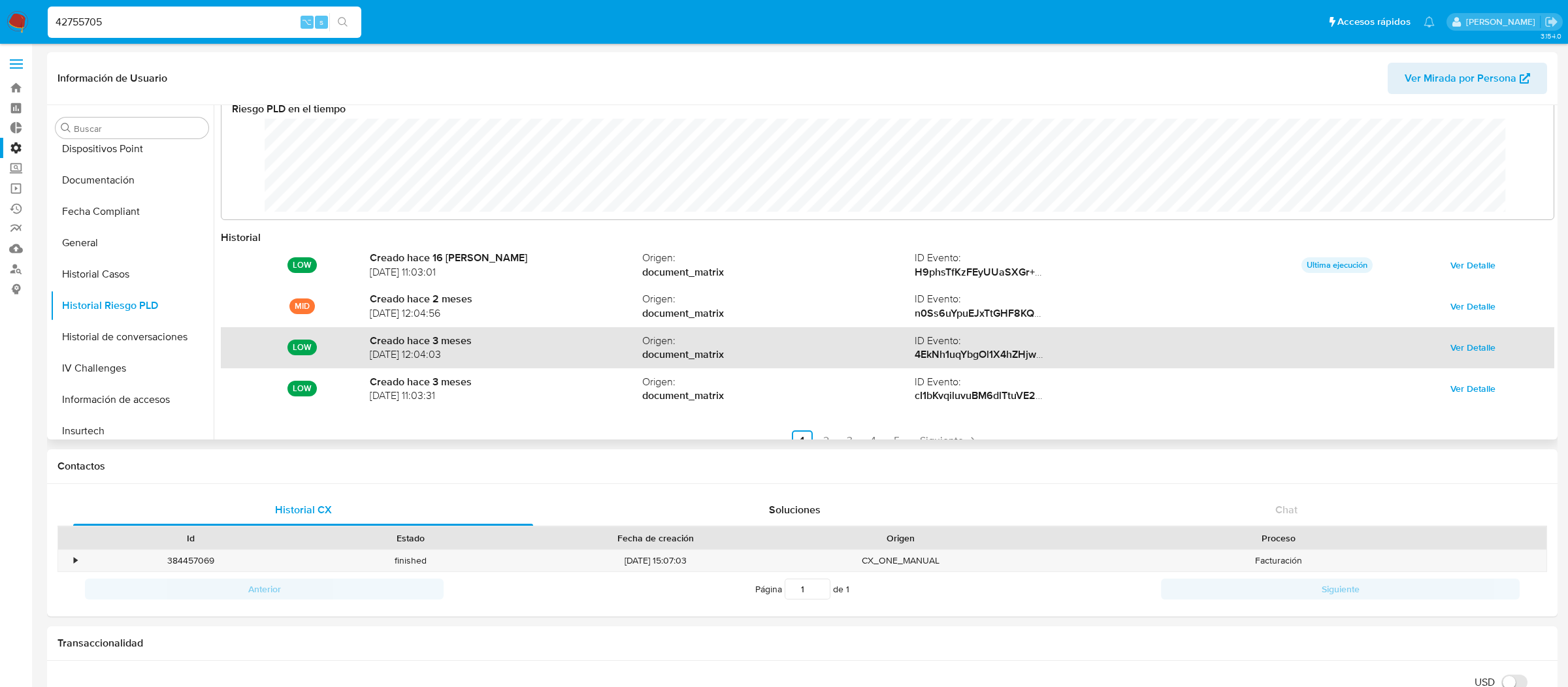
drag, startPoint x: 369, startPoint y: 313, endPoint x: 495, endPoint y: 352, distance: 131.9
click at [495, 352] on div "LOW Creado hace 16 [PERSON_NAME] [DATE] 11:03:01 Origen : document_matrix ID Ev…" at bounding box center [887, 347] width 1333 height 207
click at [495, 352] on span "[DATE] 12:04:03" at bounding box center [505, 355] width 272 height 14
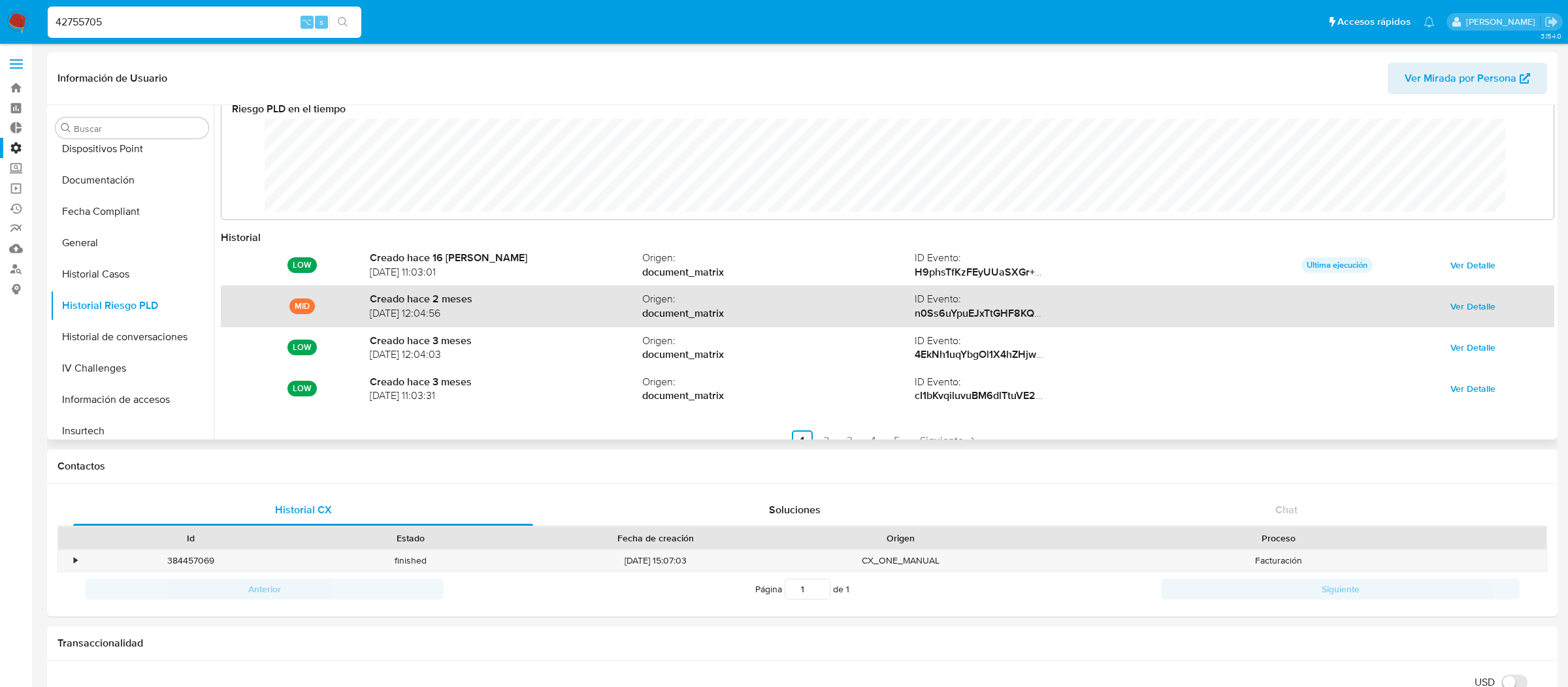
click at [1478, 310] on span "Ver Detalle" at bounding box center [1473, 306] width 45 height 18
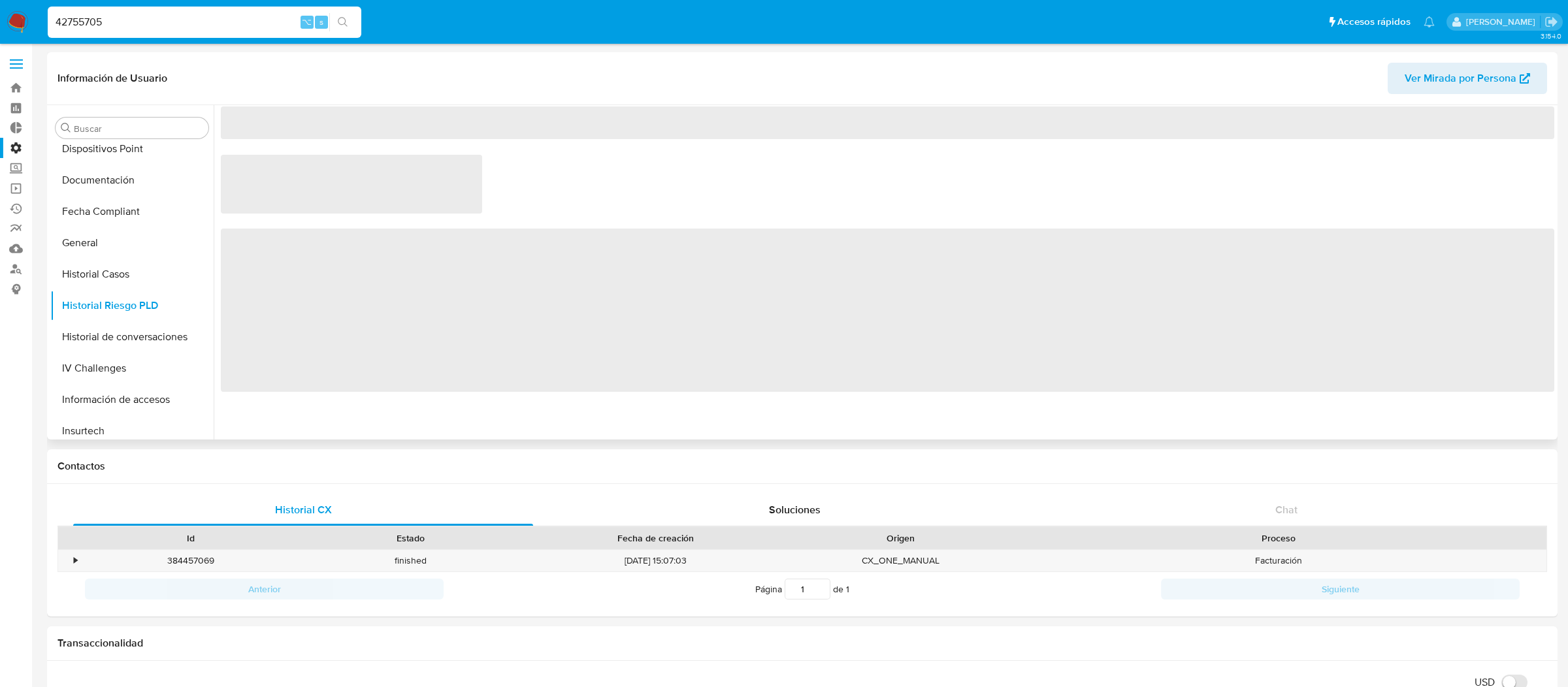
scroll to position [0, 0]
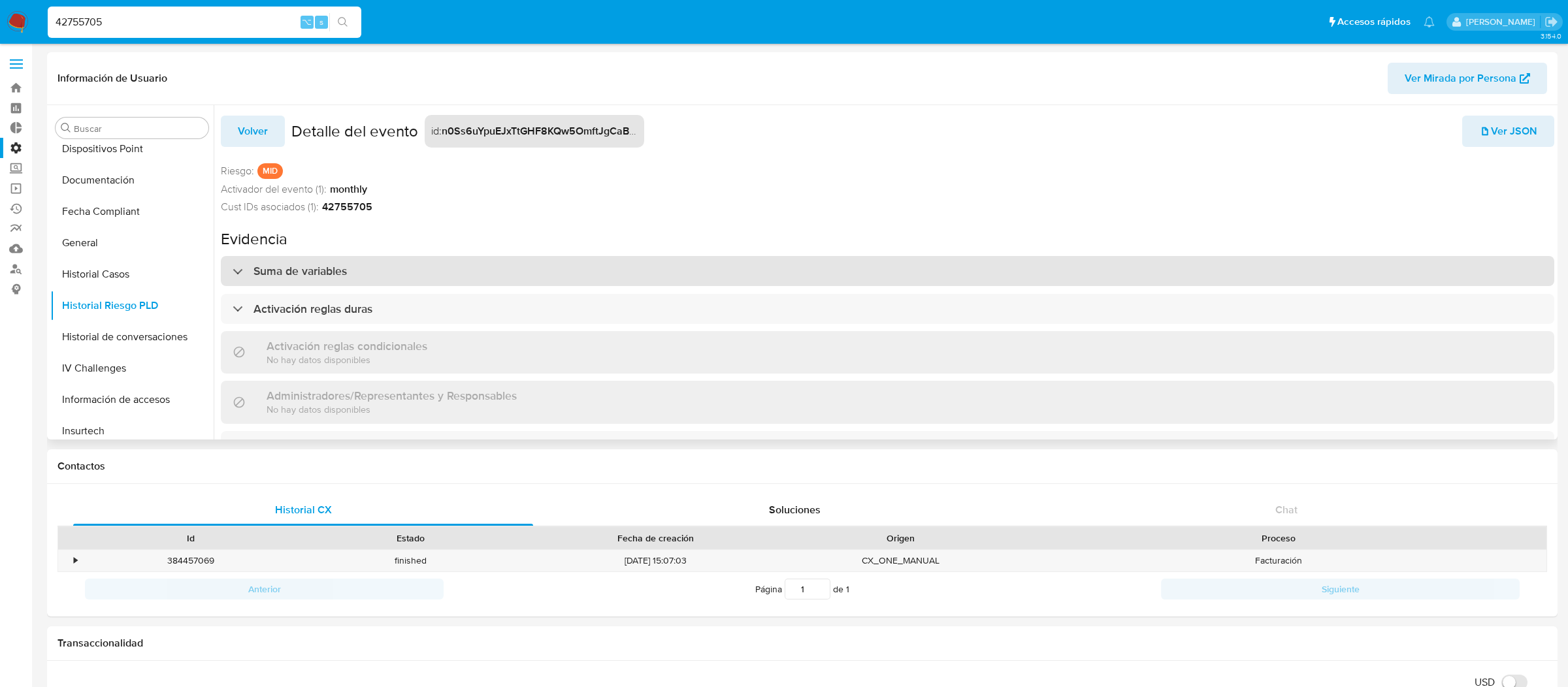
click at [398, 261] on div "Suma de variables" at bounding box center [887, 271] width 1333 height 30
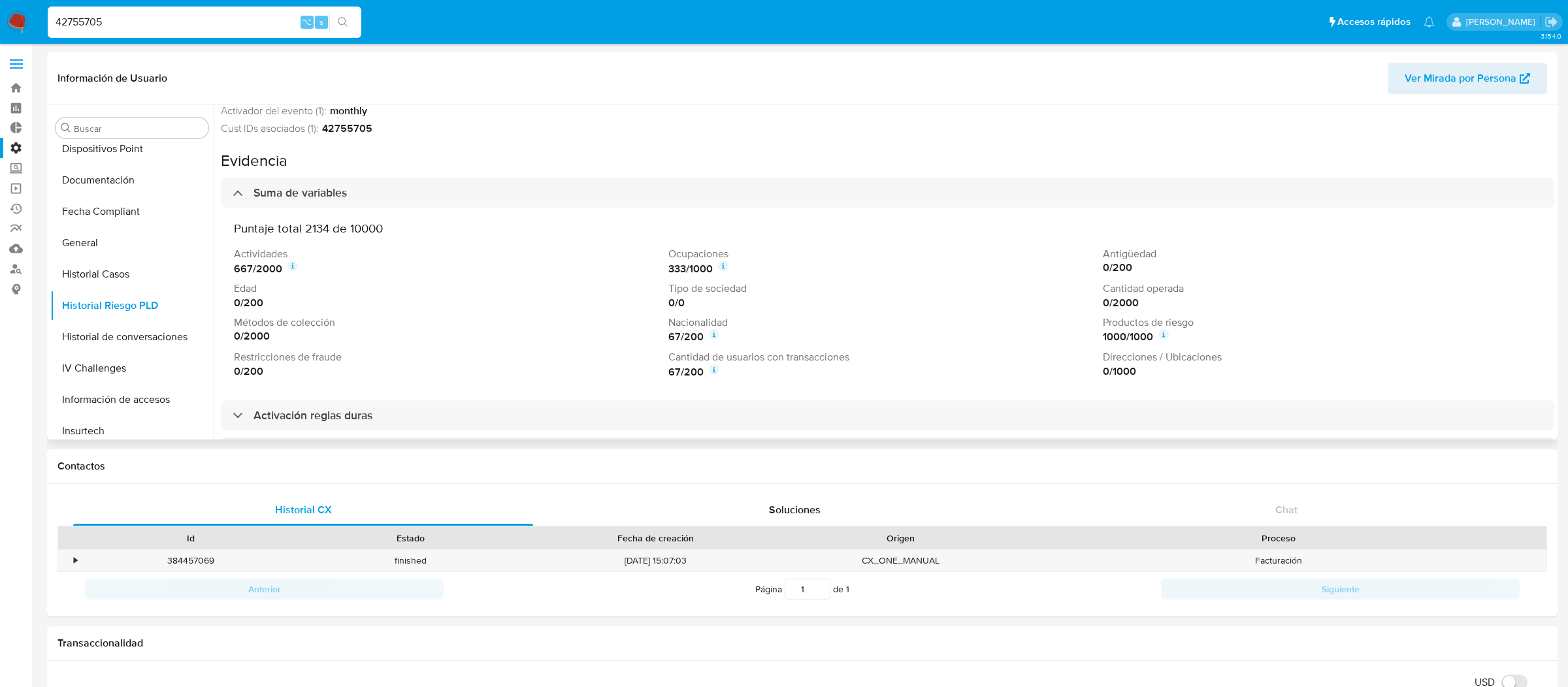
scroll to position [102, 0]
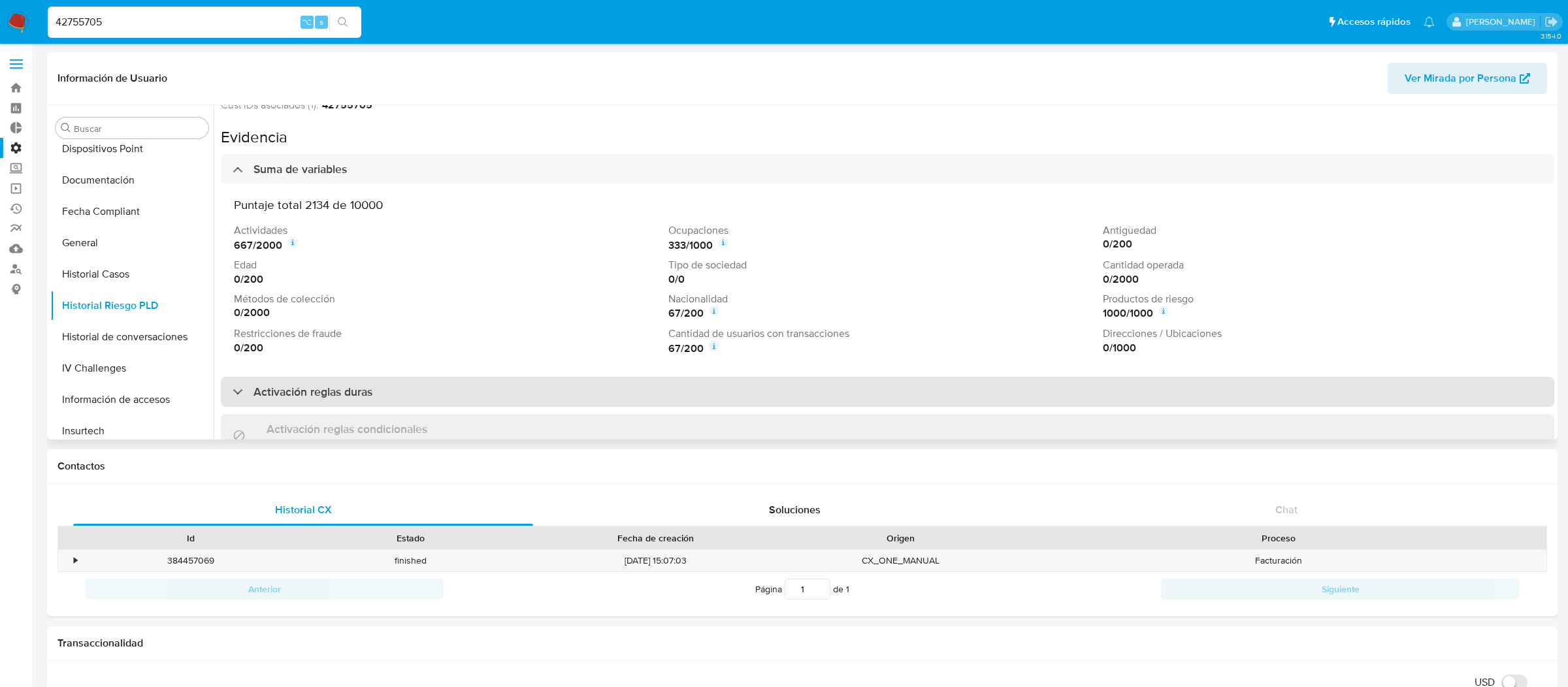
click at [407, 385] on div "Activación reglas duras" at bounding box center [887, 392] width 1333 height 30
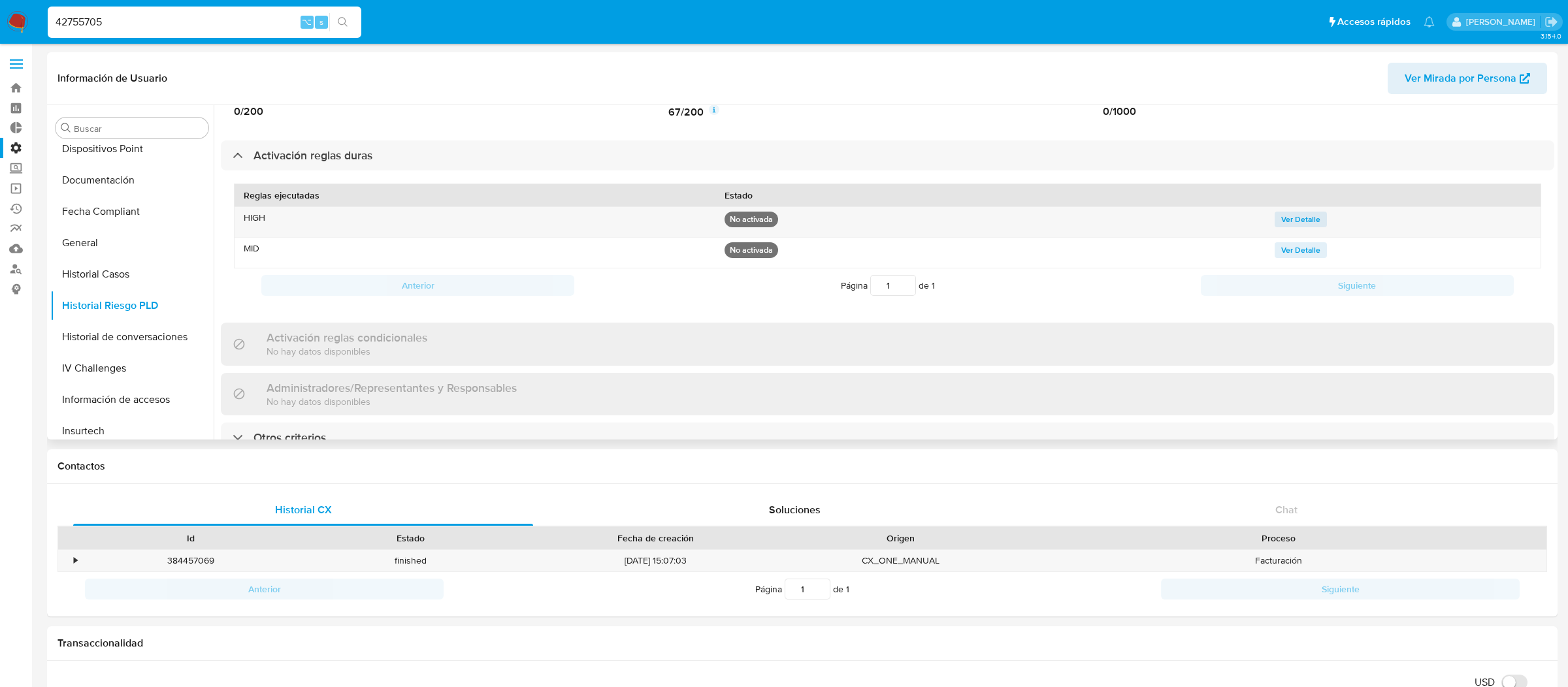
scroll to position [37, 0]
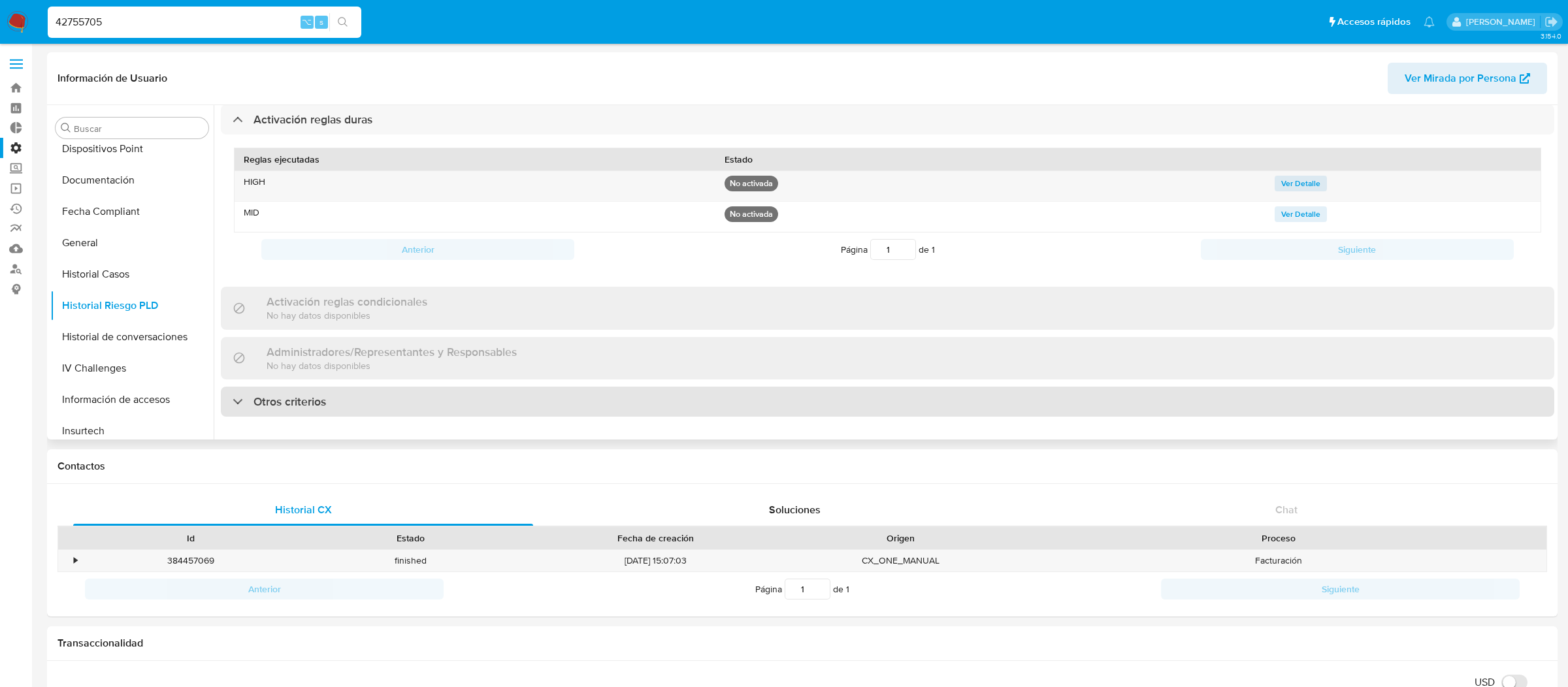
click at [407, 387] on div "Otros criterios" at bounding box center [887, 402] width 1333 height 30
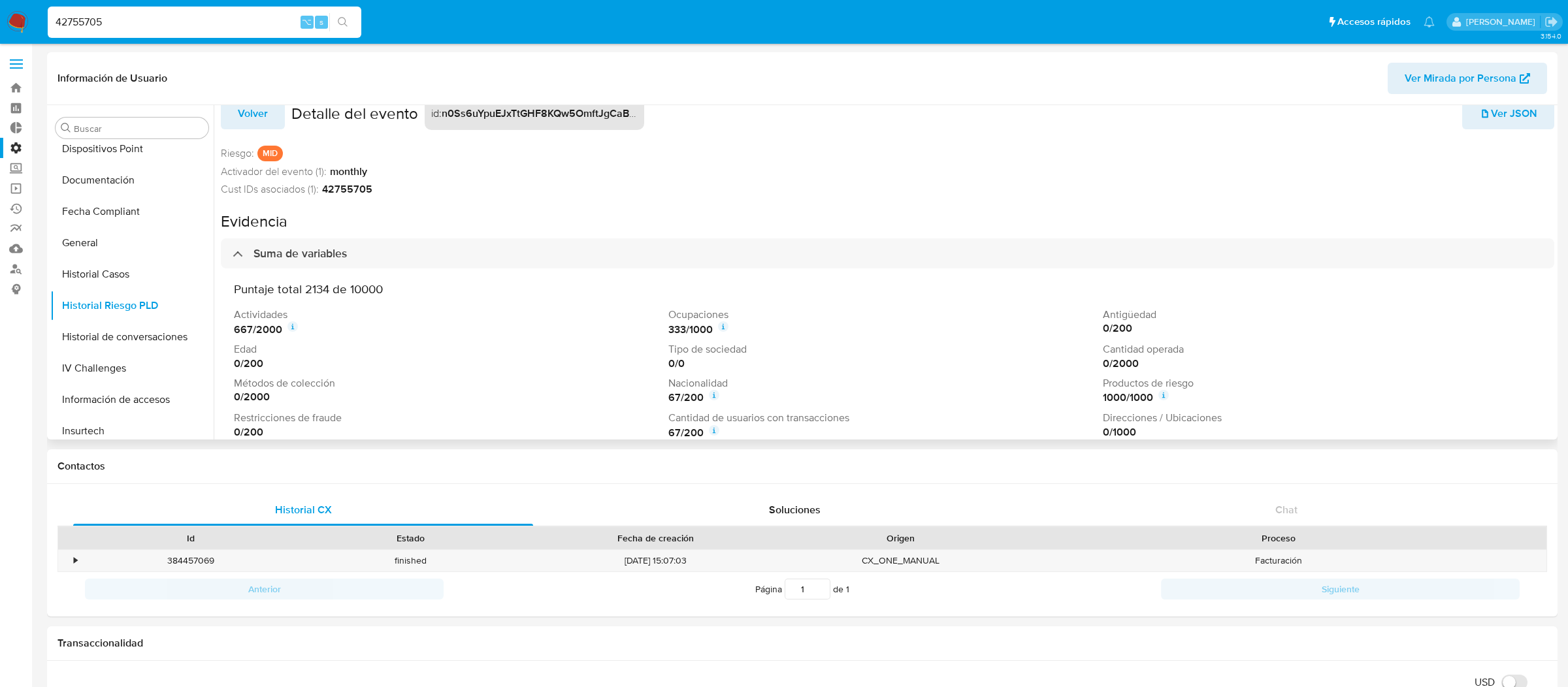
scroll to position [0, 0]
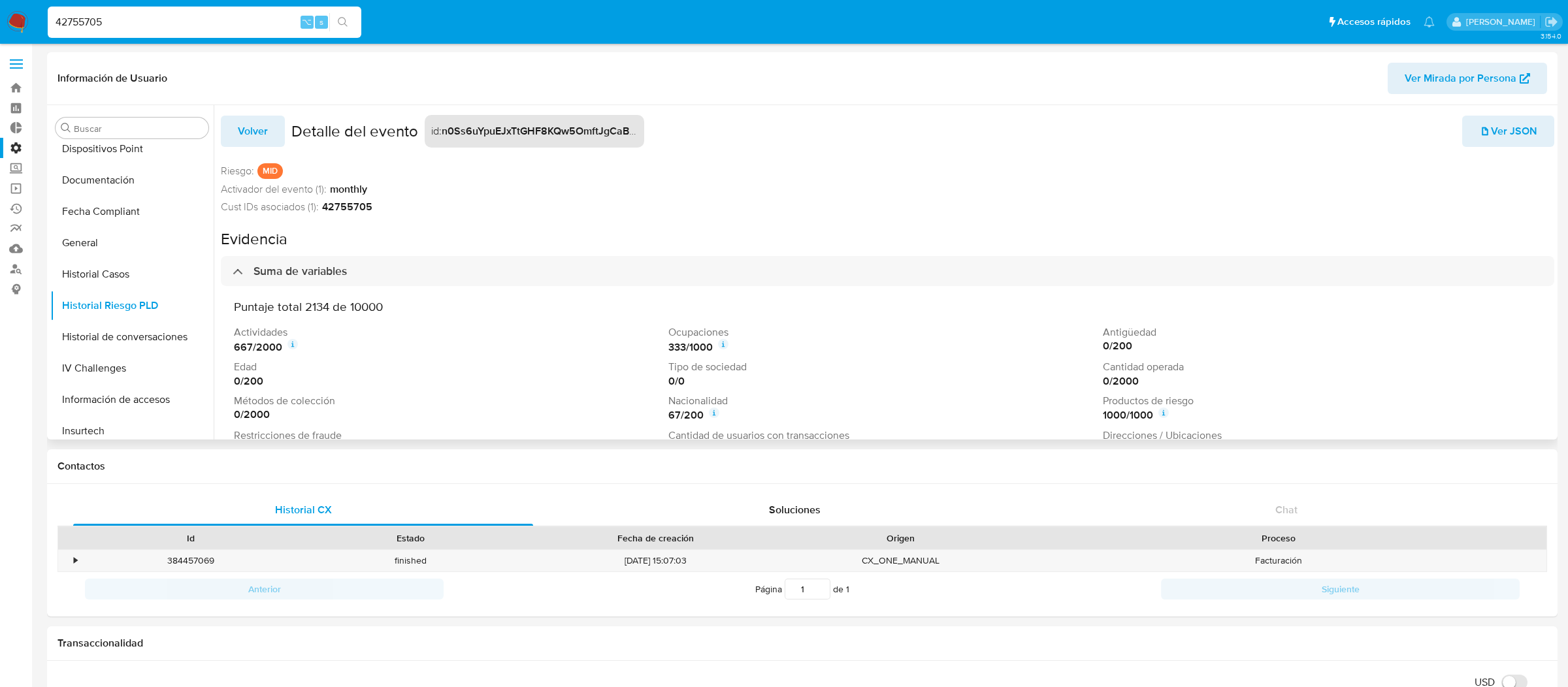
click at [270, 126] on button "Volver" at bounding box center [253, 131] width 64 height 32
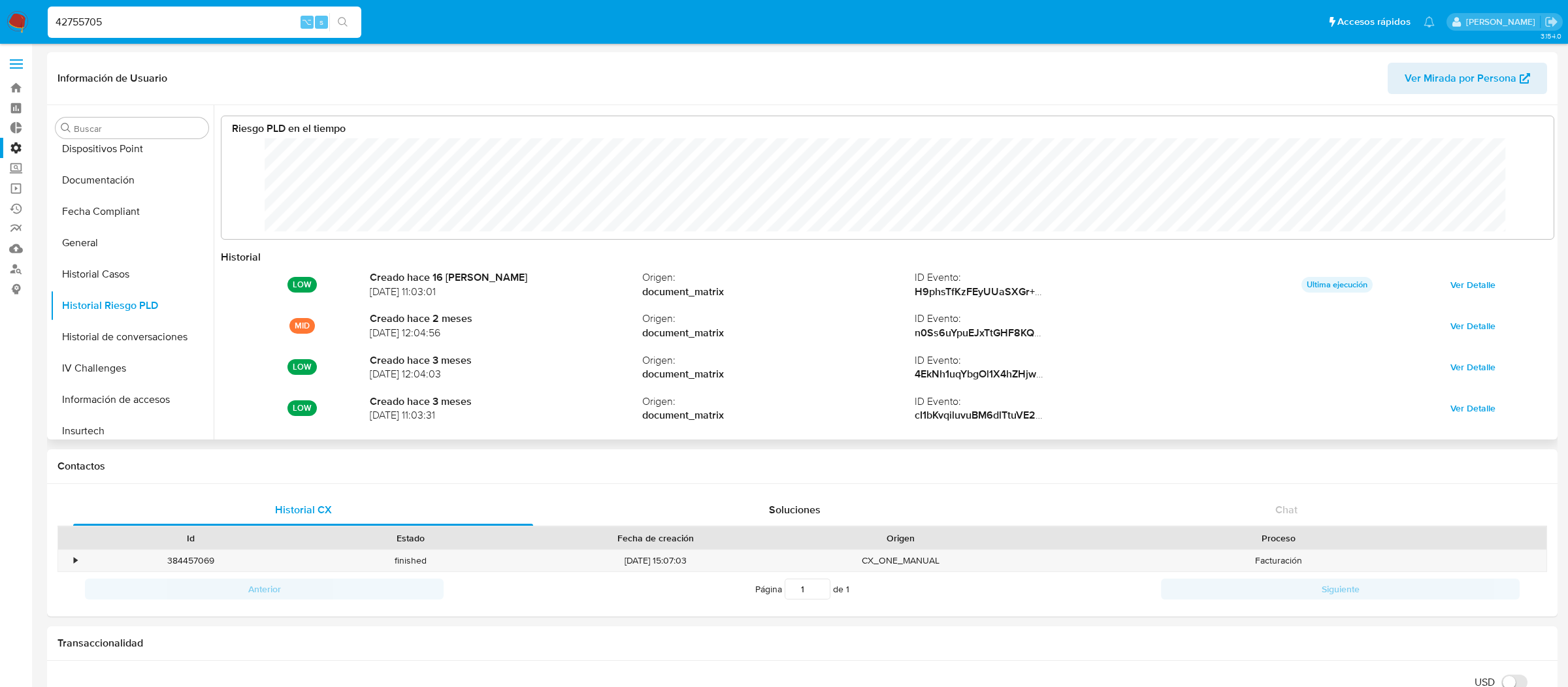
scroll to position [98, 1305]
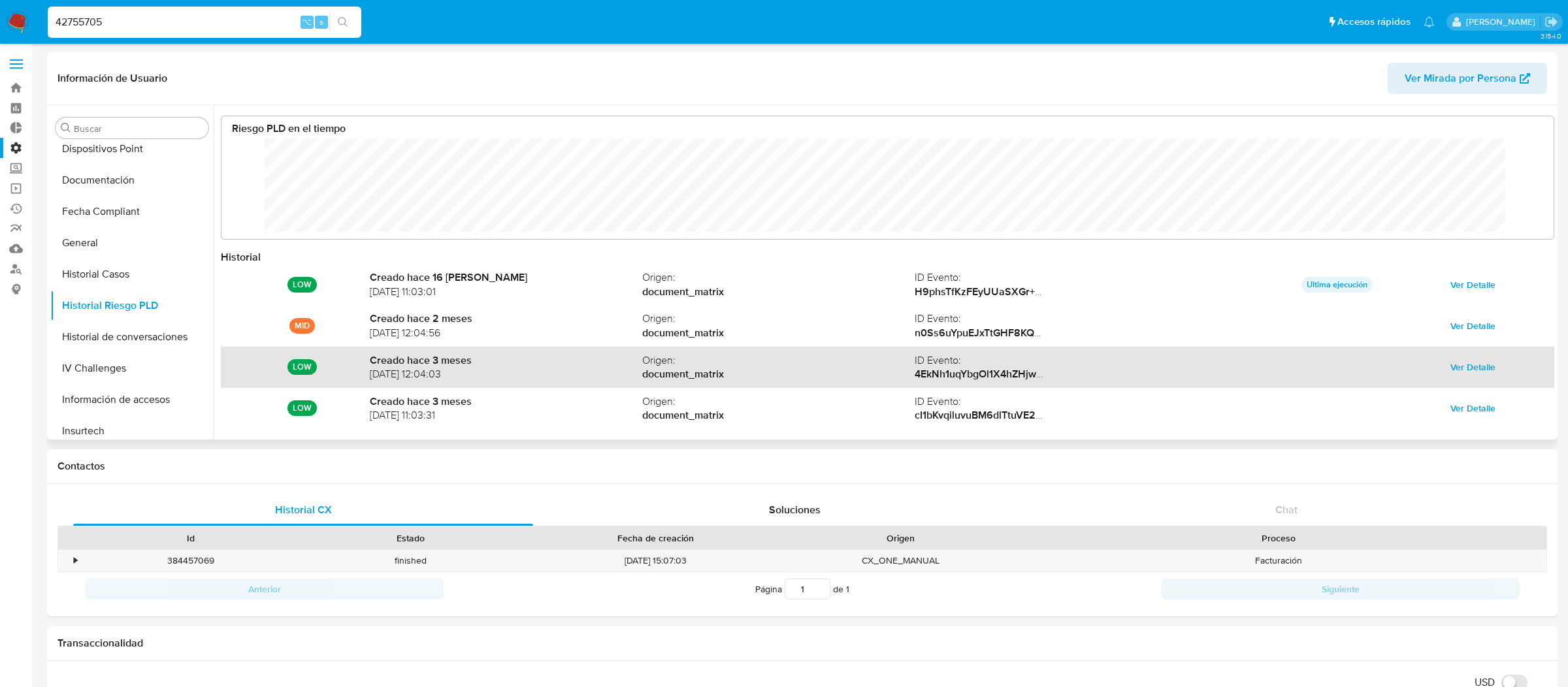
click at [1450, 368] on span "Ver Detalle" at bounding box center [1473, 367] width 45 height 18
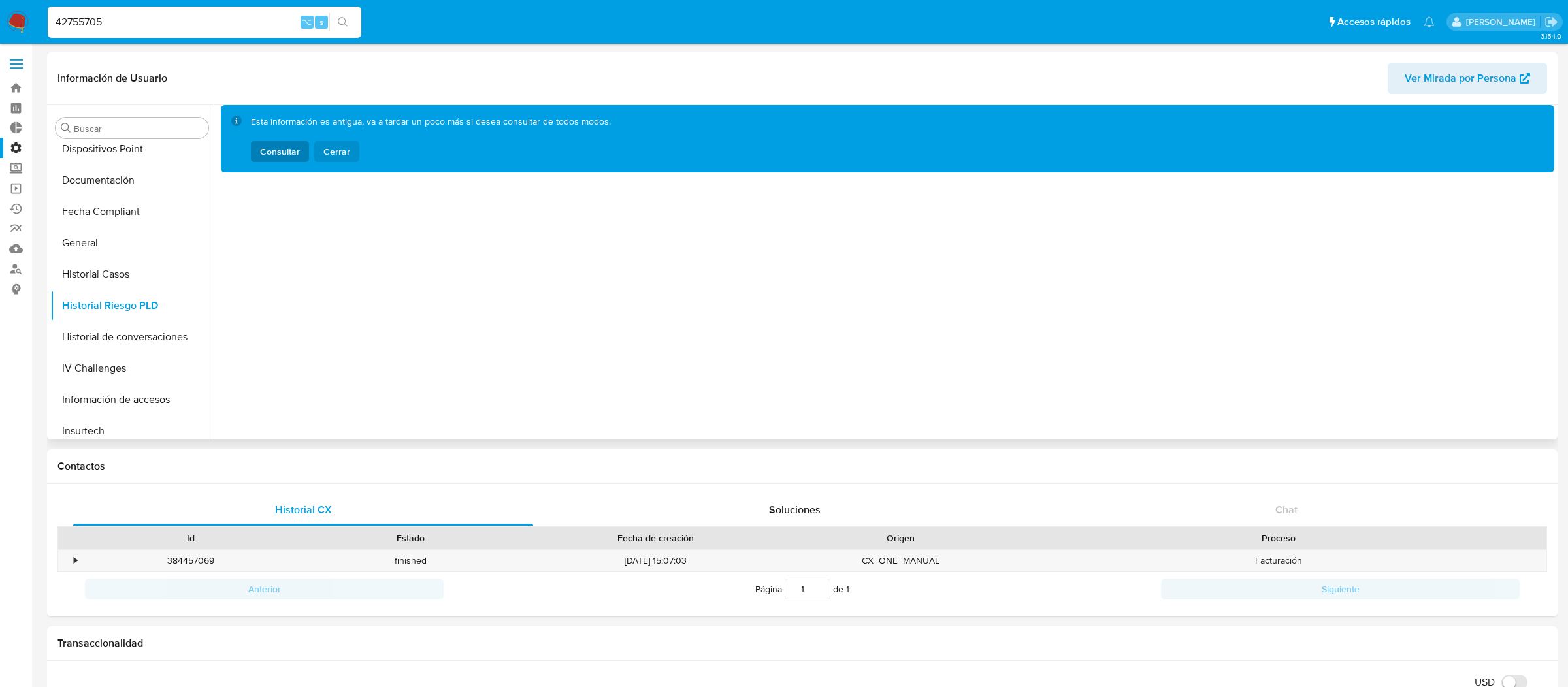
click at [338, 144] on span "Cerrar" at bounding box center [336, 151] width 27 height 21
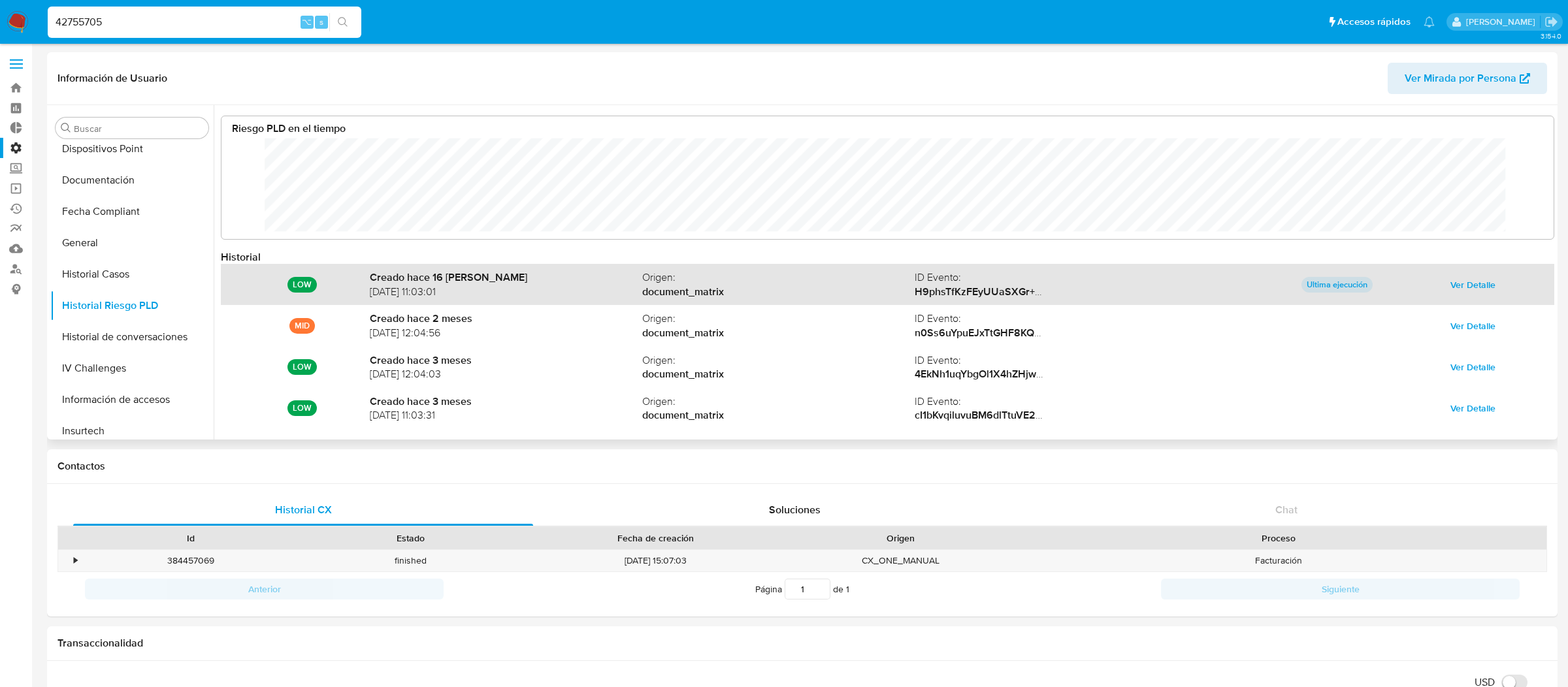
click at [1464, 289] on span "Ver Detalle" at bounding box center [1473, 284] width 45 height 18
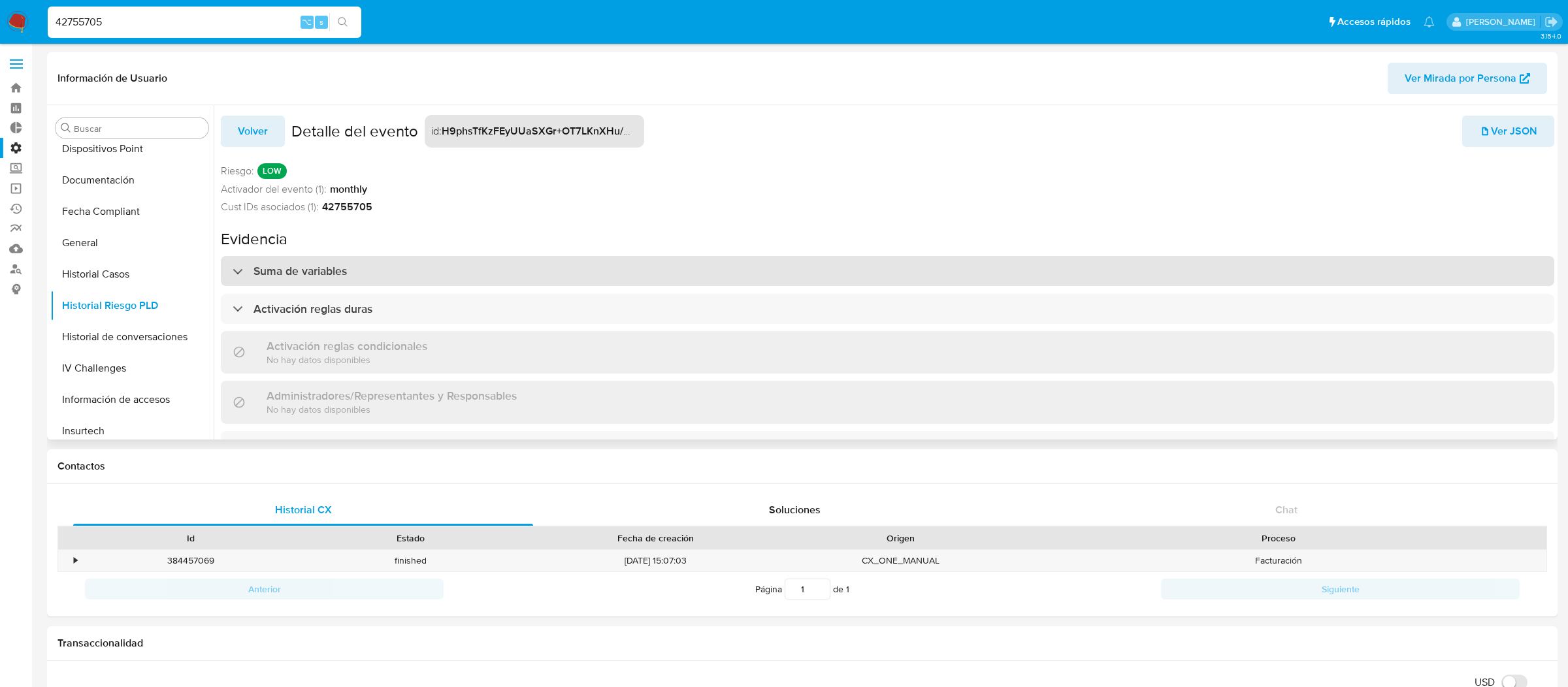
click at [538, 265] on div "Suma de variables" at bounding box center [887, 271] width 1333 height 30
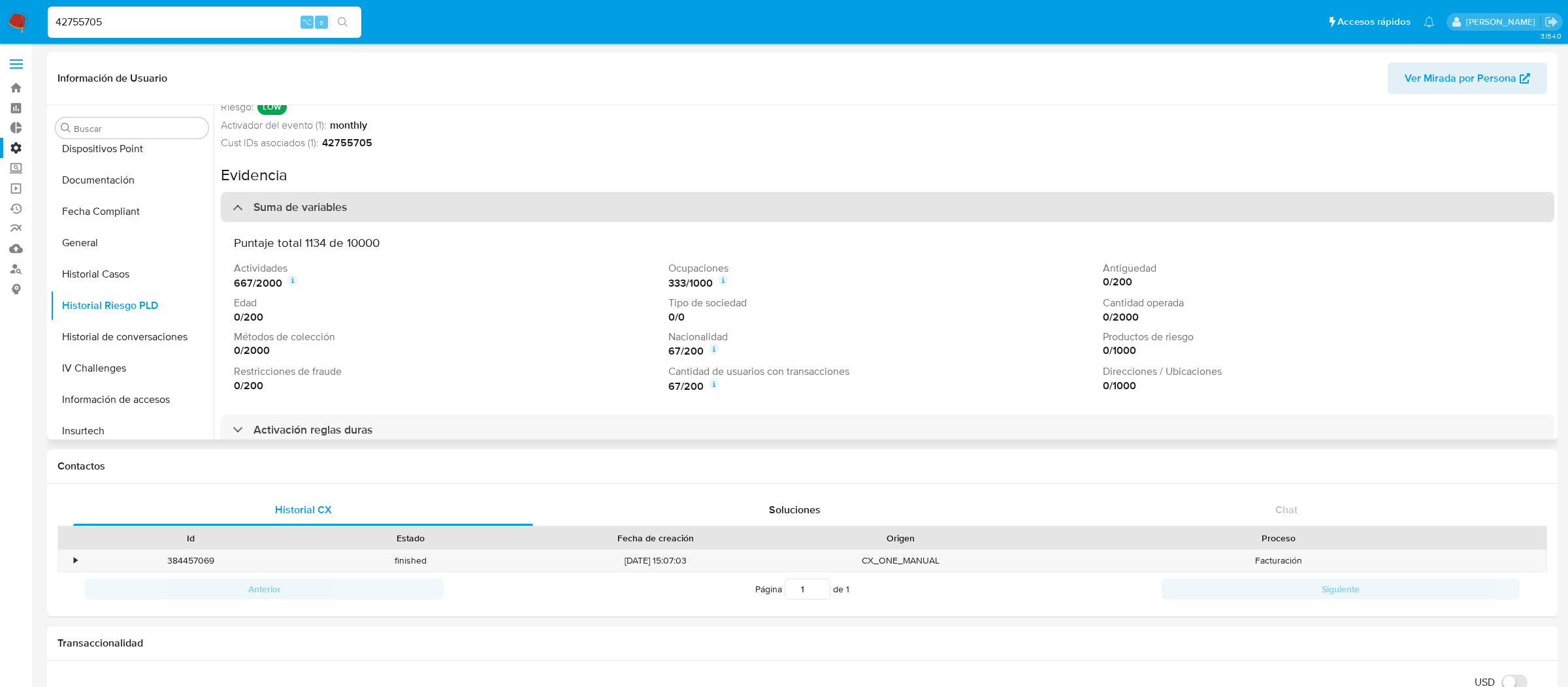
scroll to position [65, 0]
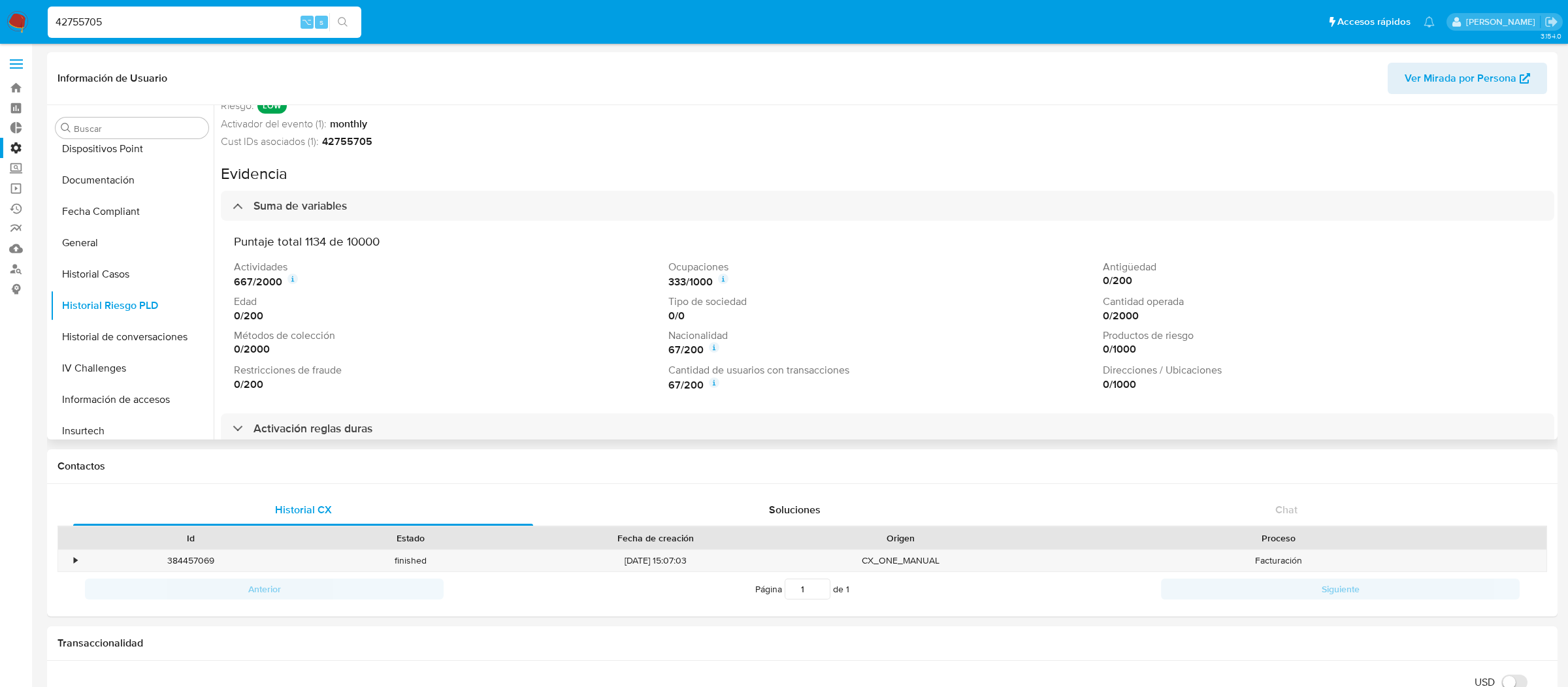
click at [558, 223] on div "Puntaje total 1134 de 10000 Actividades 667 / 2000 Ocupaciones 333 / 1000 Antig…" at bounding box center [887, 314] width 1333 height 185
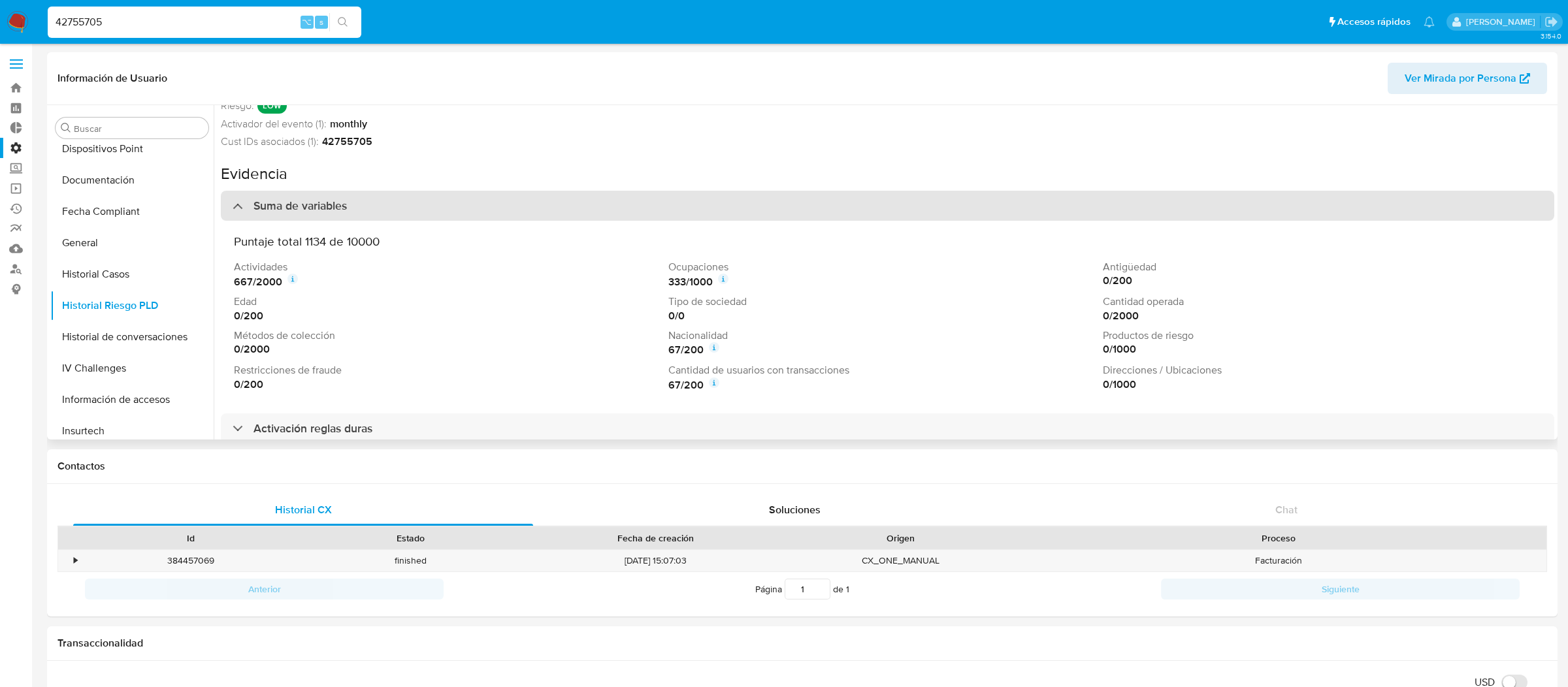
click at [564, 214] on div "Suma de variables" at bounding box center [887, 206] width 1333 height 30
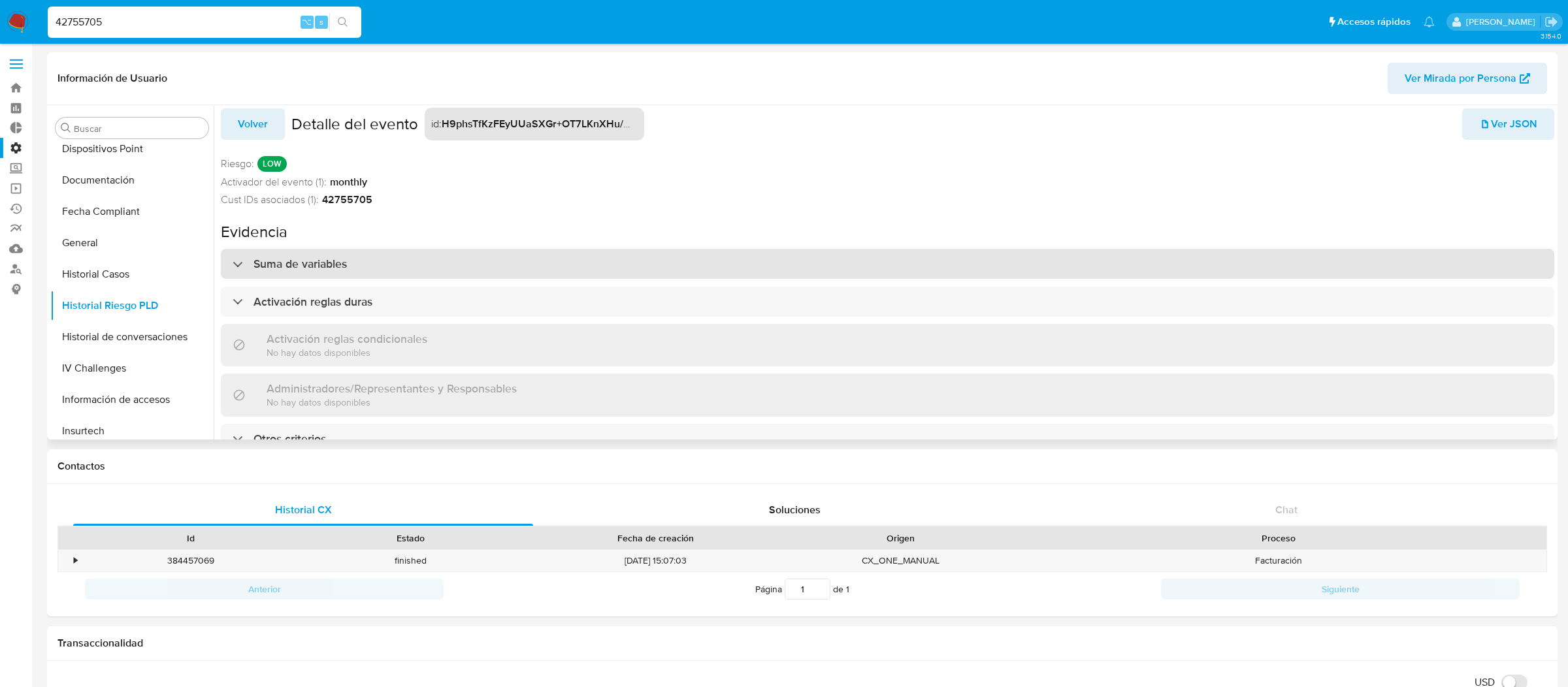
click at [553, 265] on div "Suma de variables" at bounding box center [887, 264] width 1333 height 30
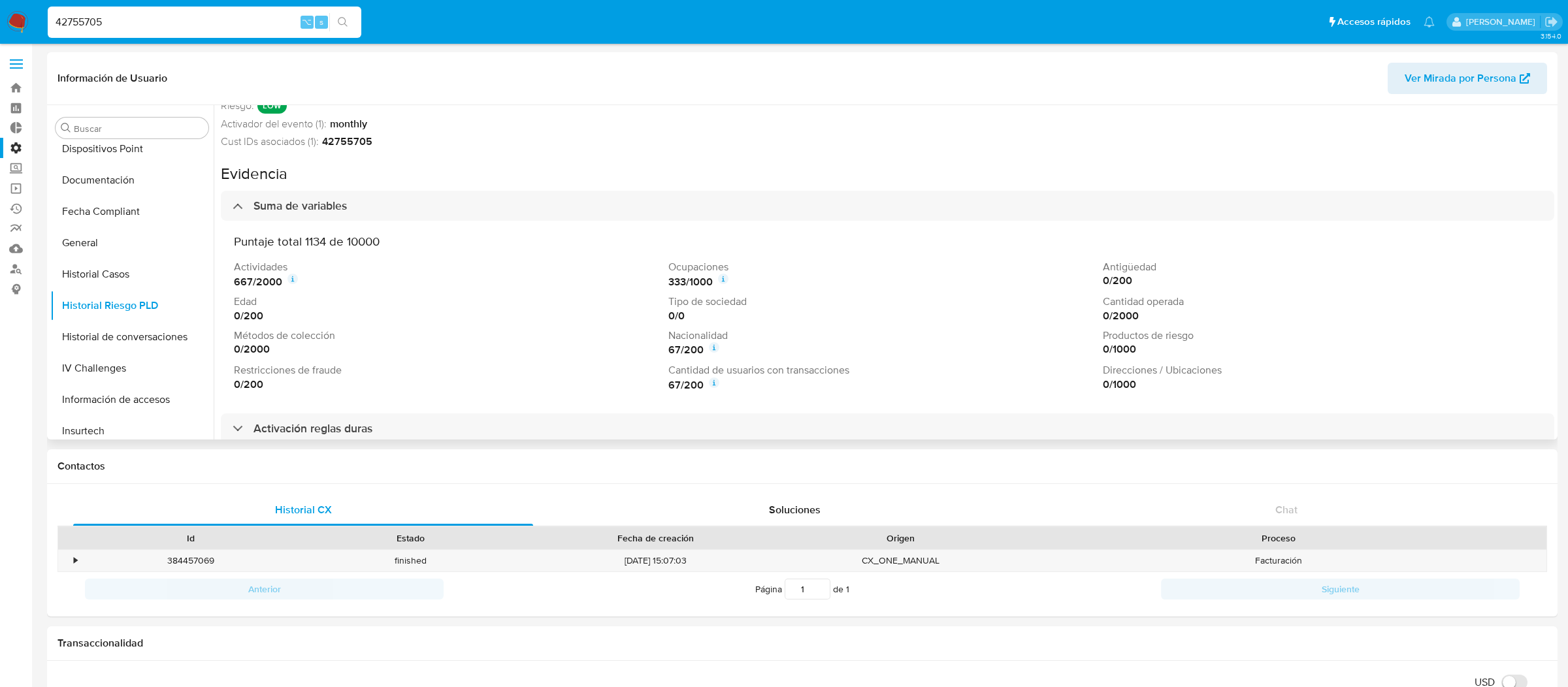
click at [549, 281] on div "667 / 2000" at bounding box center [449, 281] width 429 height 16
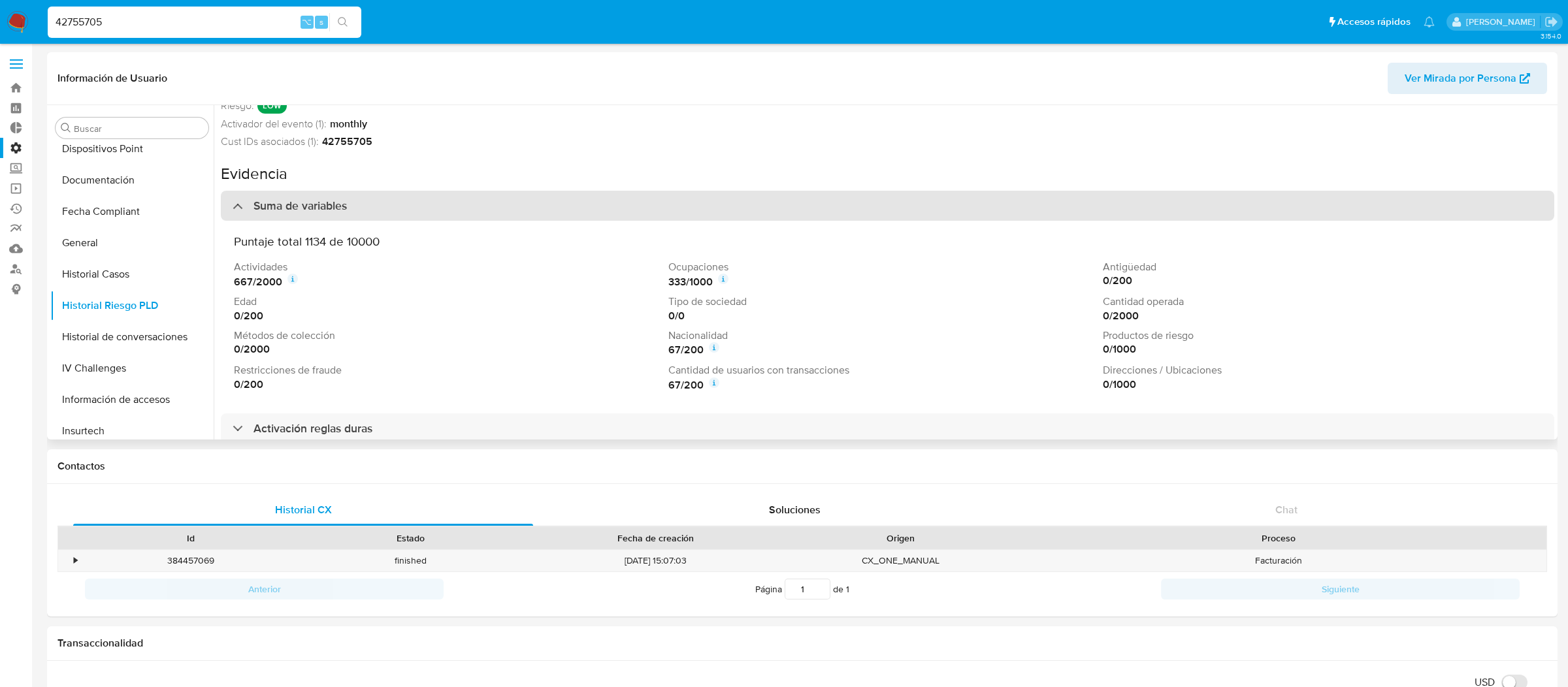
click at [553, 212] on div "Suma de variables" at bounding box center [887, 206] width 1333 height 30
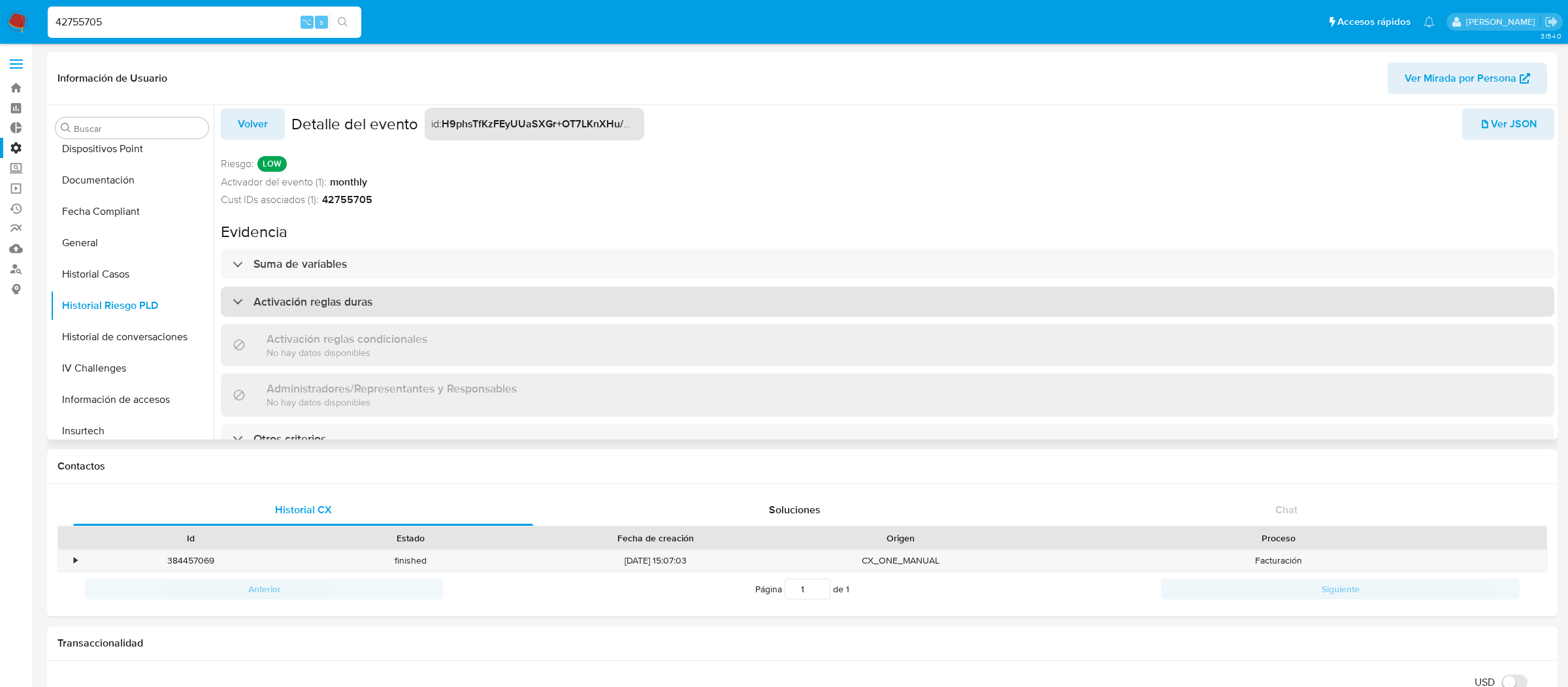
scroll to position [20, 0]
click at [535, 291] on div "Activación reglas duras" at bounding box center [887, 302] width 1333 height 30
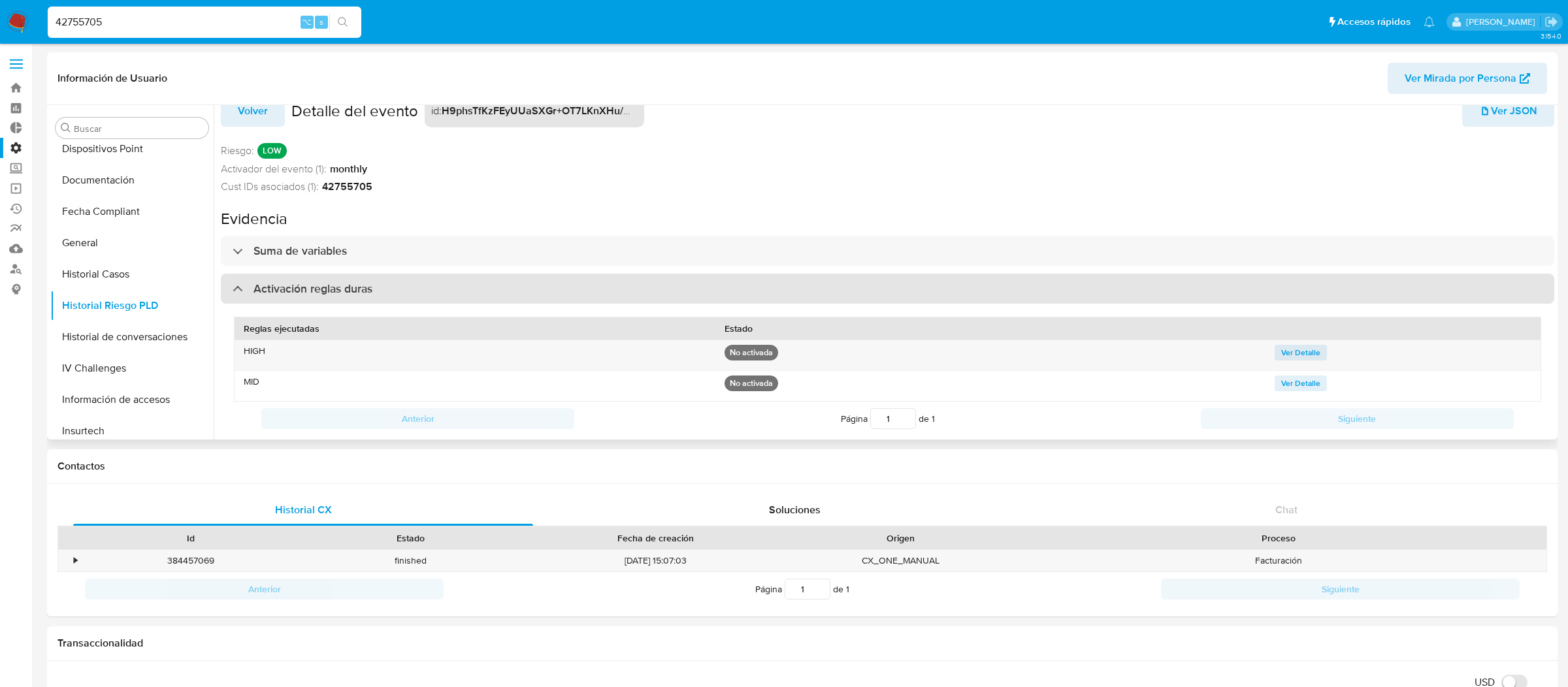
click at [535, 291] on div "Activación reglas duras" at bounding box center [887, 289] width 1333 height 30
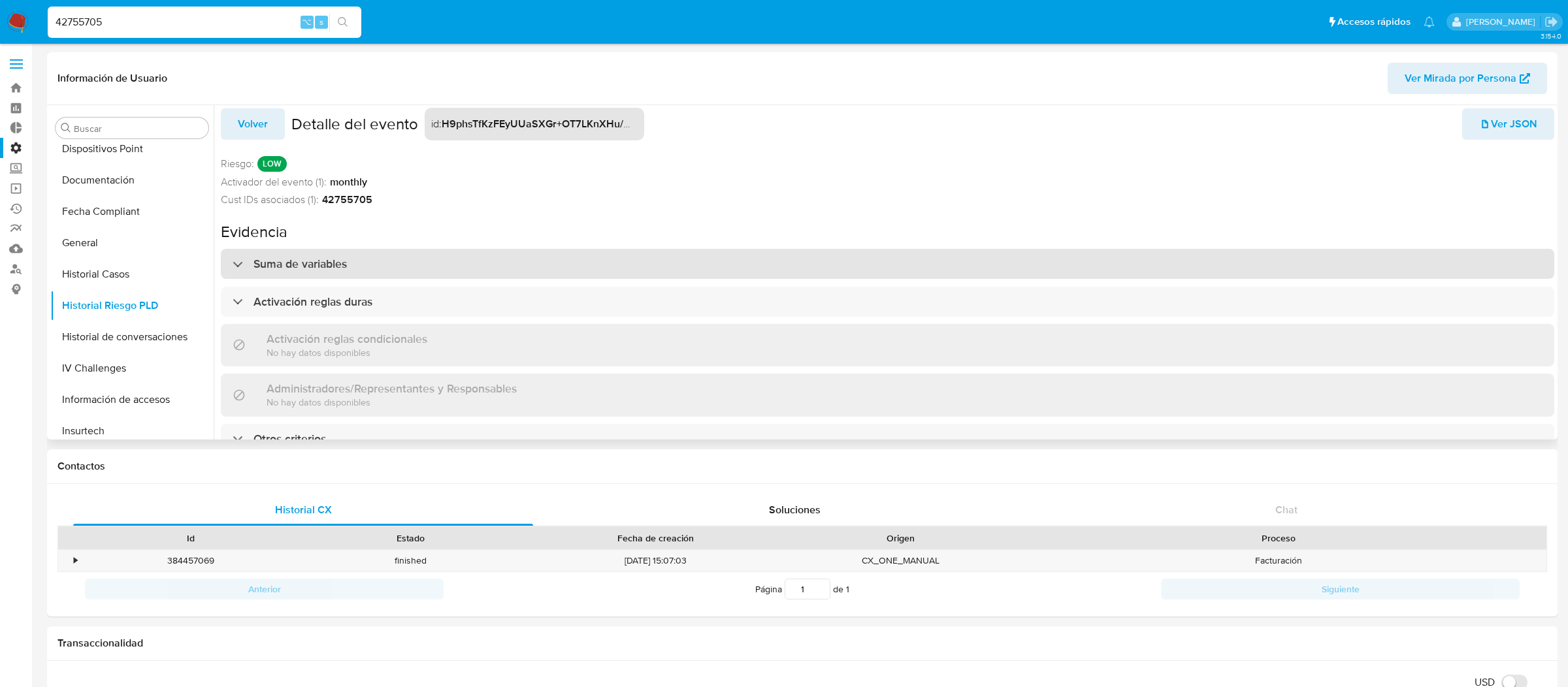
click at [821, 249] on div "Suma de variables" at bounding box center [887, 264] width 1333 height 30
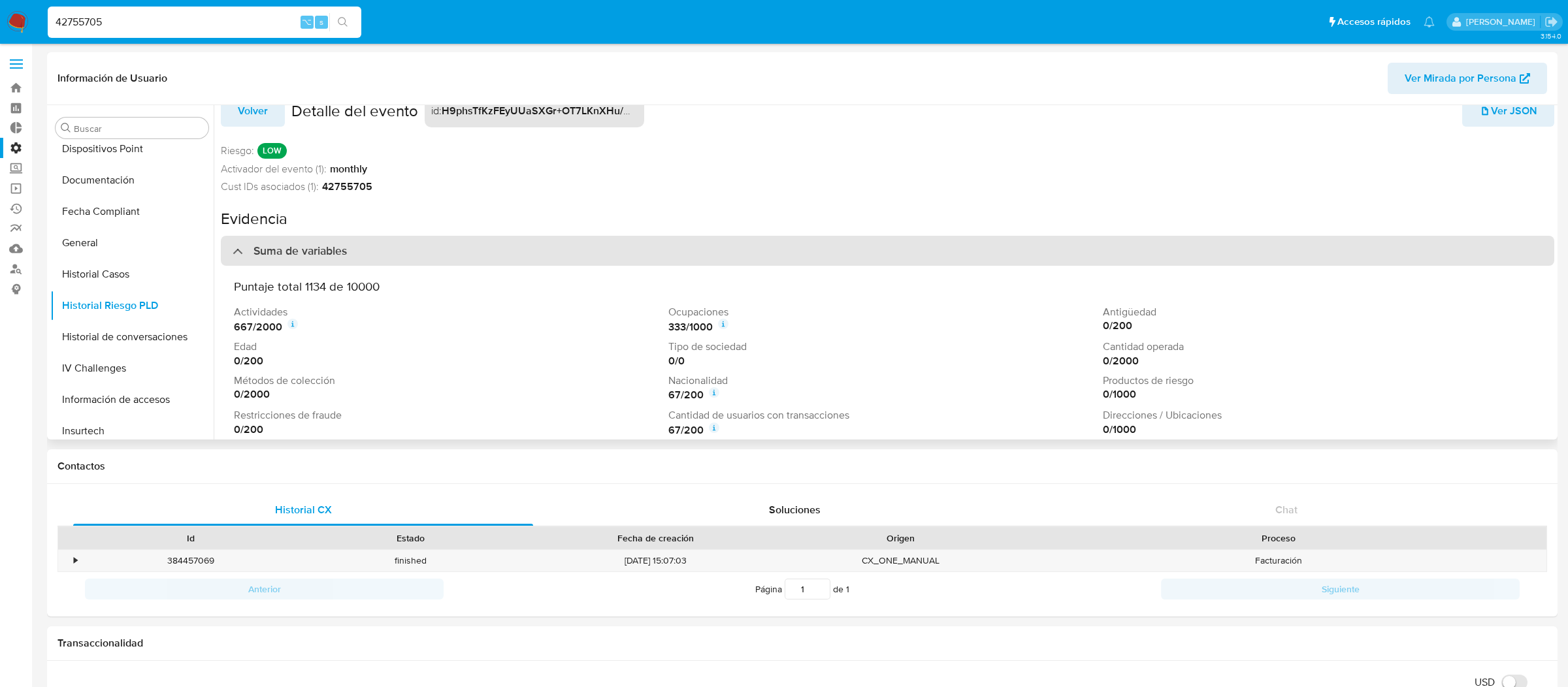
click at [818, 251] on div "Suma de variables" at bounding box center [887, 251] width 1333 height 30
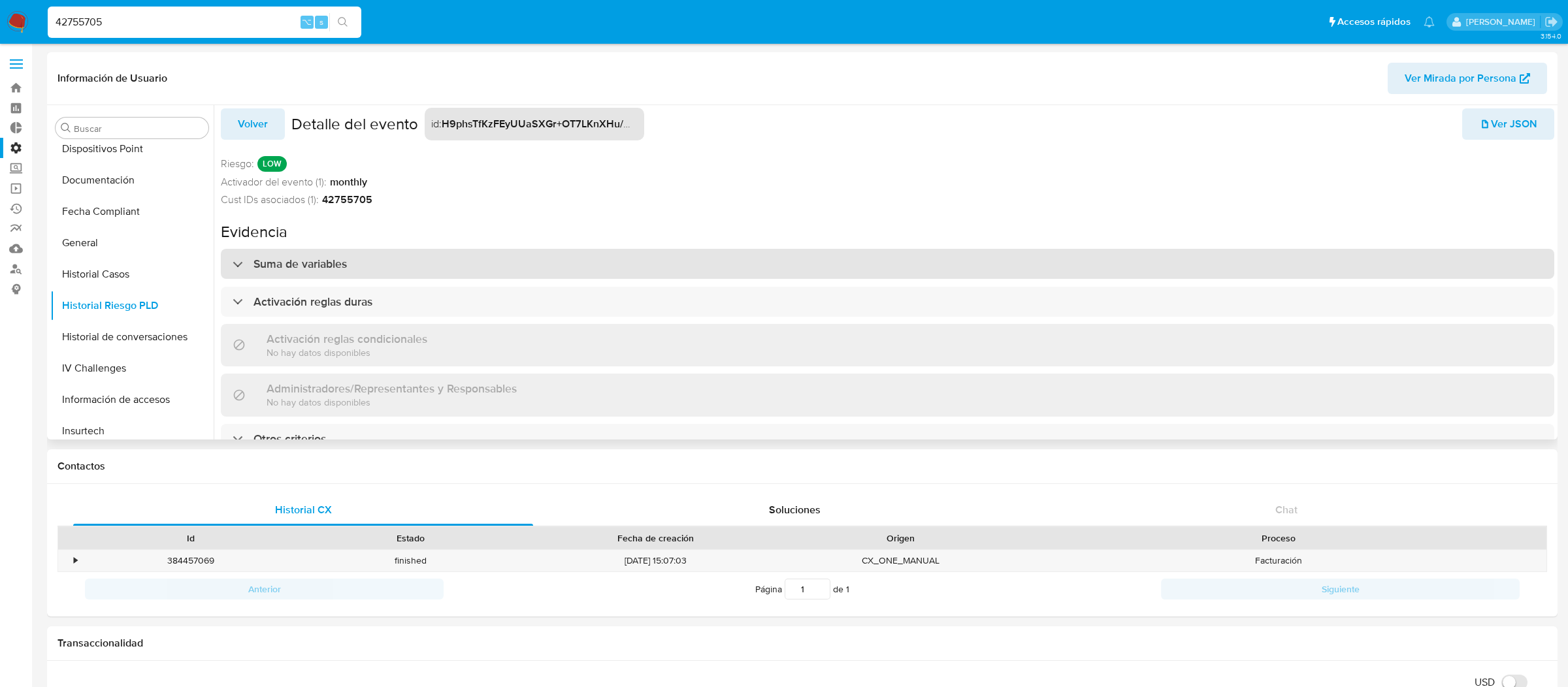
click at [818, 251] on div "Suma de variables" at bounding box center [887, 264] width 1333 height 30
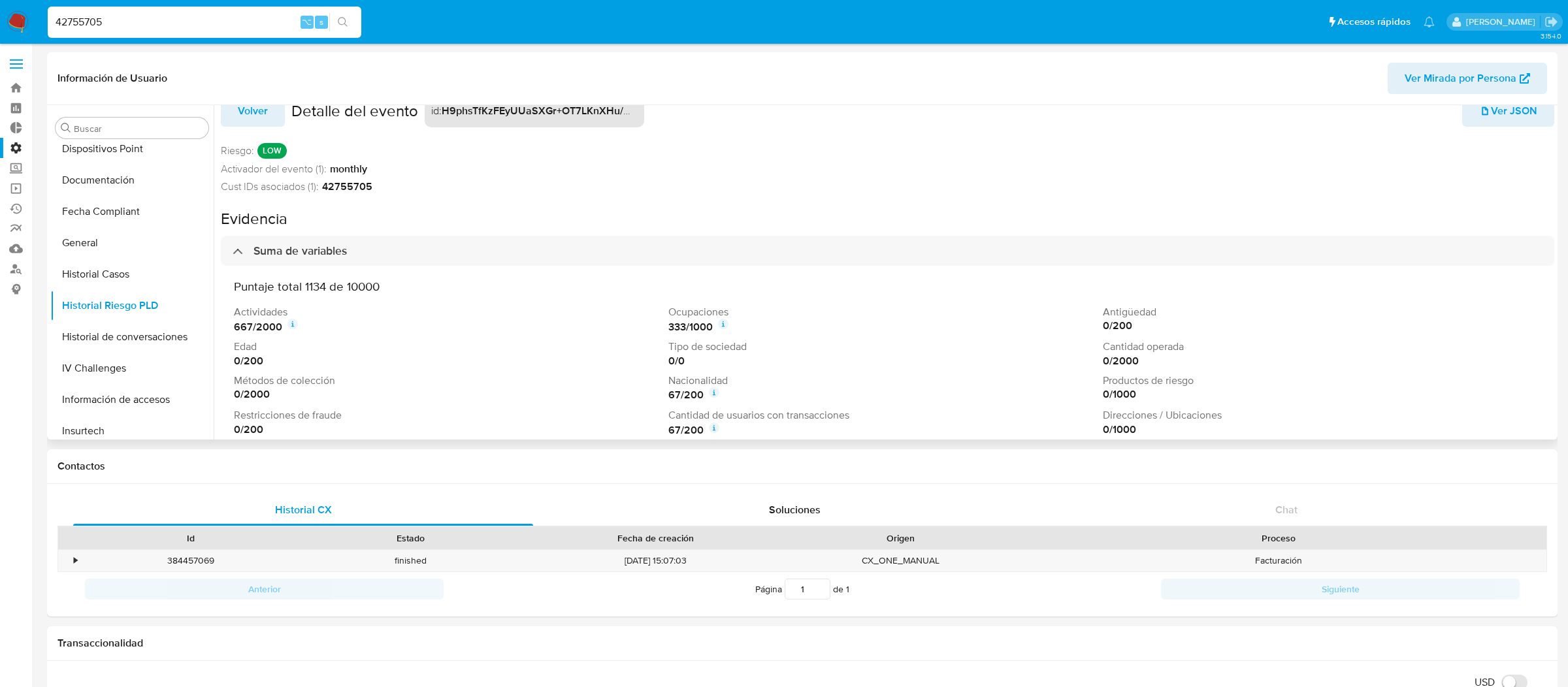
click at [823, 300] on div "Puntaje total 1134 de 10000 Actividades 667 / 2000 Ocupaciones 333 / 1000 Antig…" at bounding box center [887, 358] width 1307 height 159
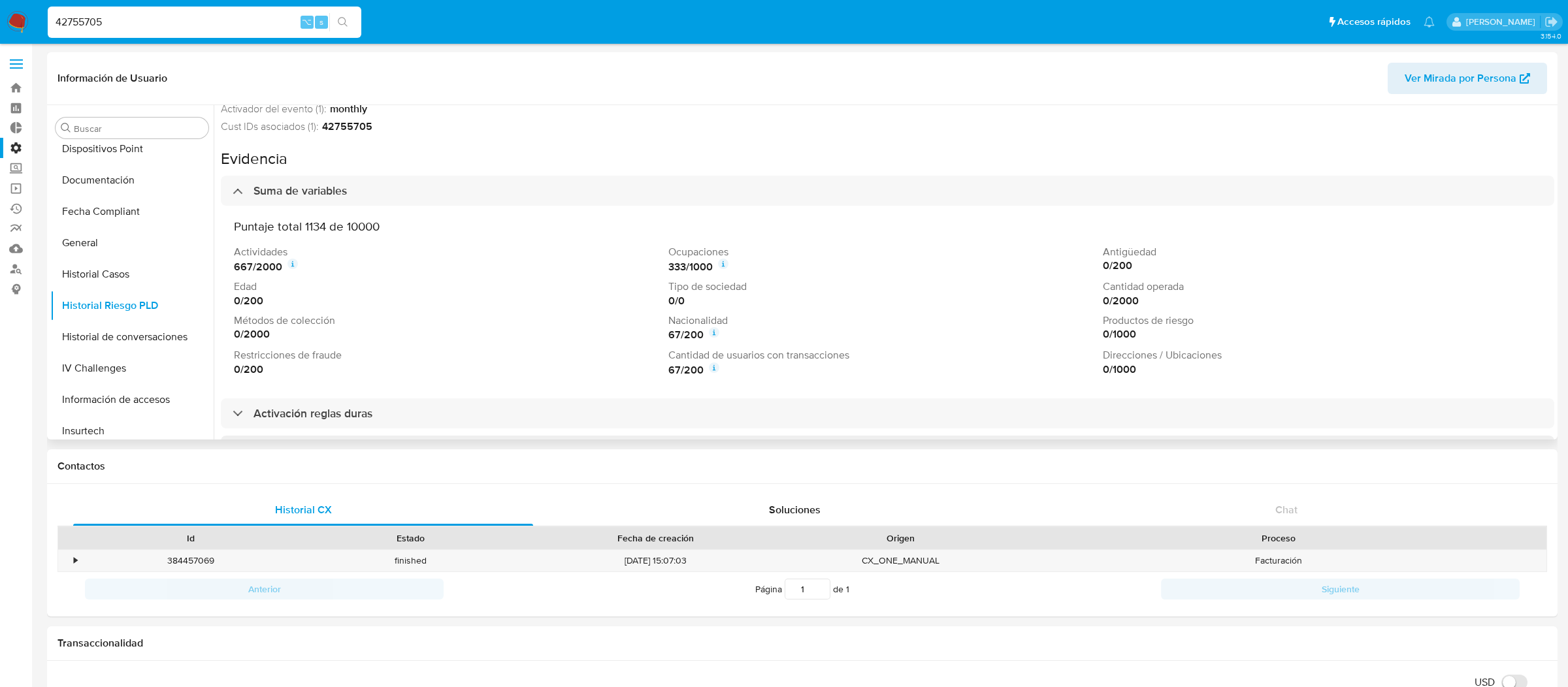
scroll to position [0, 0]
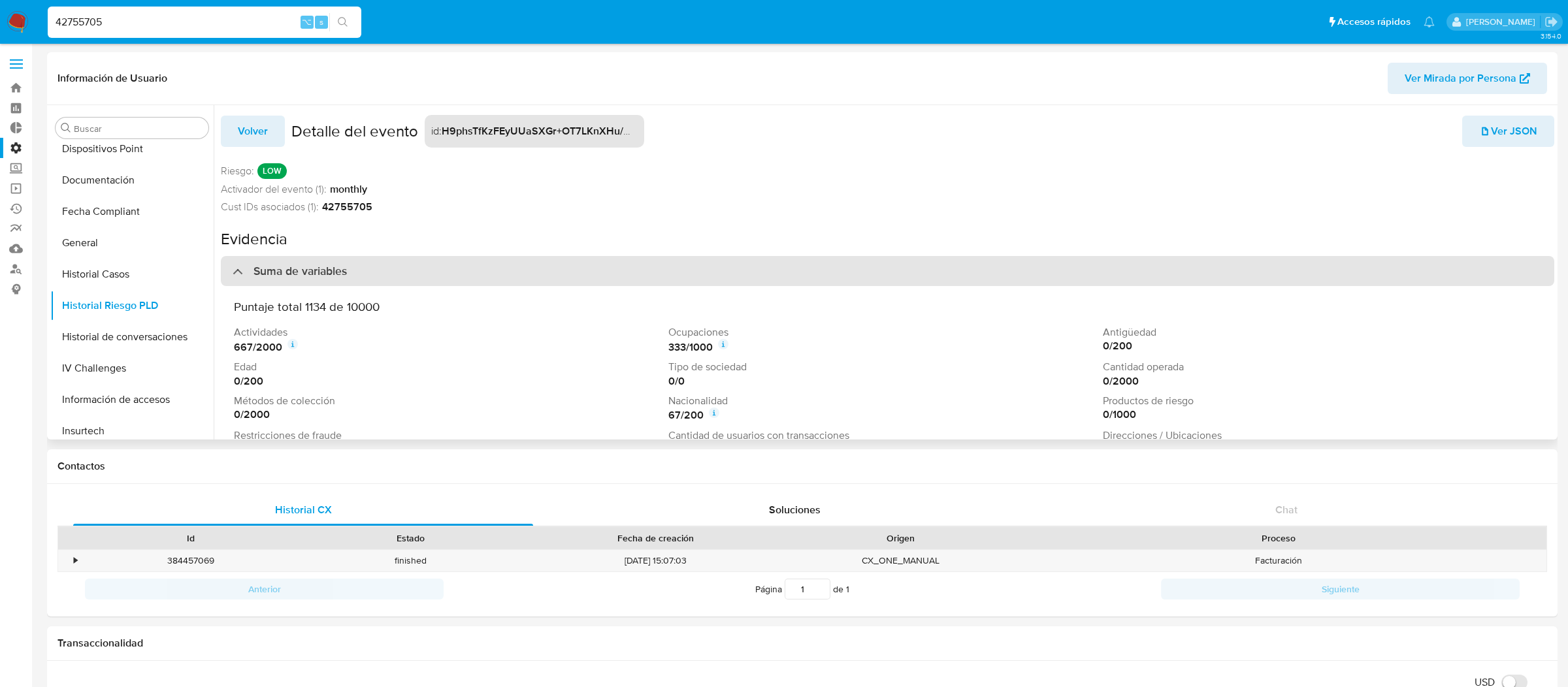
click at [817, 264] on div "Suma de variables" at bounding box center [887, 271] width 1333 height 30
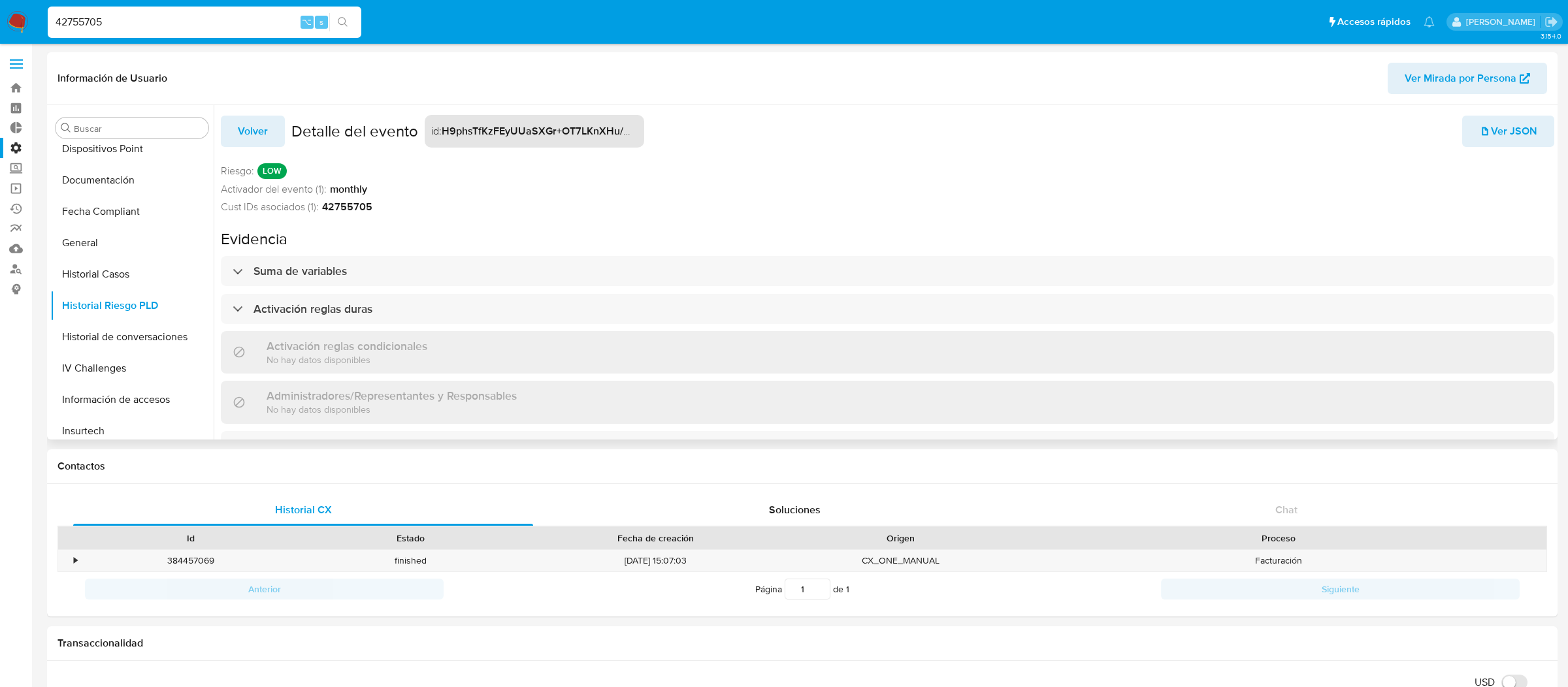
click at [272, 131] on button "Volver" at bounding box center [253, 131] width 64 height 32
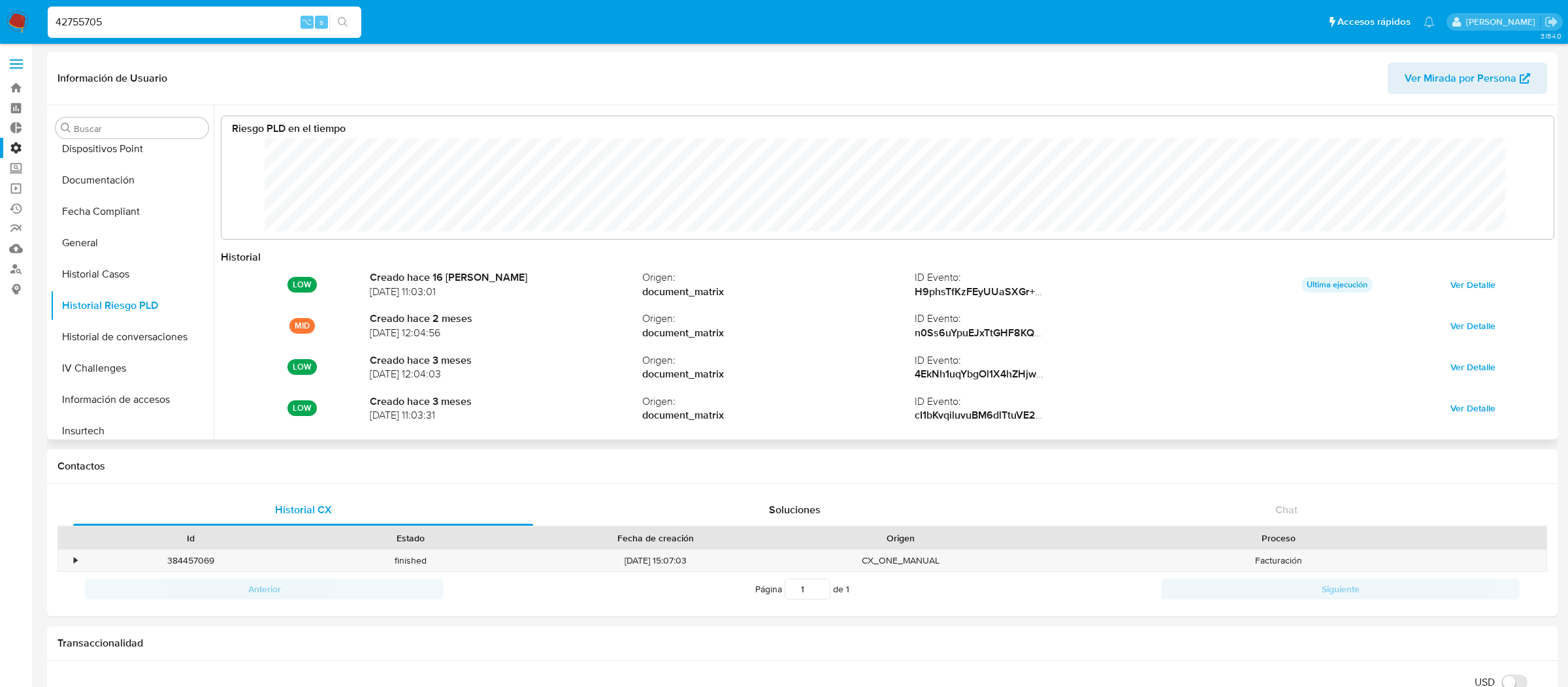
scroll to position [98, 1305]
